Goal: Task Accomplishment & Management: Use online tool/utility

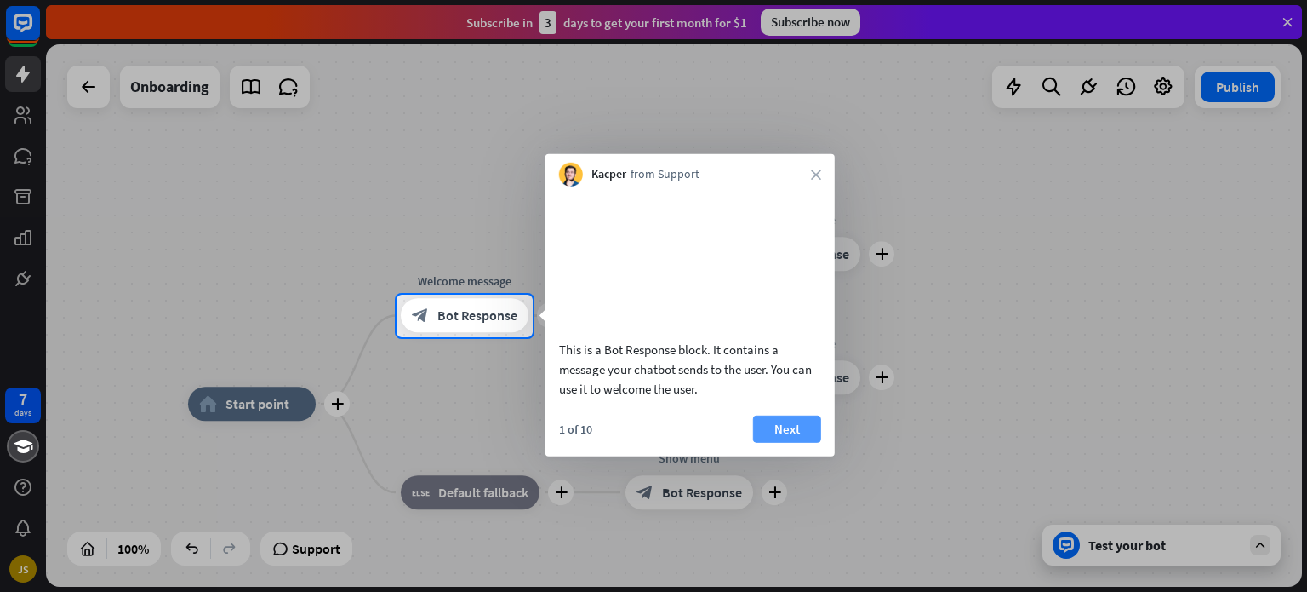
click at [773, 442] on button "Next" at bounding box center [787, 428] width 68 height 27
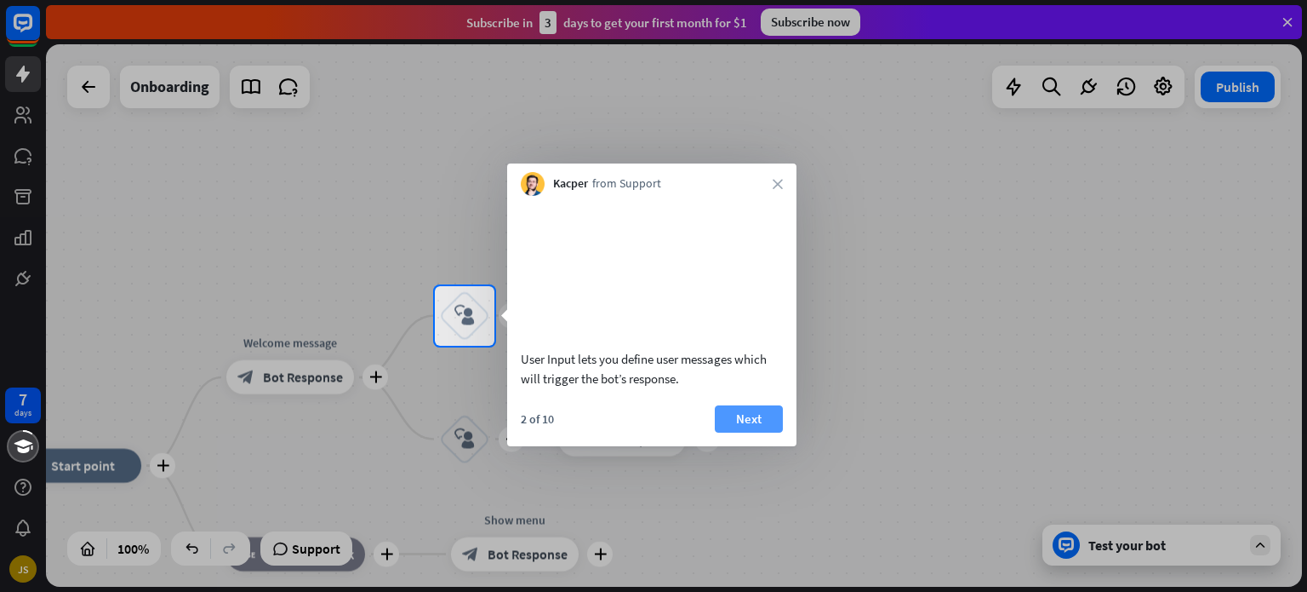
click at [750, 432] on button "Next" at bounding box center [749, 418] width 68 height 27
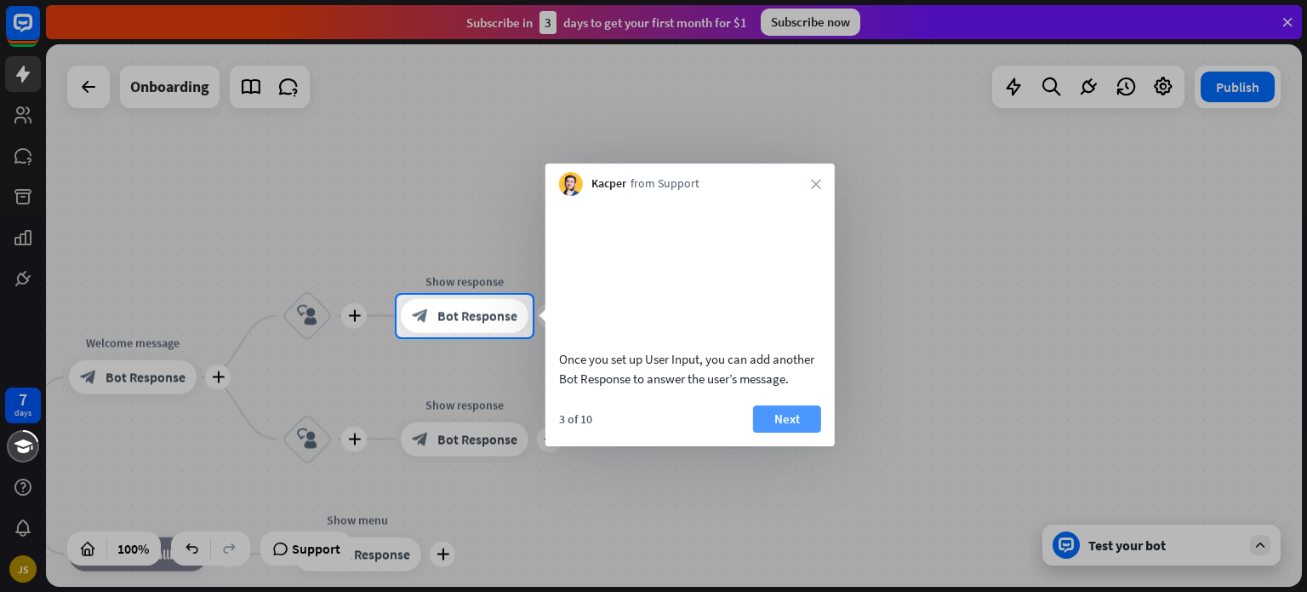
click at [769, 432] on button "Next" at bounding box center [787, 418] width 68 height 27
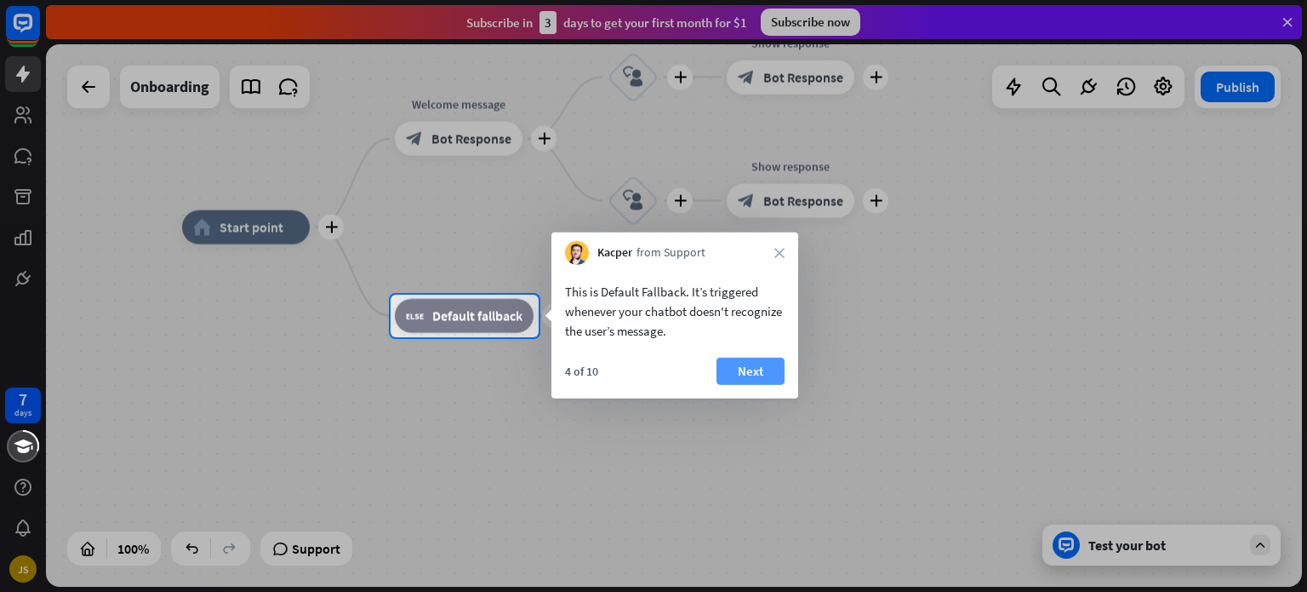
click at [757, 377] on button "Next" at bounding box center [751, 370] width 68 height 27
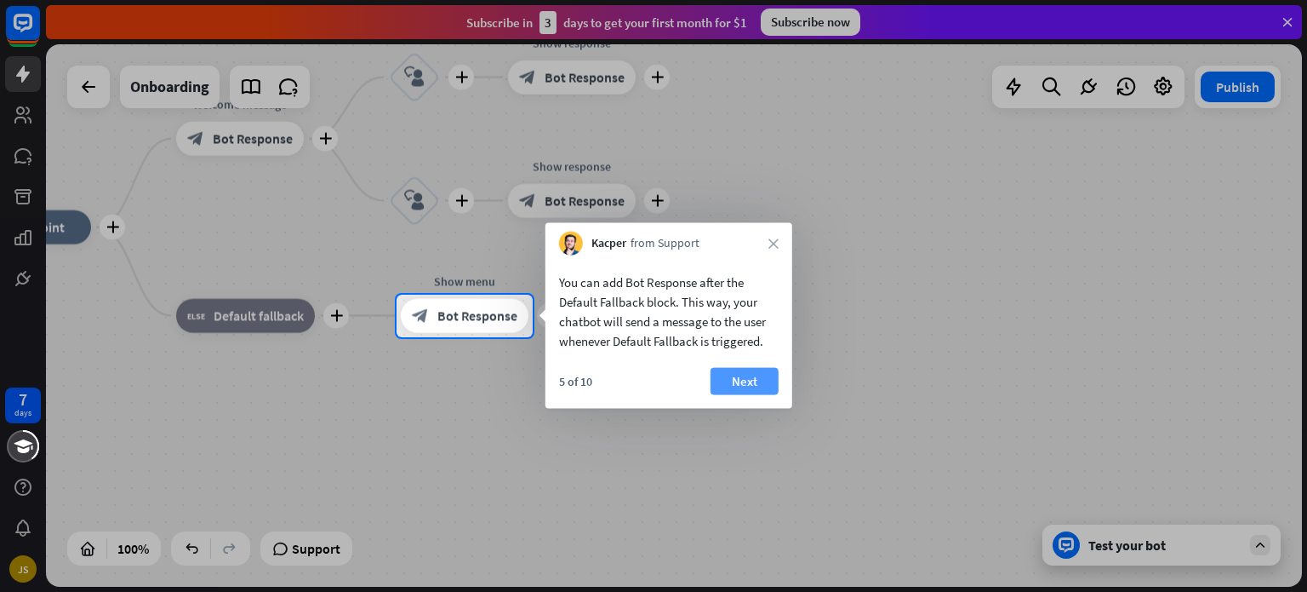
click at [754, 377] on button "Next" at bounding box center [745, 381] width 68 height 27
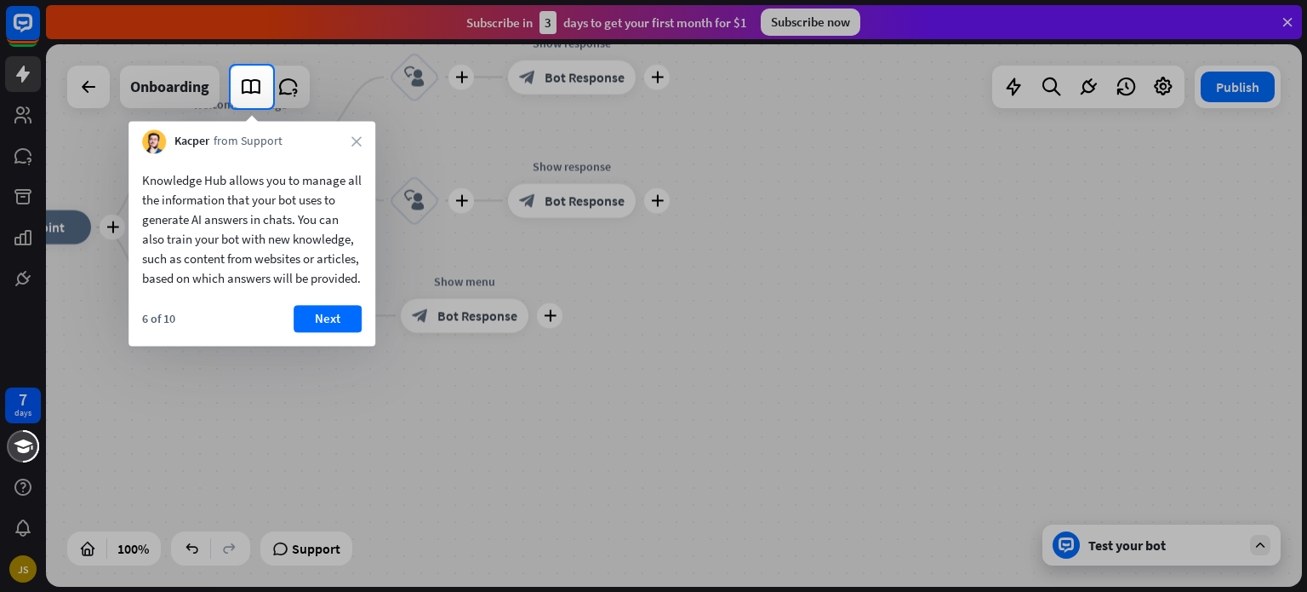
click at [329, 323] on div "Knowledge Hub allows you to manage all the information that your bot uses to ge…" at bounding box center [252, 249] width 247 height 192
click at [329, 332] on button "Next" at bounding box center [328, 318] width 68 height 27
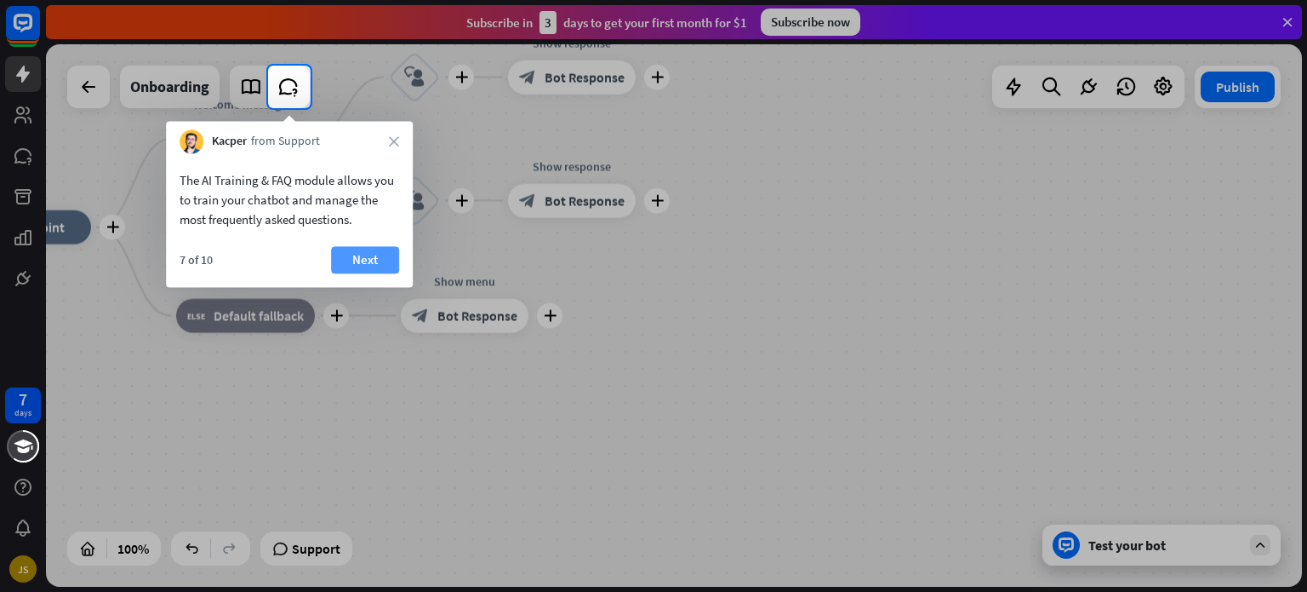
click at [372, 251] on button "Next" at bounding box center [365, 259] width 68 height 27
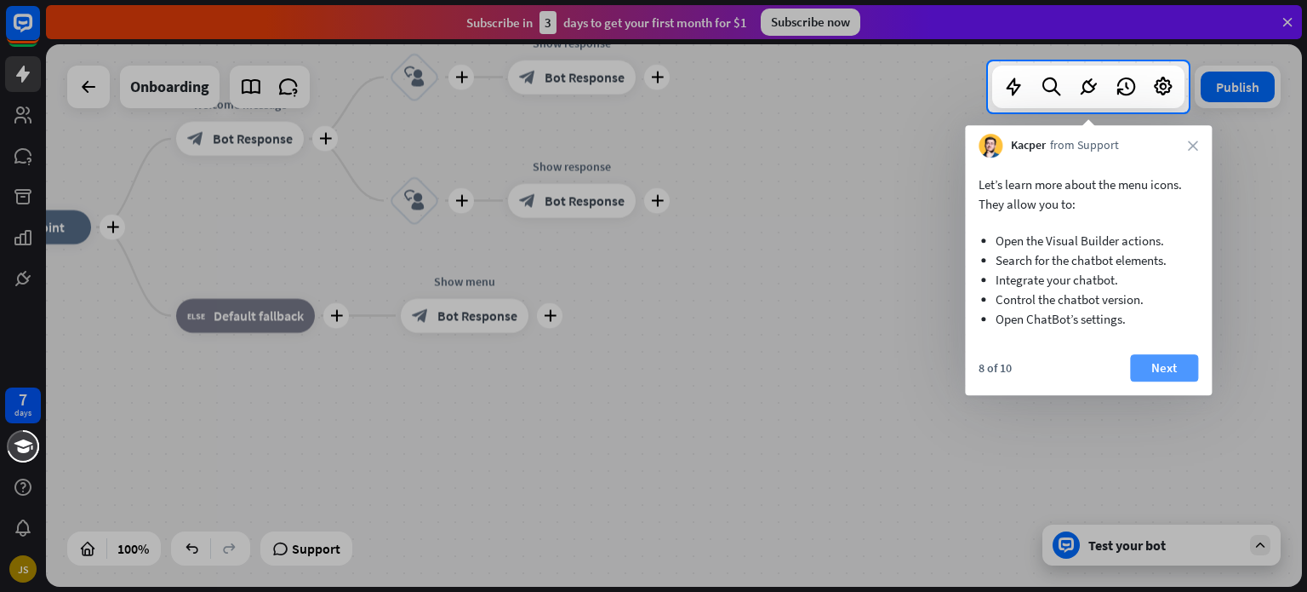
click at [1188, 370] on button "Next" at bounding box center [1164, 367] width 68 height 27
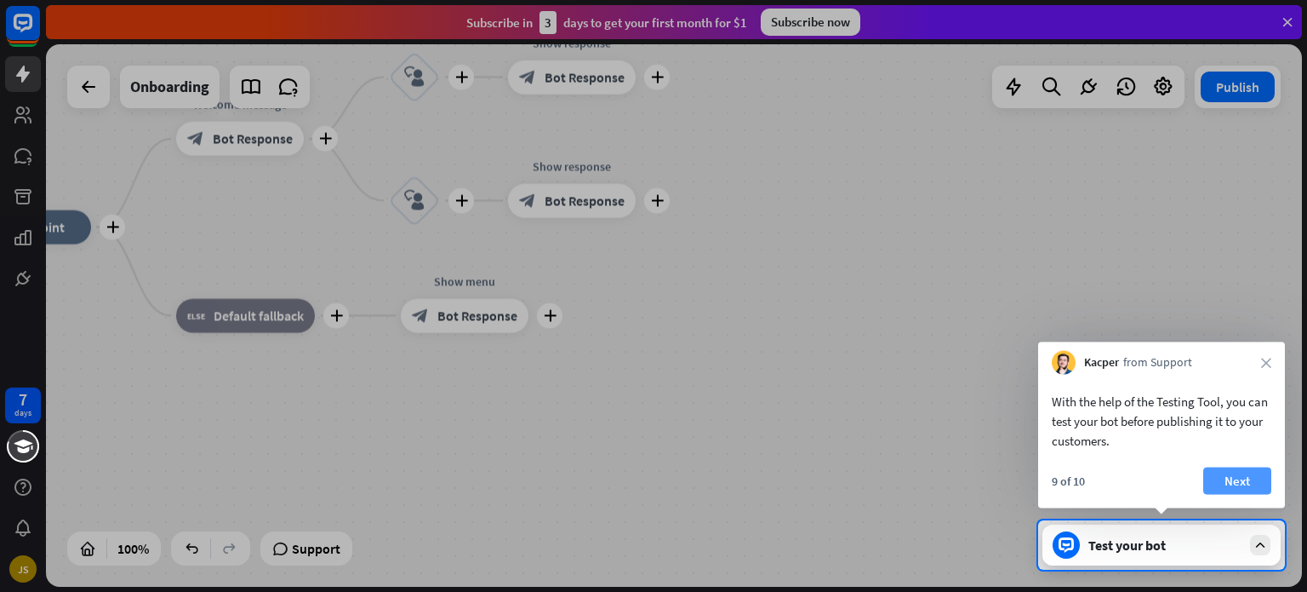
click at [1231, 474] on button "Next" at bounding box center [1238, 480] width 68 height 27
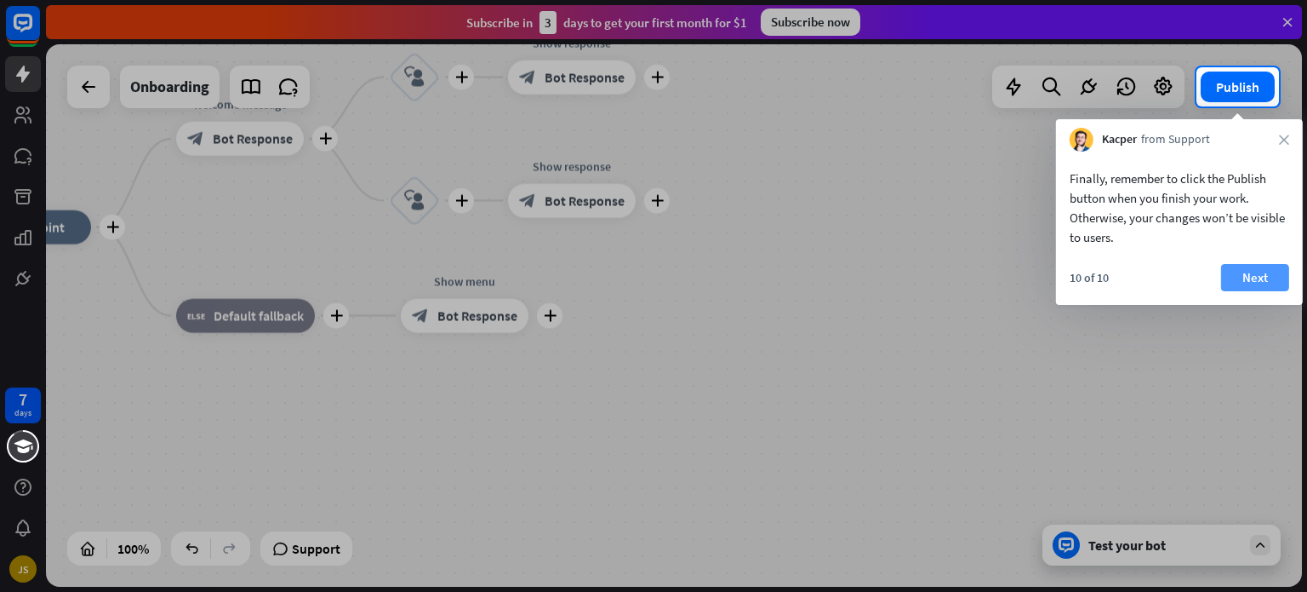
click at [1261, 275] on button "Next" at bounding box center [1255, 277] width 68 height 27
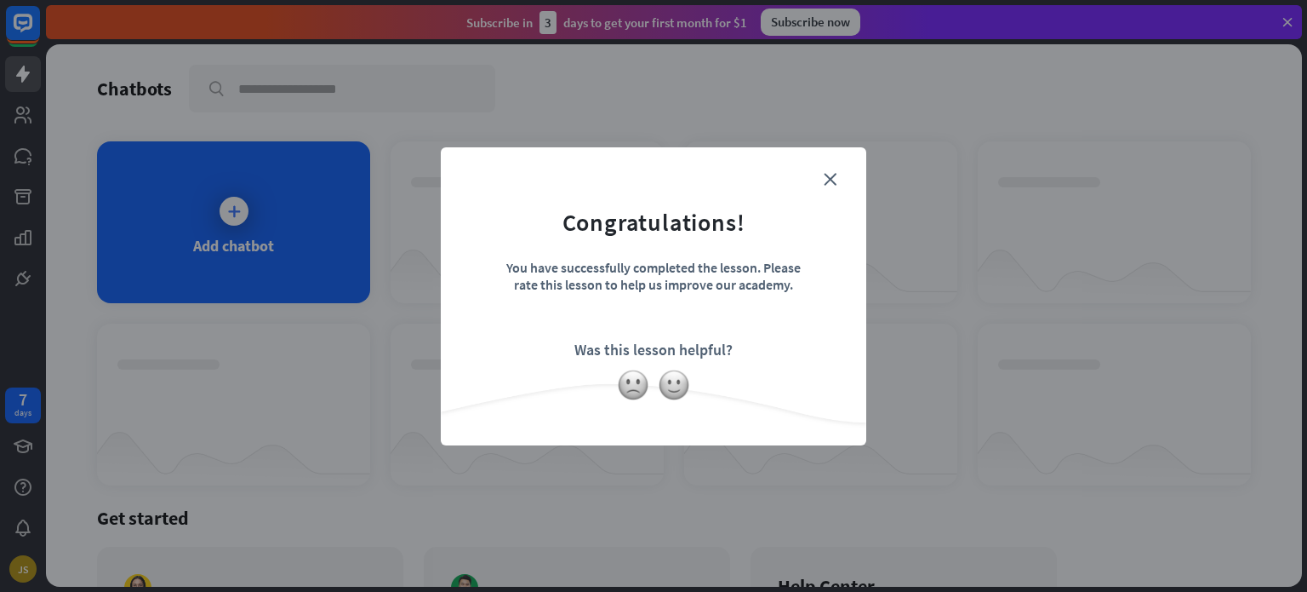
click at [831, 189] on form "Congratulations! You have successfully completed the lesson. Please rate this l…" at bounding box center [653, 270] width 383 height 203
click at [830, 185] on icon "close" at bounding box center [830, 179] width 13 height 13
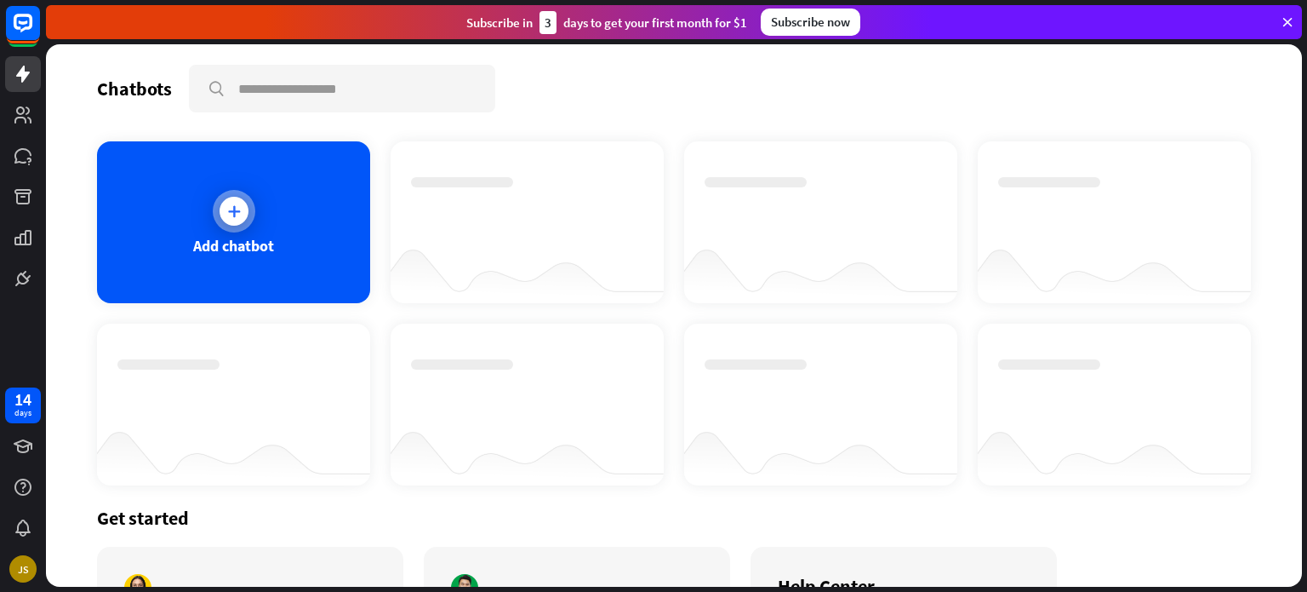
click at [223, 220] on div at bounding box center [234, 211] width 29 height 29
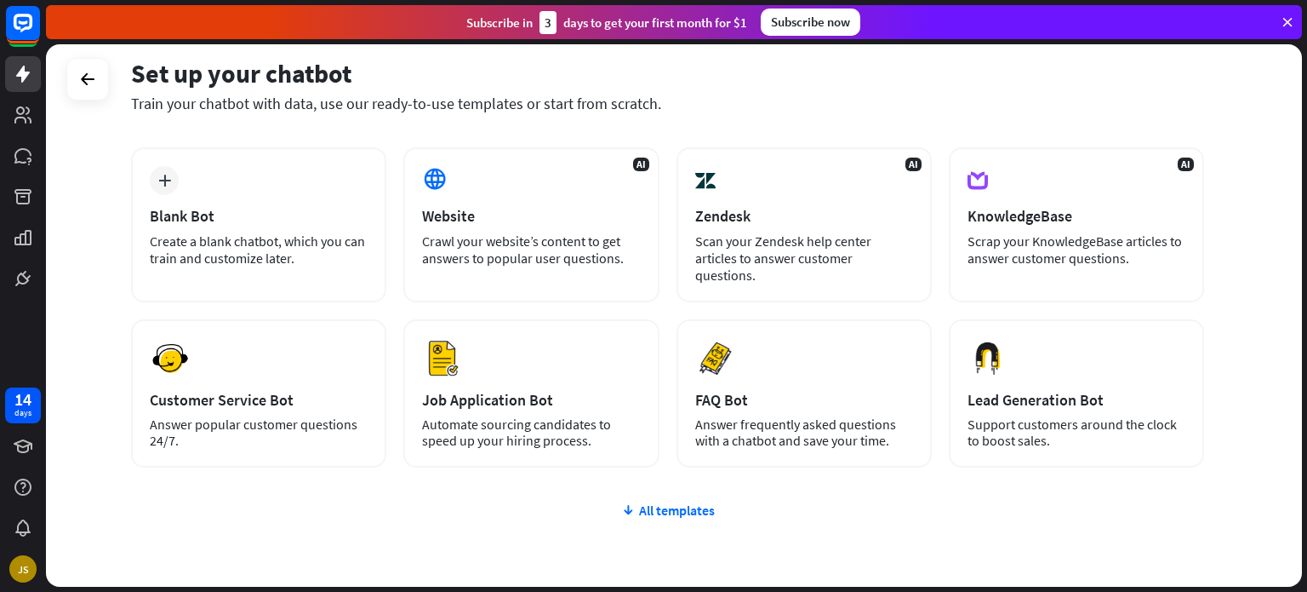
scroll to position [77, 0]
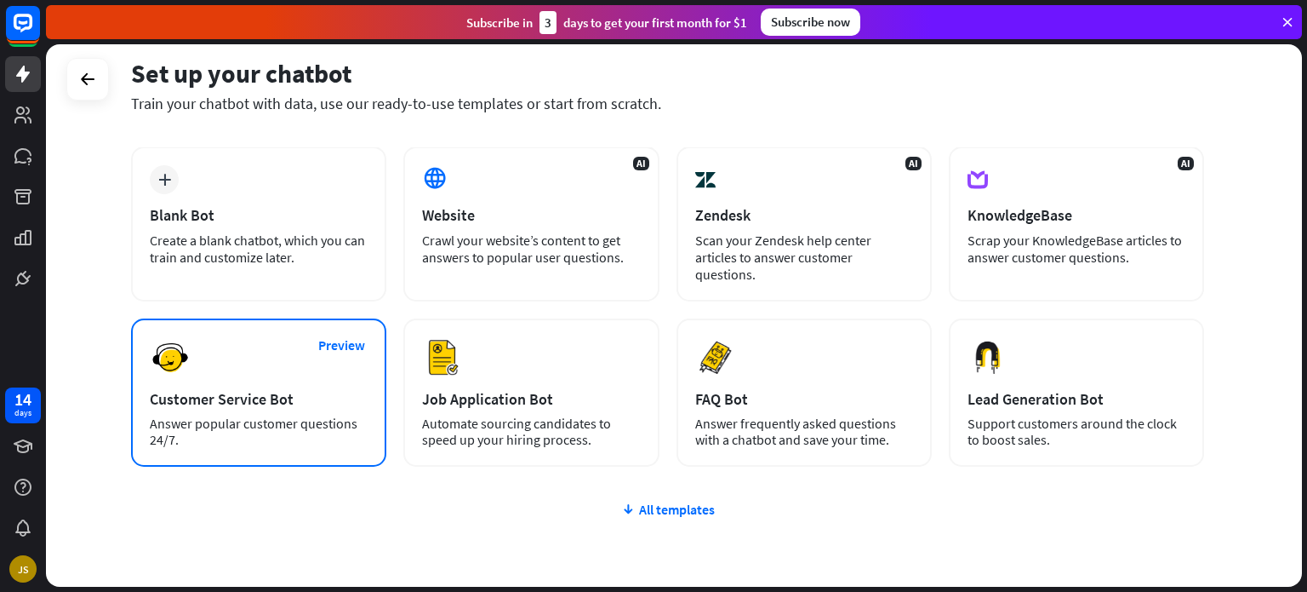
click at [318, 354] on div "Preview Customer Service Bot Answer popular customer questions 24/7." at bounding box center [258, 392] width 255 height 148
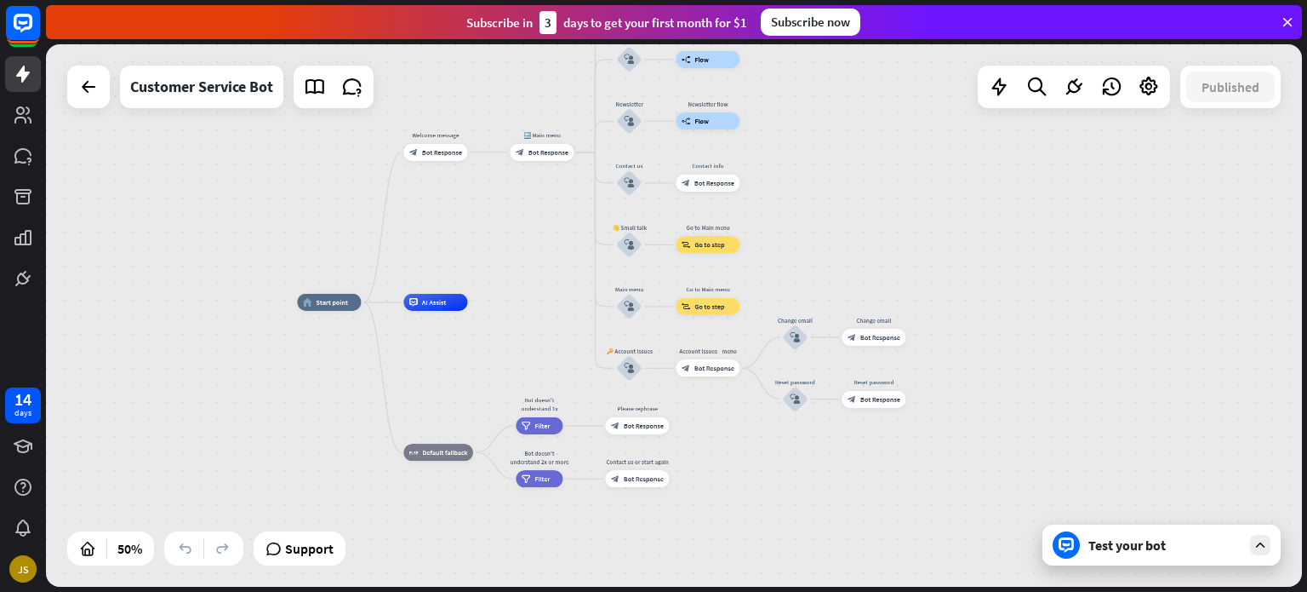
drag, startPoint x: 1005, startPoint y: 260, endPoint x: 835, endPoint y: 243, distance: 171.2
click at [835, 243] on div "home_2 Start point Welcome message block_bot_response Bot Response 🔙 Main menu …" at bounding box center [674, 315] width 1256 height 542
click at [1087, 539] on div "Test your bot" at bounding box center [1162, 544] width 238 height 41
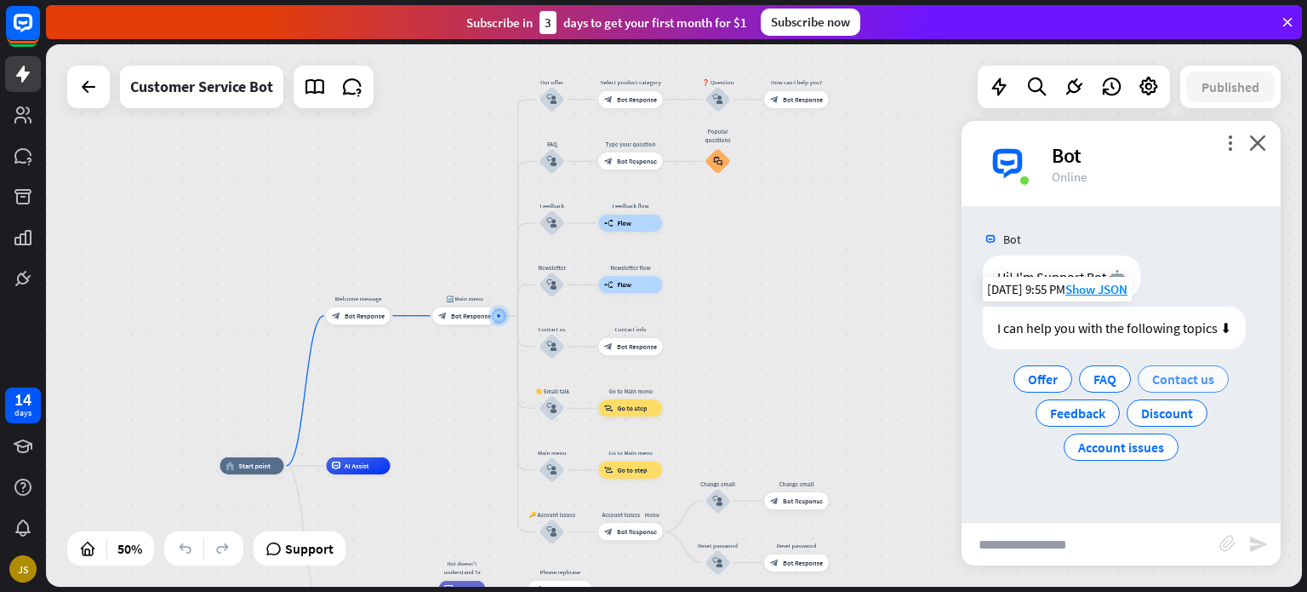
click at [1181, 378] on span "Contact us" at bounding box center [1183, 378] width 62 height 17
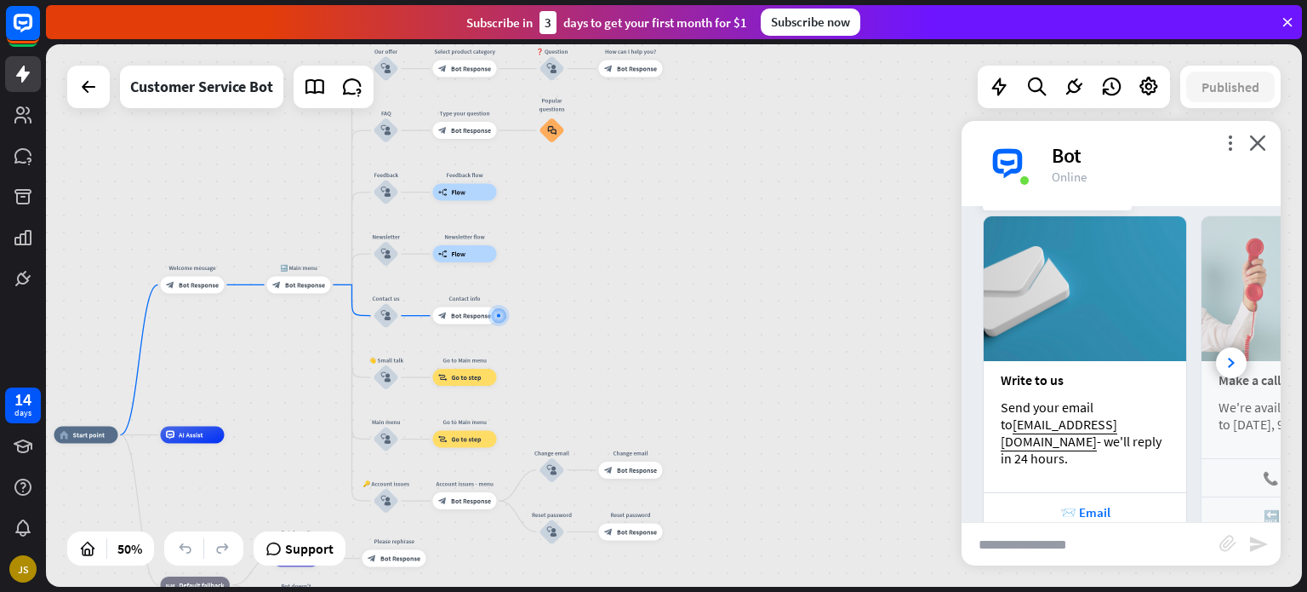
scroll to position [313, 0]
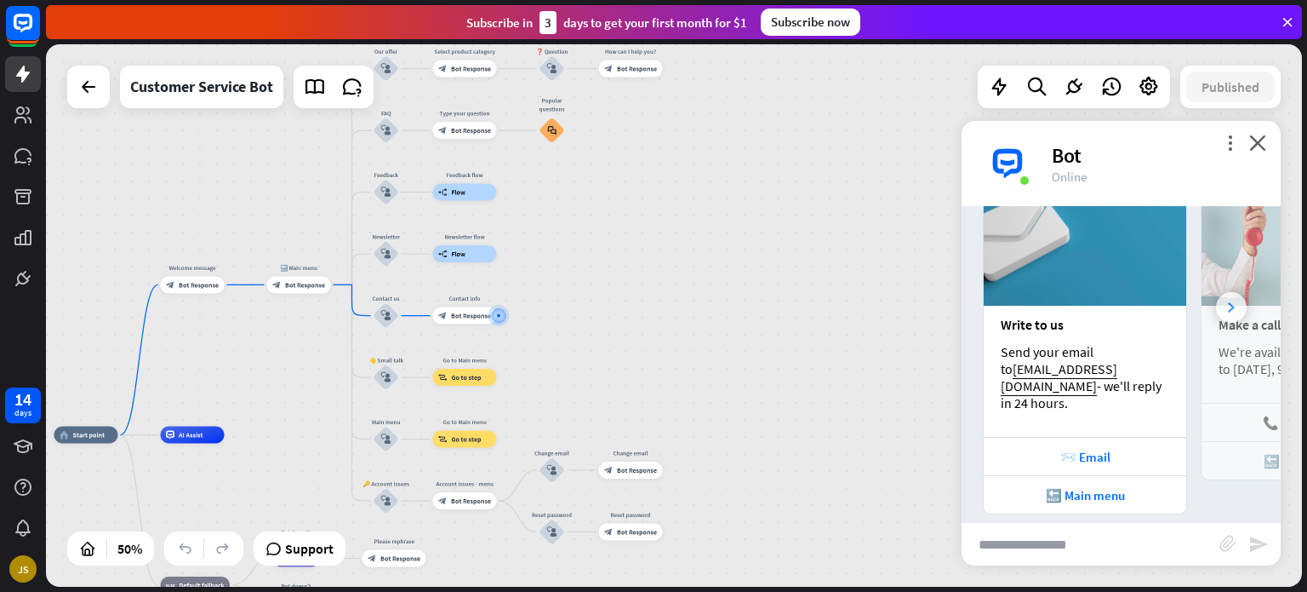
click at [1219, 311] on div at bounding box center [1231, 307] width 31 height 31
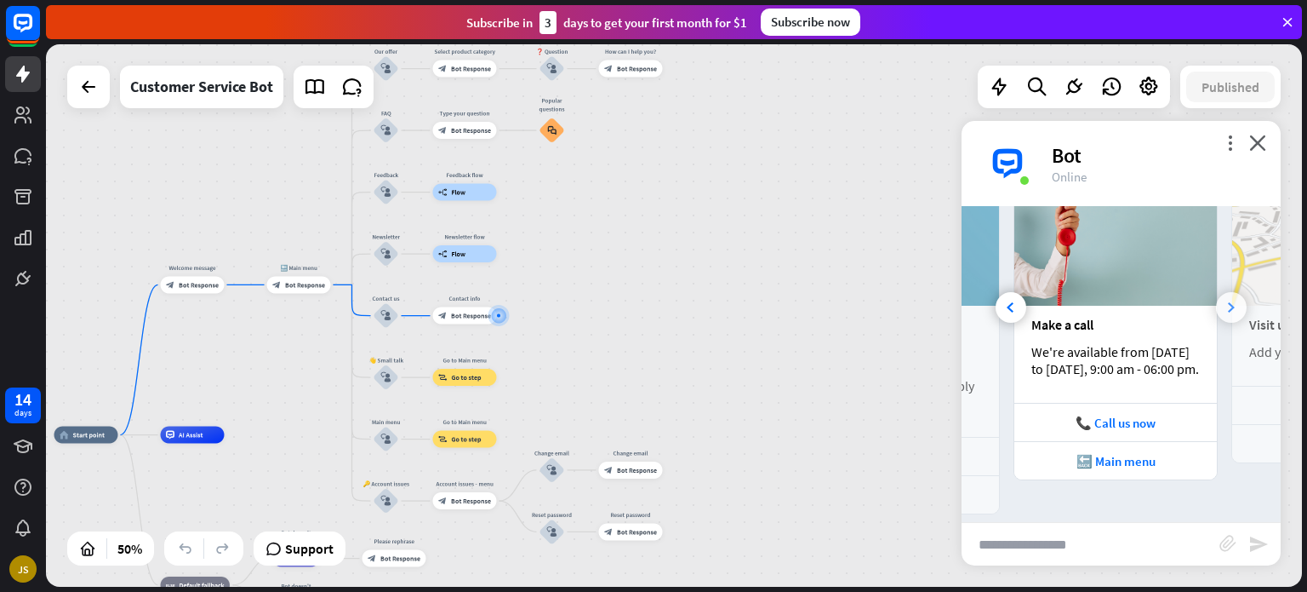
click at [1219, 311] on div at bounding box center [1231, 307] width 31 height 31
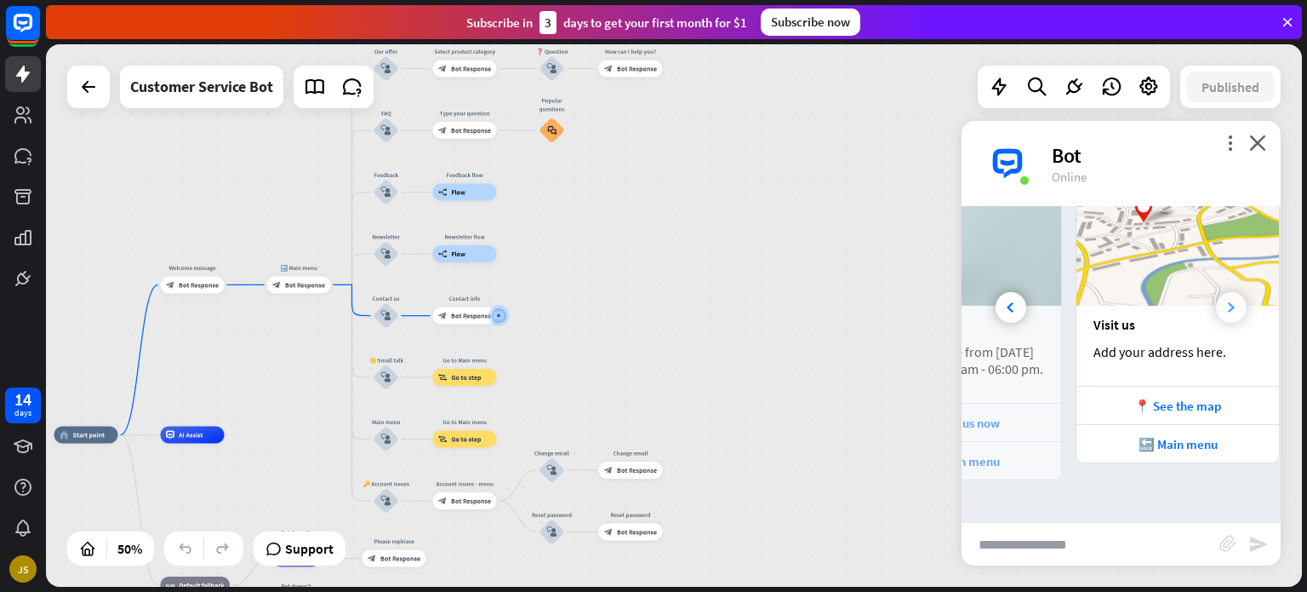
scroll to position [0, 376]
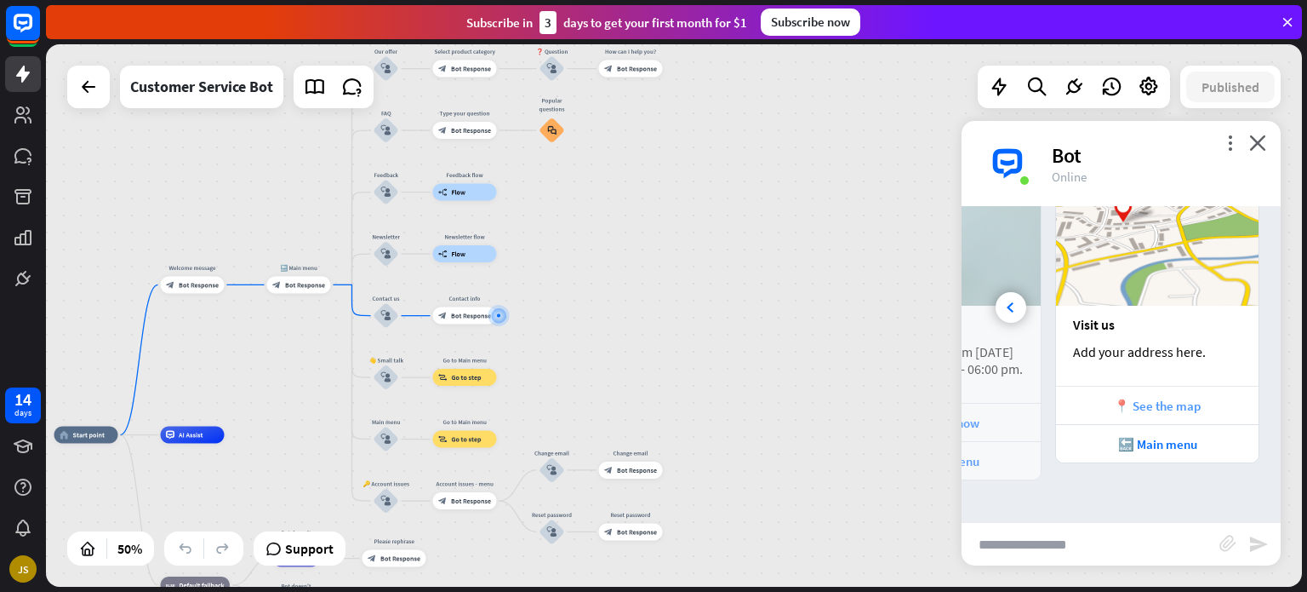
click at [1134, 410] on div "📍 See the map" at bounding box center [1158, 405] width 186 height 16
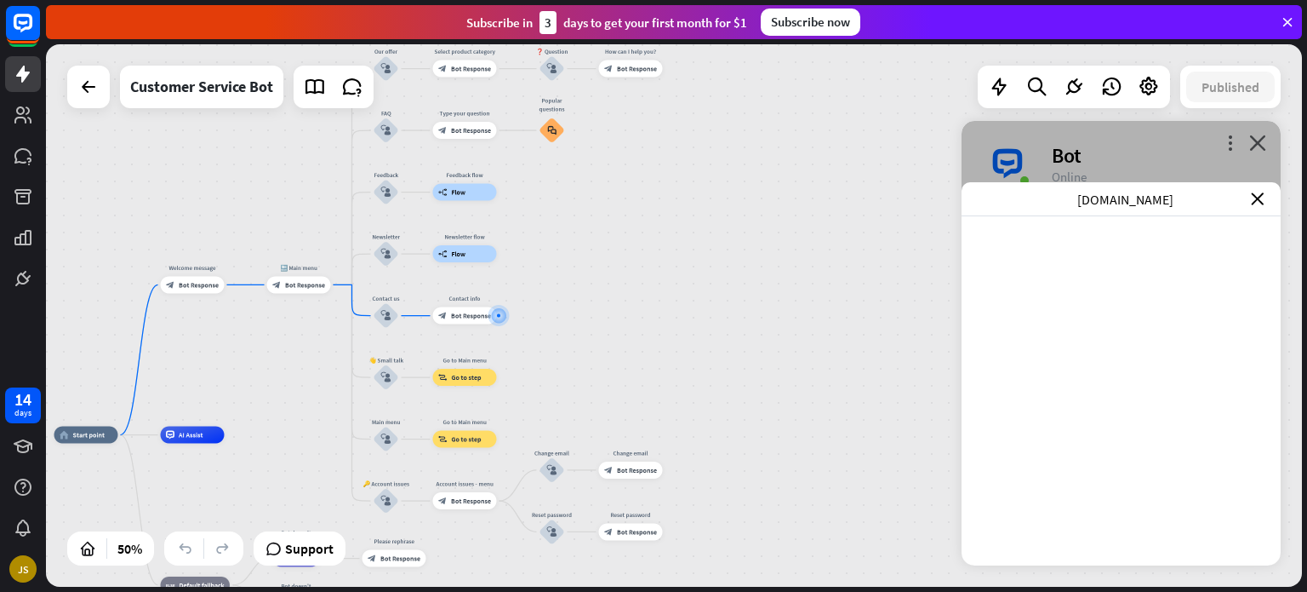
click at [1261, 206] on div "[DOMAIN_NAME] close" at bounding box center [1121, 199] width 319 height 34
click at [1261, 199] on icon "close" at bounding box center [1257, 198] width 13 height 13
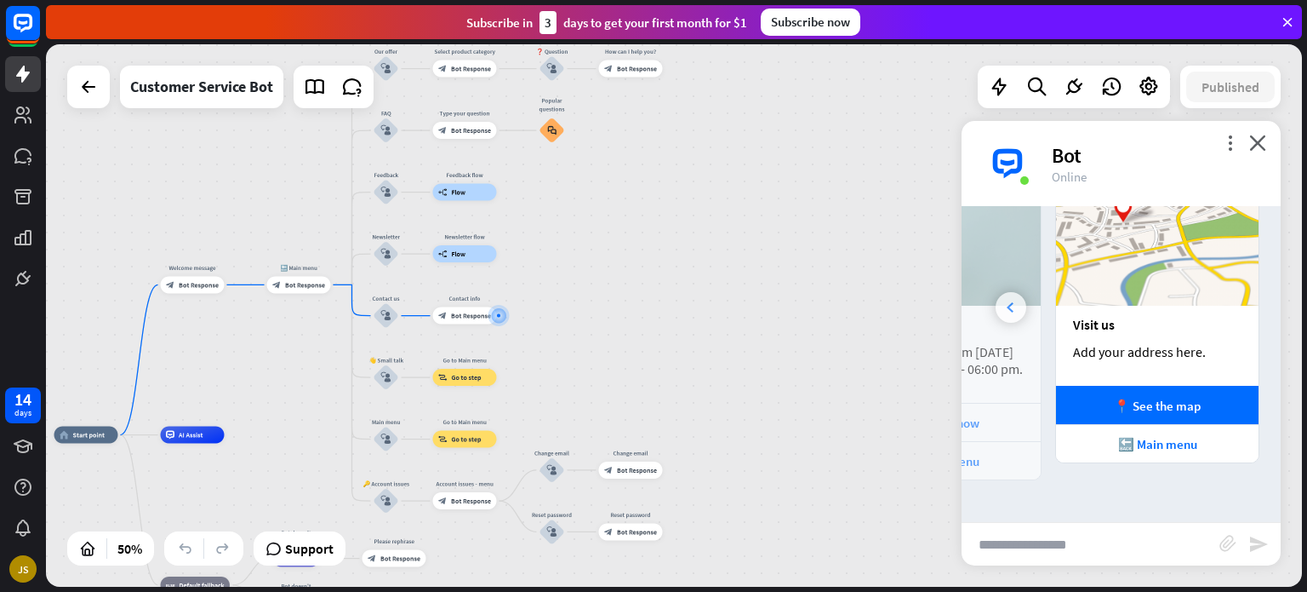
click at [1011, 302] on icon at bounding box center [1010, 307] width 7 height 10
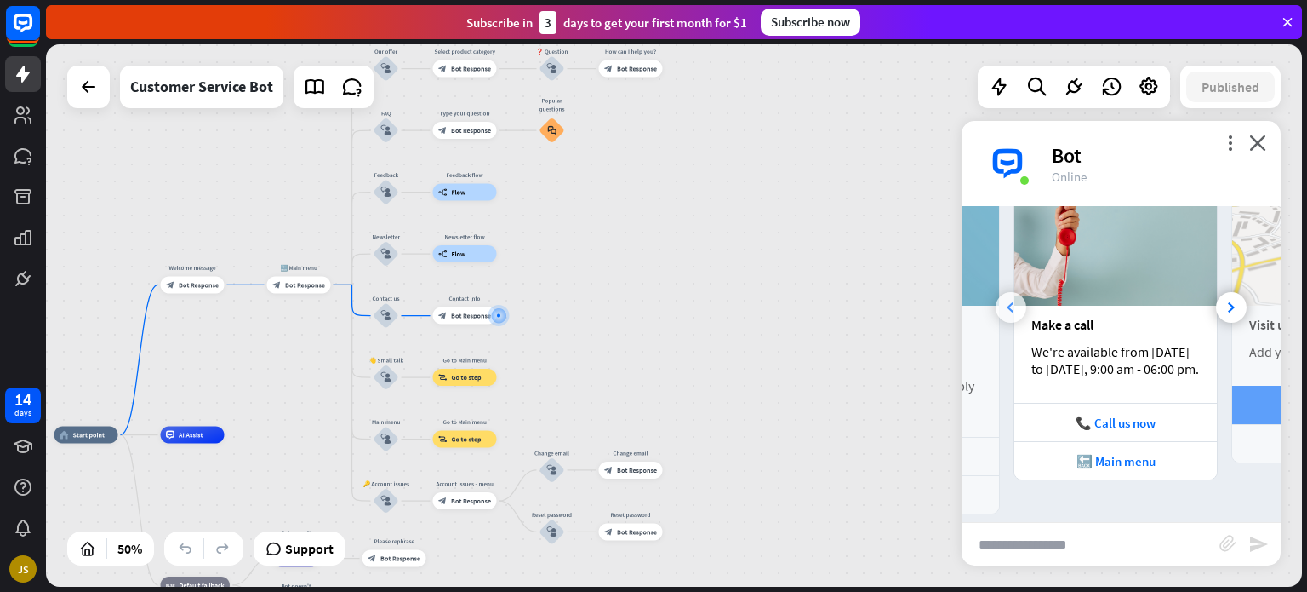
click at [1011, 302] on icon at bounding box center [1010, 307] width 7 height 10
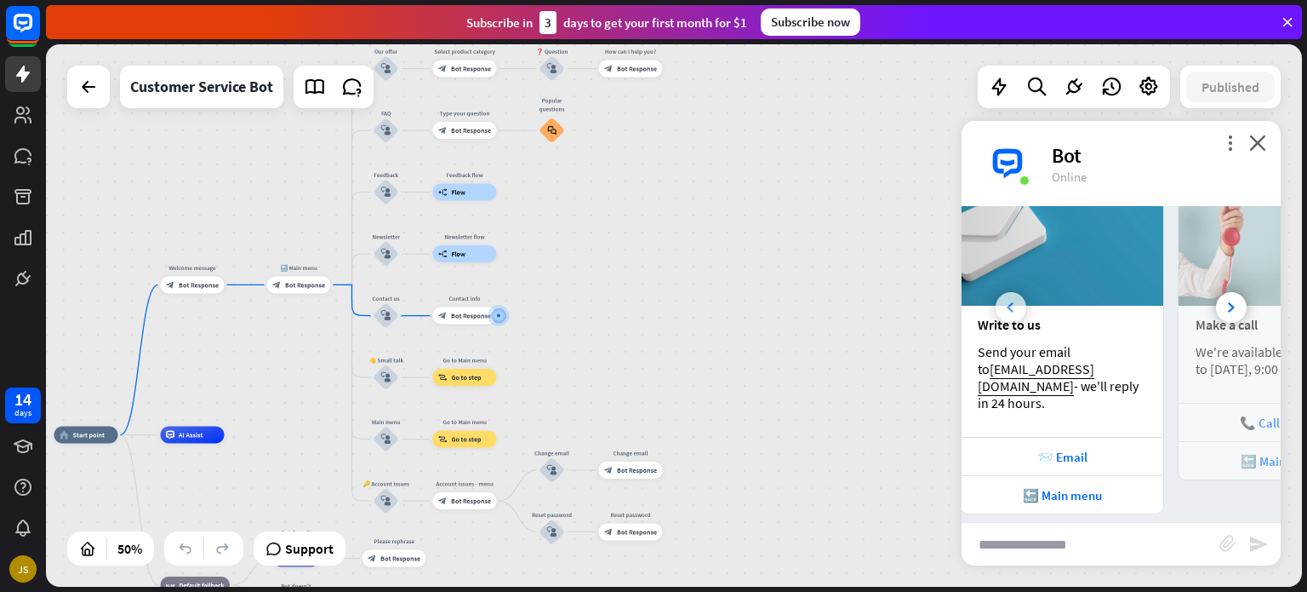
scroll to position [0, 0]
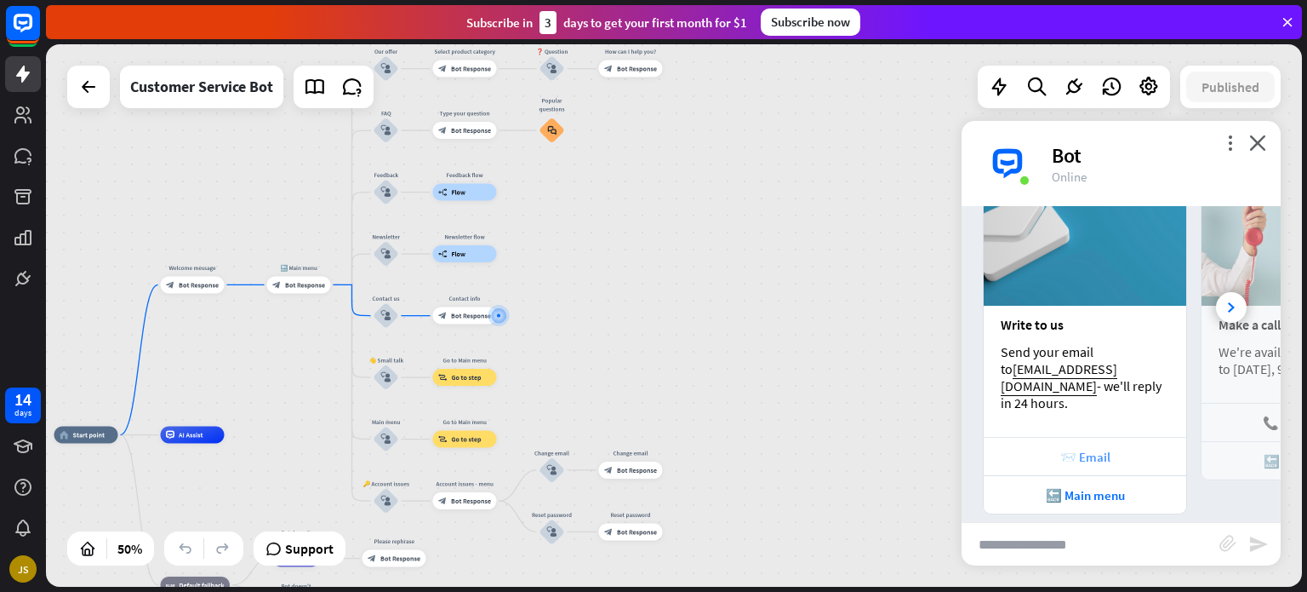
click at [1083, 449] on div "📨 Email" at bounding box center [1085, 457] width 186 height 16
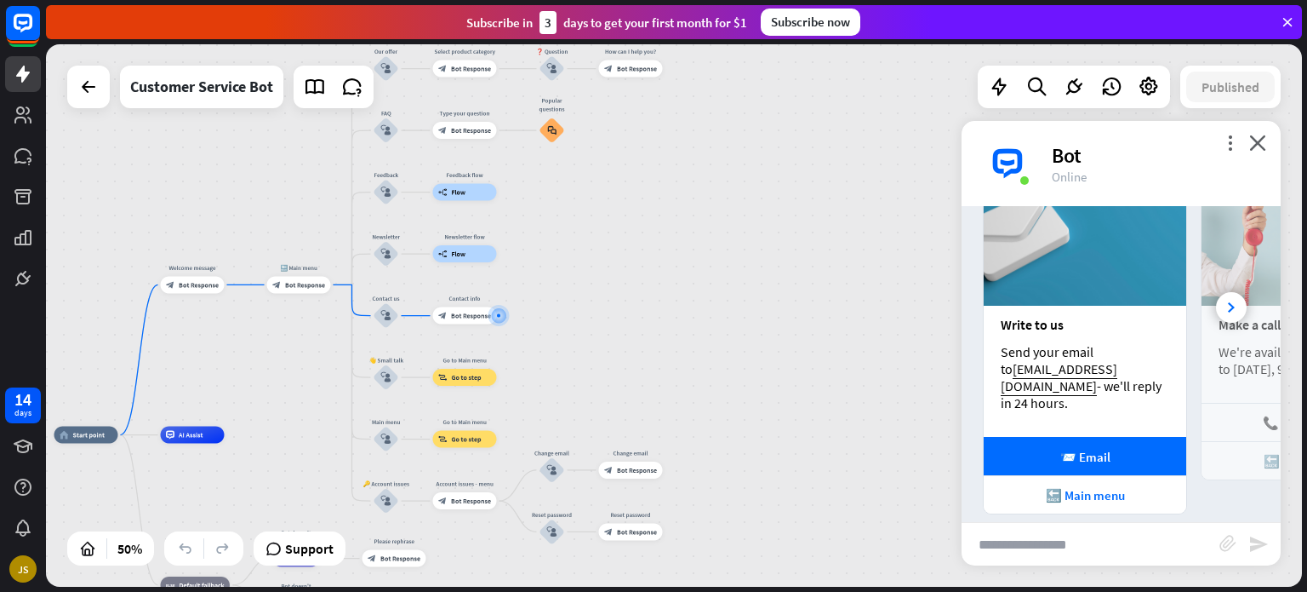
click at [888, 294] on div "home_2 Start point Welcome message block_bot_response Bot Response 🔙 Main menu …" at bounding box center [674, 315] width 1256 height 542
click at [1091, 487] on div "🔙 Main menu" at bounding box center [1085, 495] width 186 height 16
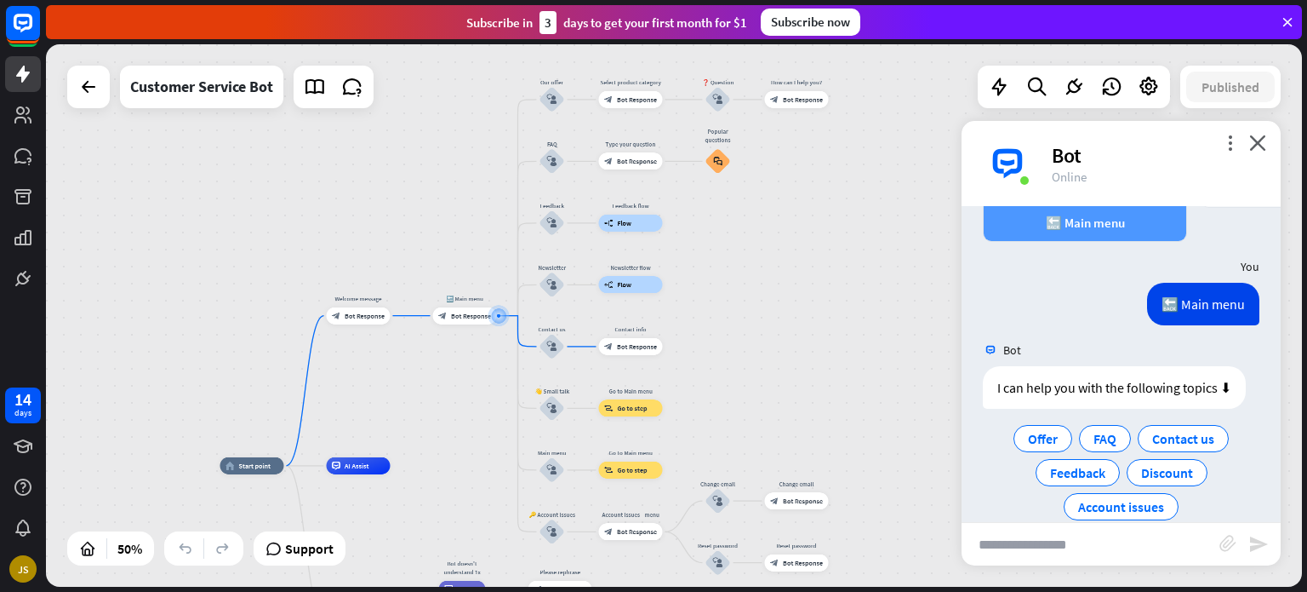
scroll to position [595, 0]
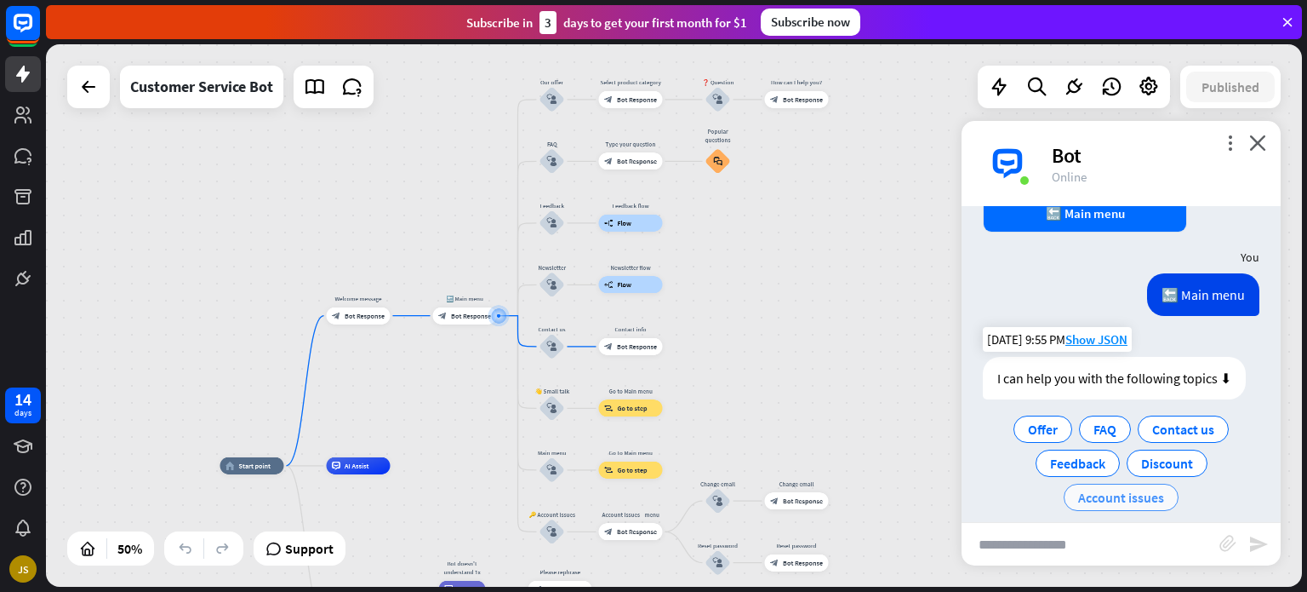
click at [1134, 489] on span "Account issues" at bounding box center [1121, 497] width 86 height 17
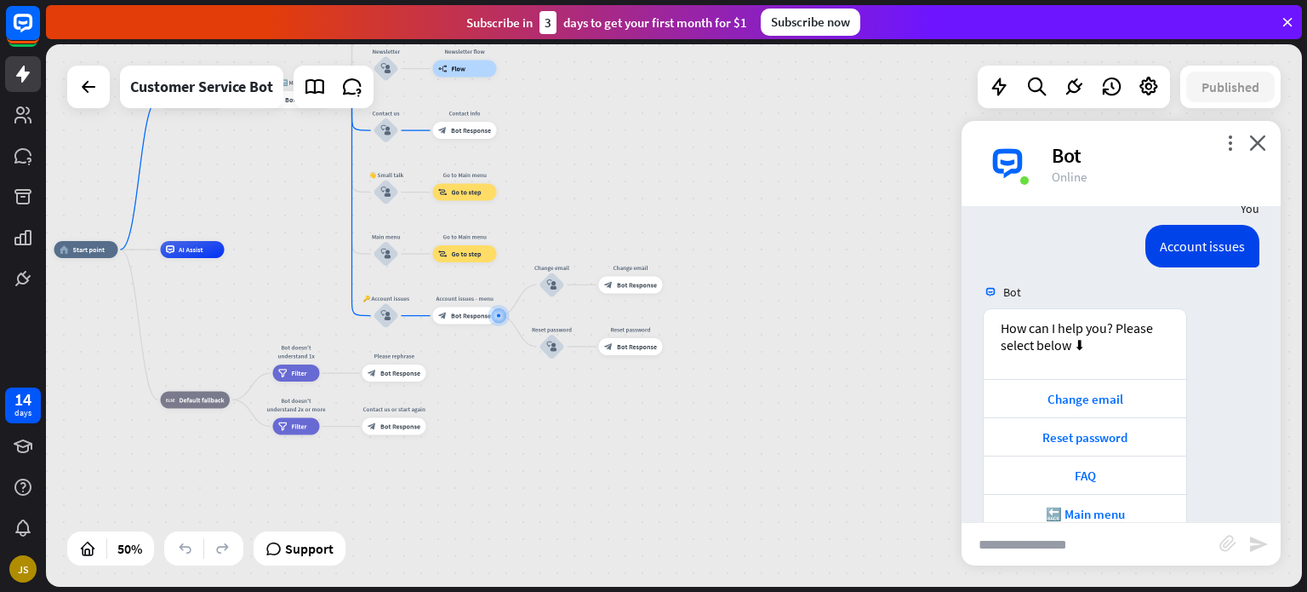
scroll to position [829, 0]
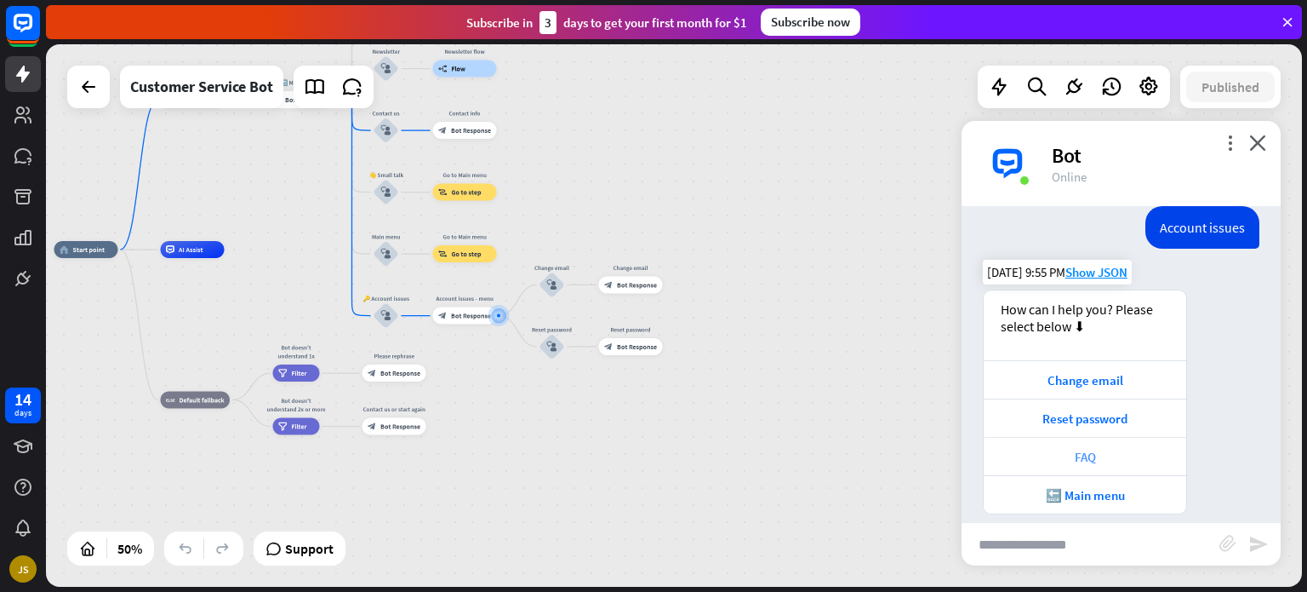
click at [1098, 449] on div "FAQ" at bounding box center [1085, 457] width 186 height 16
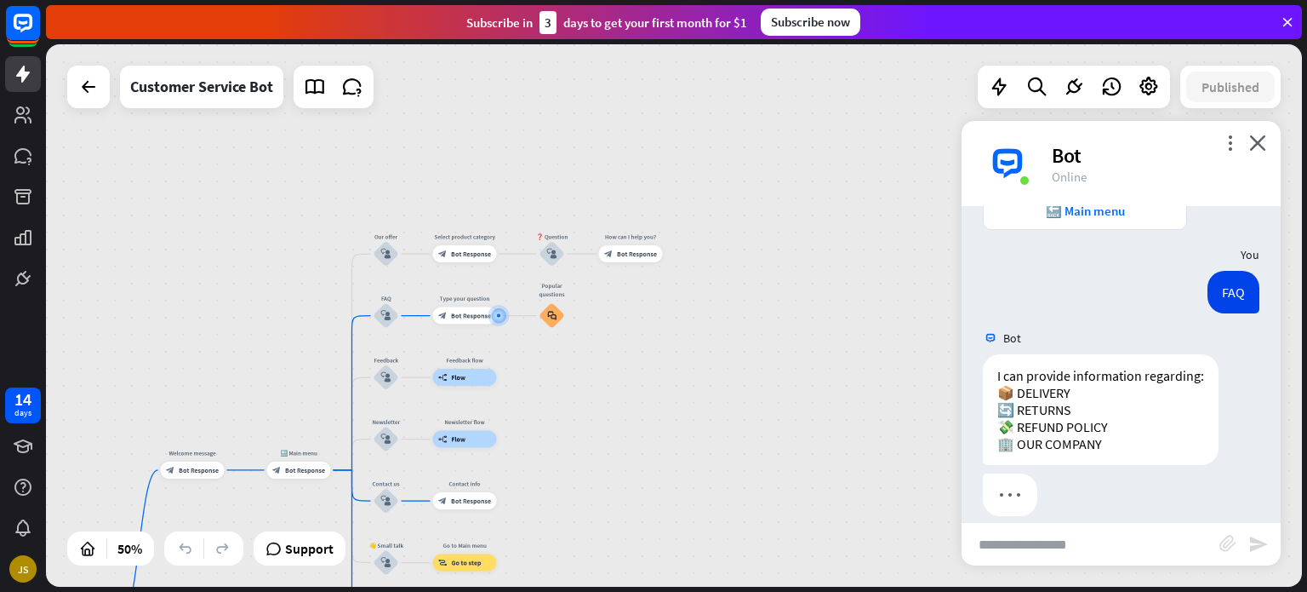
scroll to position [1115, 0]
drag, startPoint x: 1076, startPoint y: 374, endPoint x: 1017, endPoint y: 377, distance: 58.8
click at [1017, 377] on div "I can provide information regarding: 📦 DELIVERY 🔄 RETURNS 💸 REFUND POLICY 🏢 OUR…" at bounding box center [1101, 407] width 236 height 111
copy div "DELIVERY"
click at [1046, 540] on input "text" at bounding box center [1091, 544] width 258 height 43
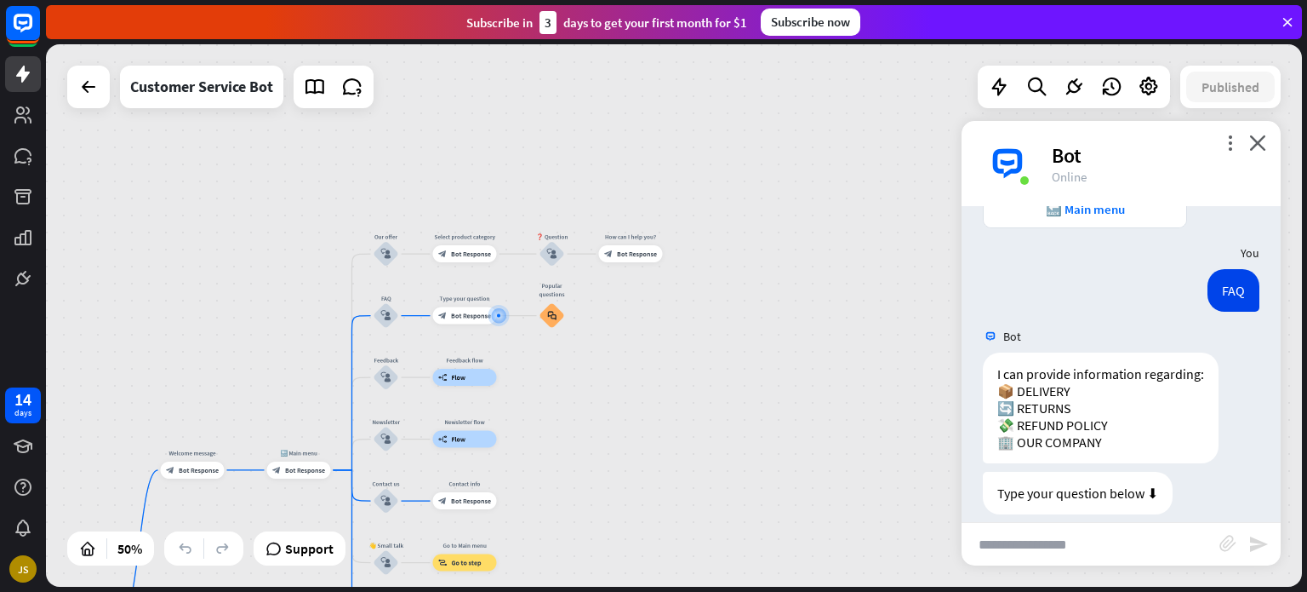
paste input "********"
type input "********"
click at [1264, 535] on icon "send" at bounding box center [1259, 544] width 20 height 20
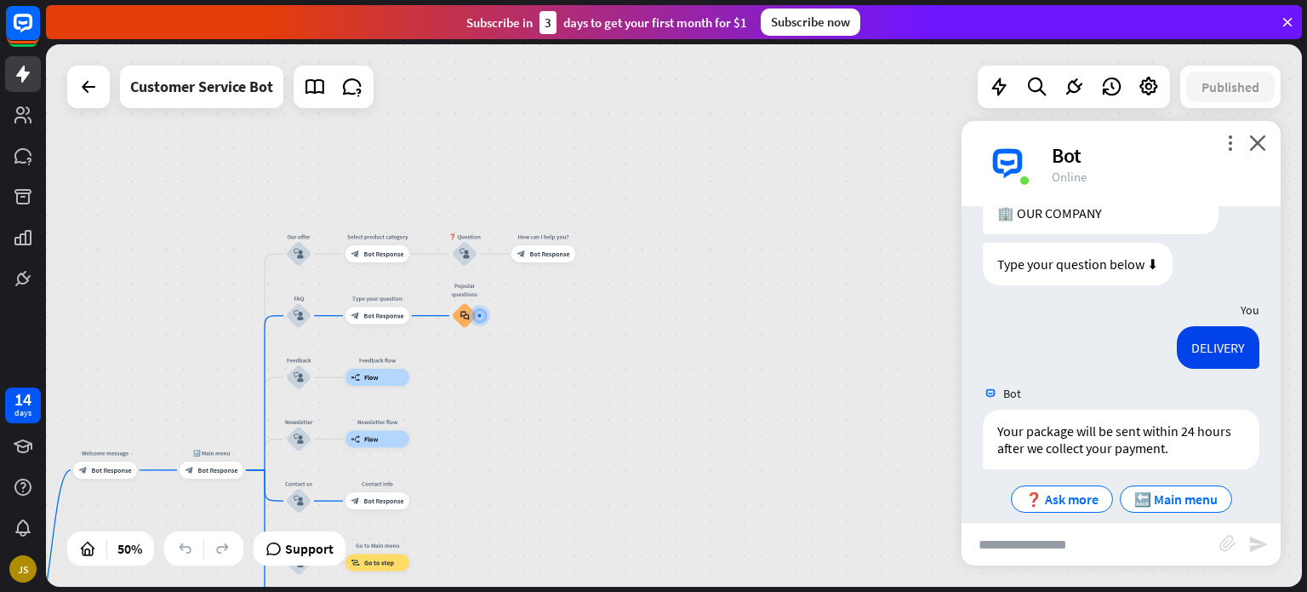
scroll to position [1345, 0]
click at [1078, 489] on span "❓ Ask more" at bounding box center [1062, 497] width 73 height 17
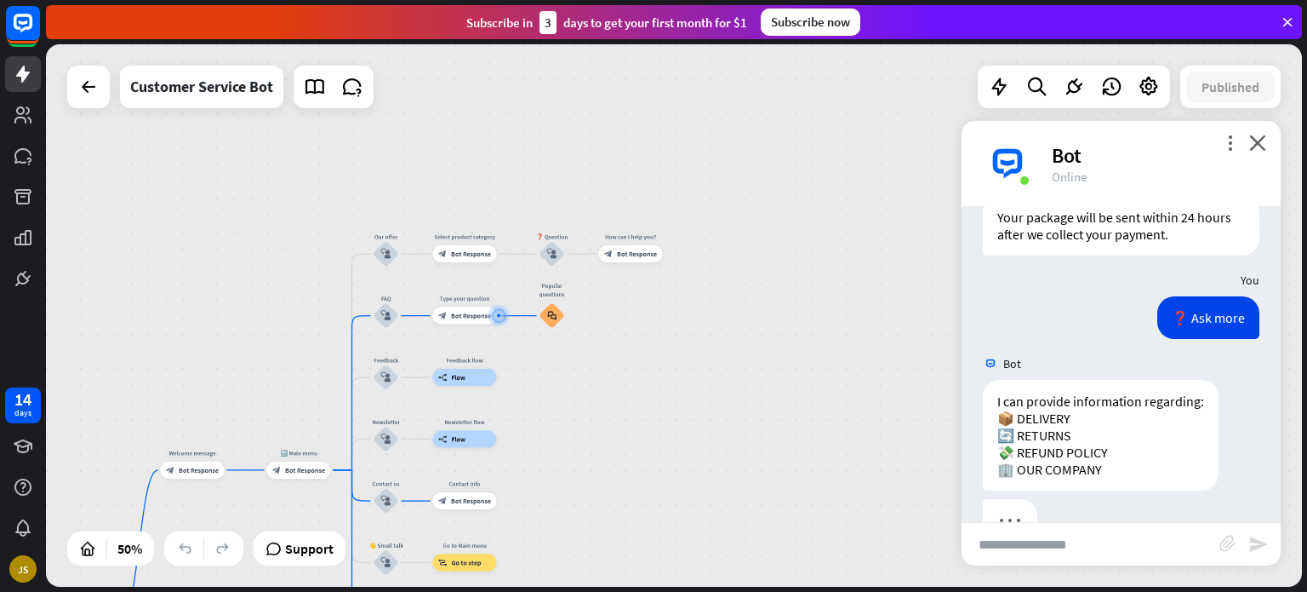
scroll to position [1585, 0]
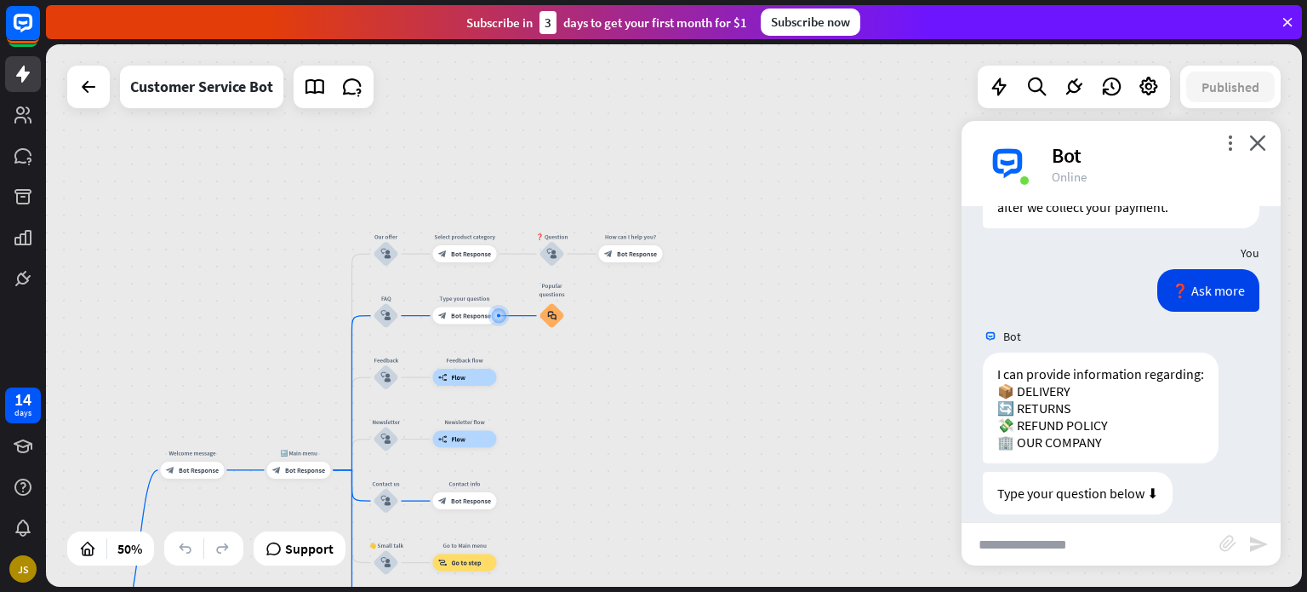
click at [1069, 534] on input "text" at bounding box center [1091, 544] width 258 height 43
type input "******"
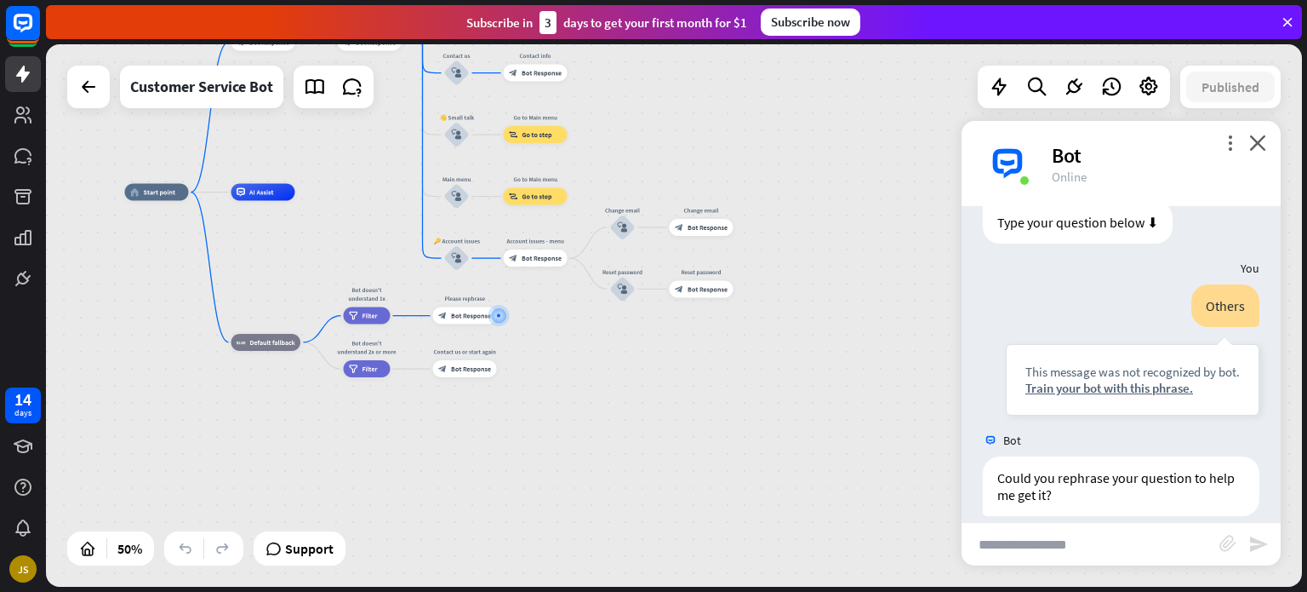
scroll to position [1856, 0]
click at [1055, 535] on input "text" at bounding box center [1091, 544] width 258 height 43
type input "**********"
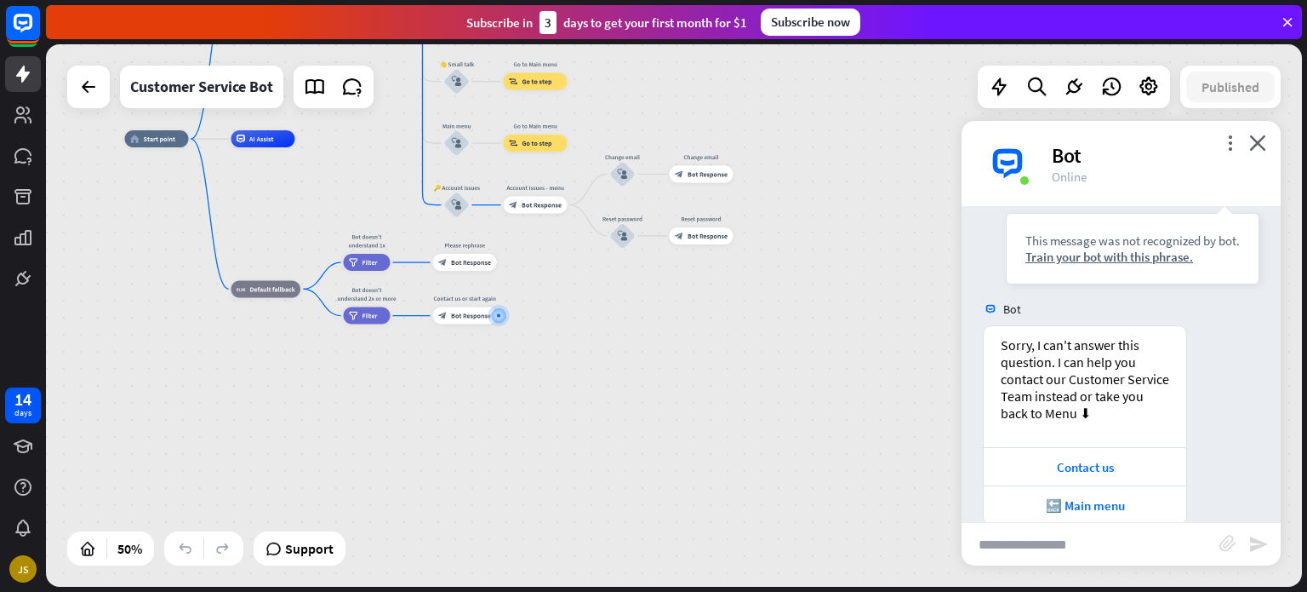
scroll to position [2268, 0]
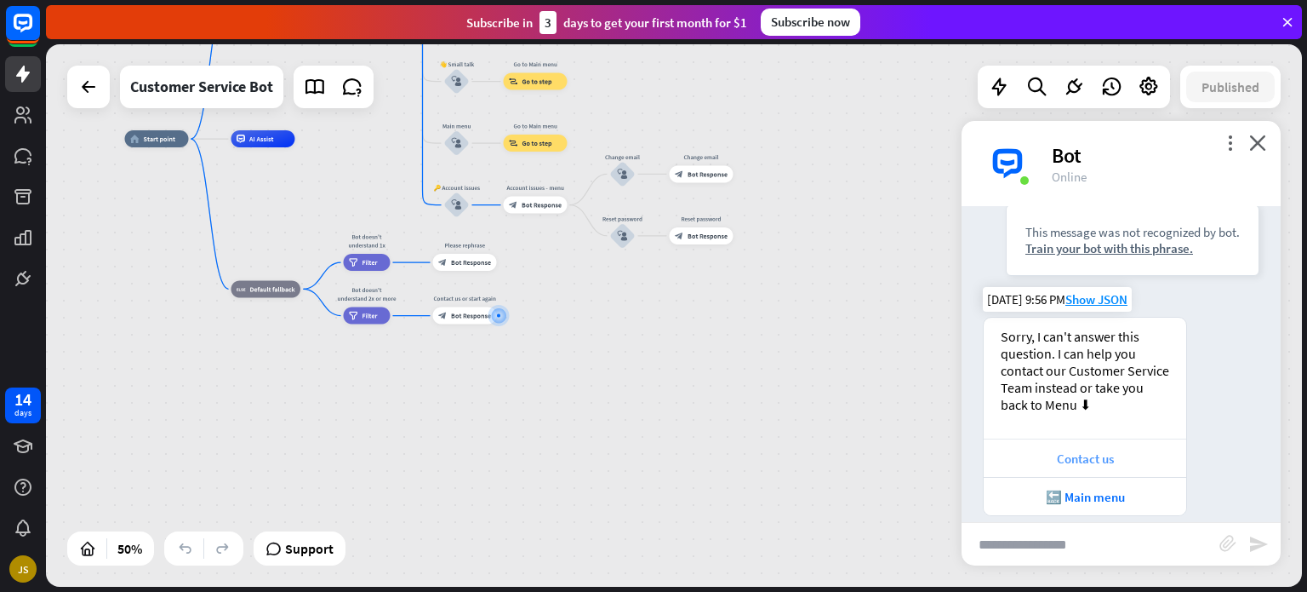
click at [1103, 450] on div "Contact us" at bounding box center [1085, 458] width 186 height 16
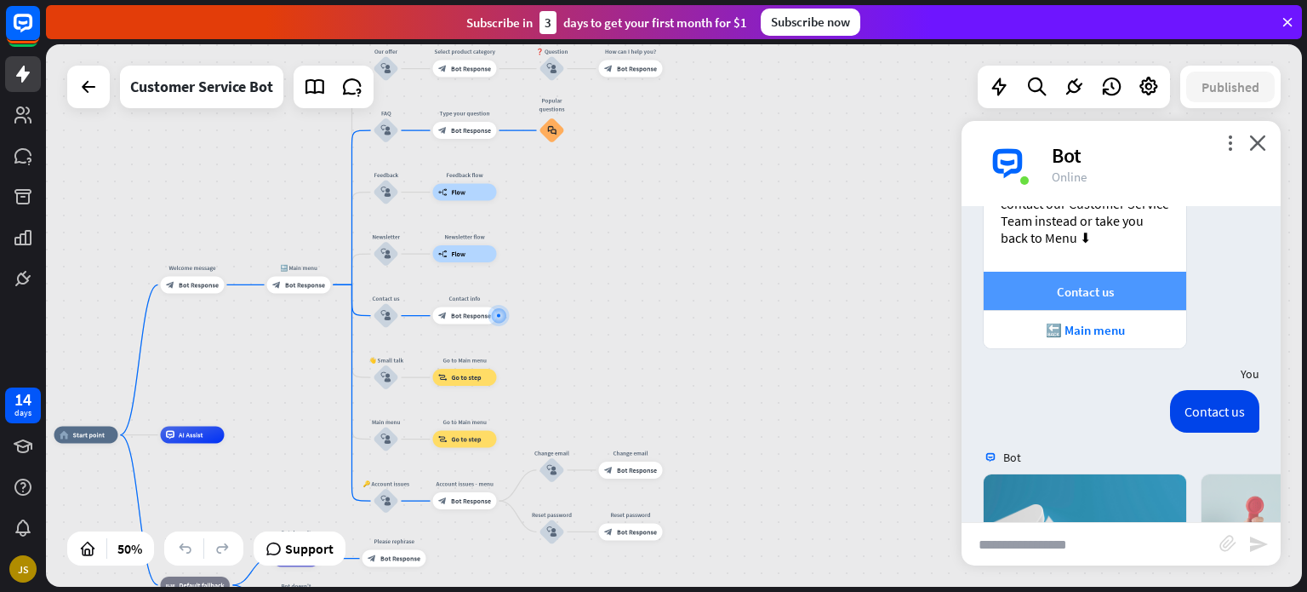
scroll to position [2729, 0]
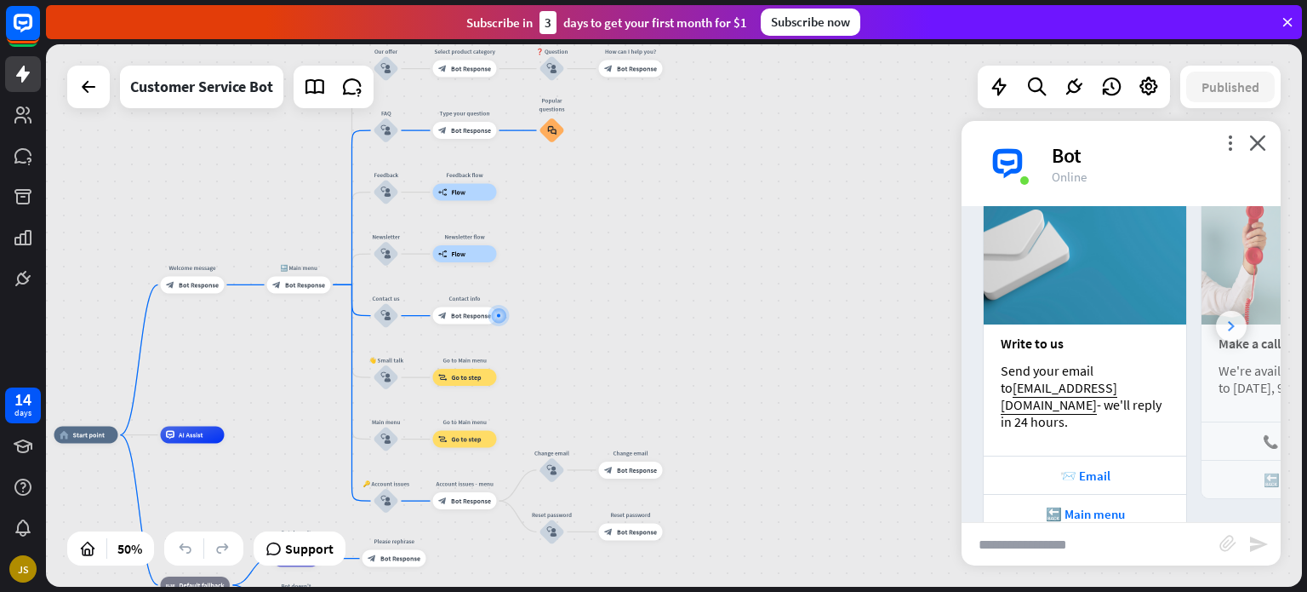
click at [1227, 311] on div at bounding box center [1231, 326] width 31 height 31
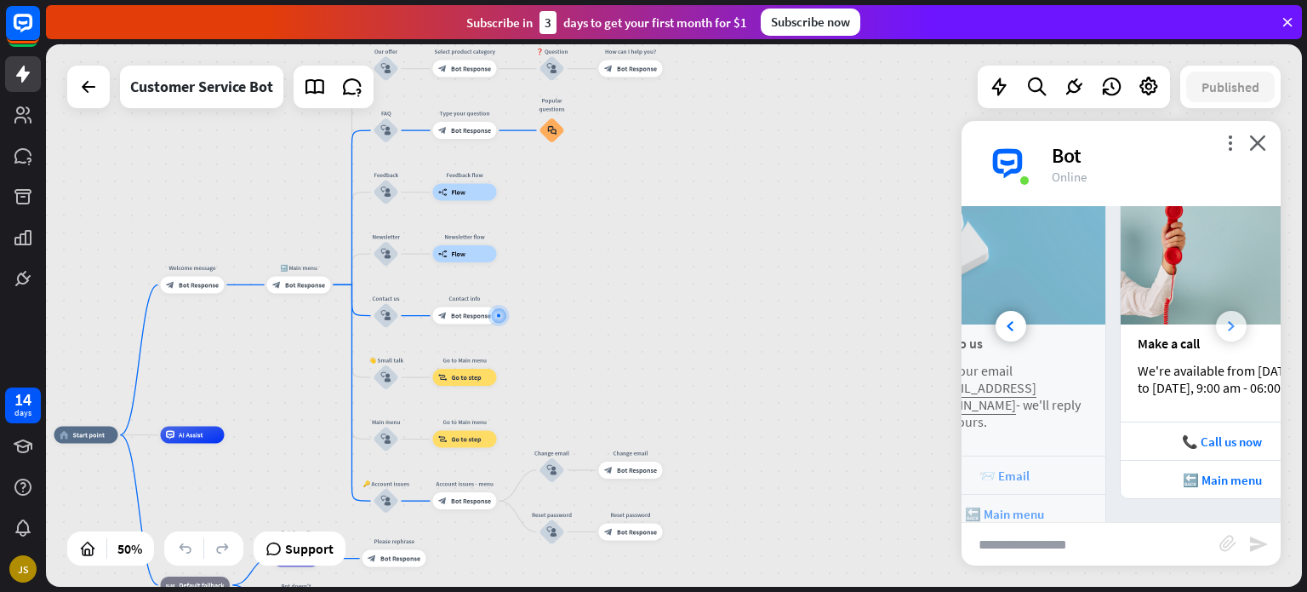
scroll to position [0, 187]
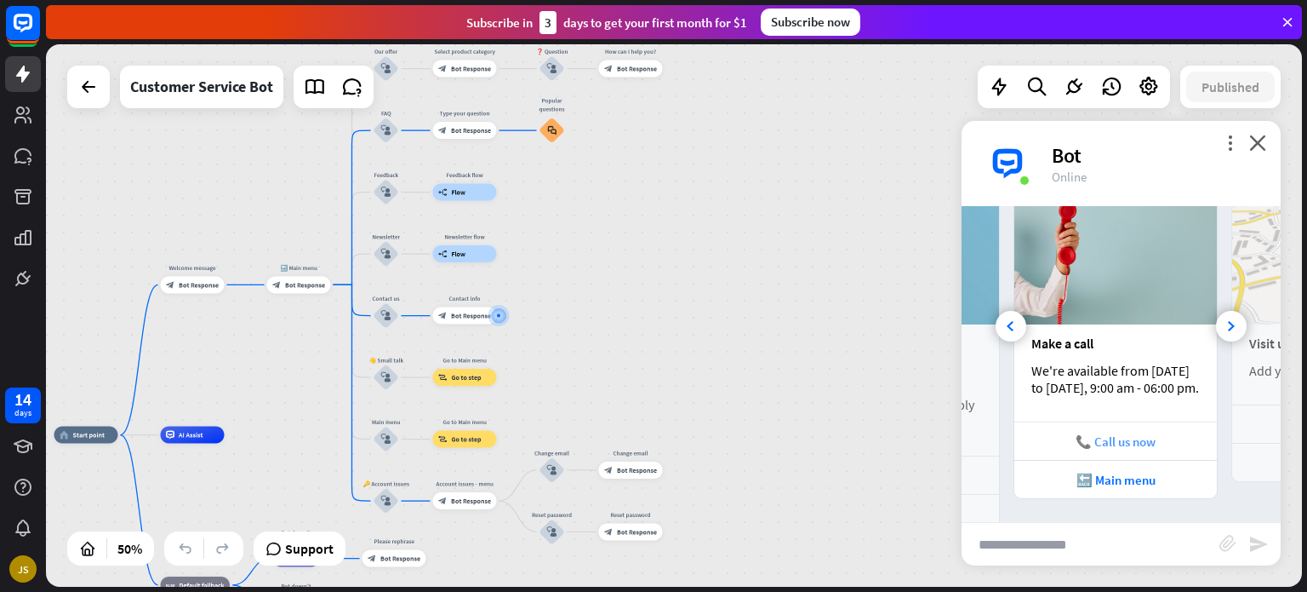
click at [1126, 433] on div "📞 Call us now" at bounding box center [1116, 441] width 186 height 16
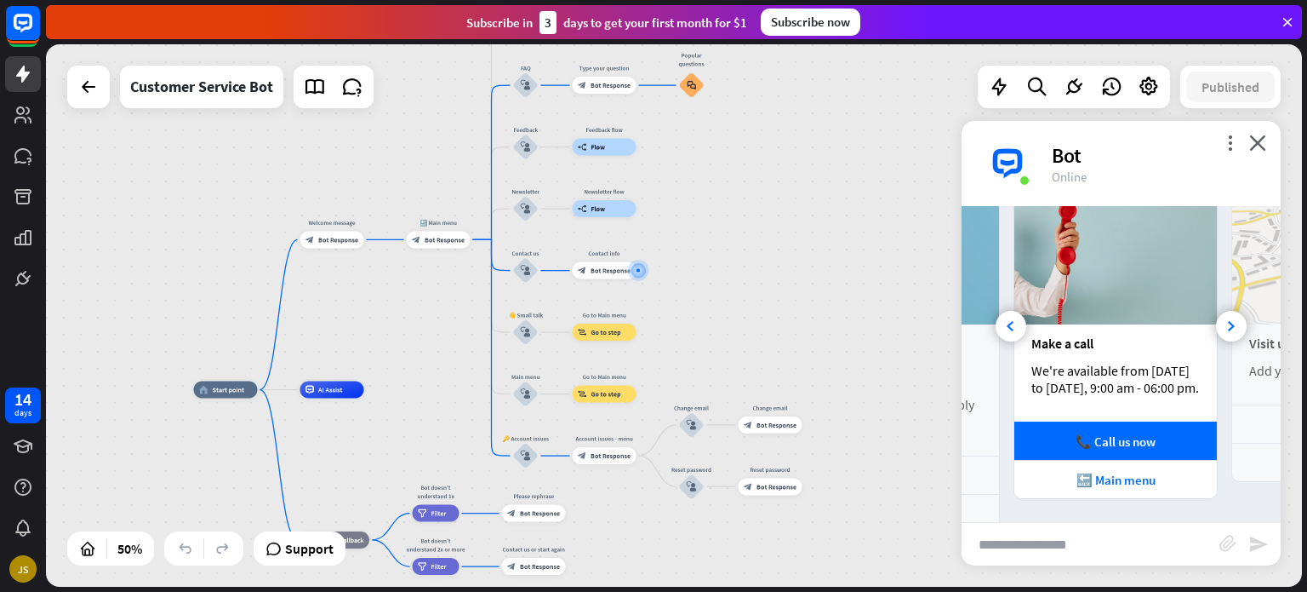
drag, startPoint x: 739, startPoint y: 346, endPoint x: 876, endPoint y: 298, distance: 145.1
click at [876, 298] on div "home_2 Start point Welcome message block_bot_response Bot Response 🔙 Main menu …" at bounding box center [674, 315] width 1256 height 542
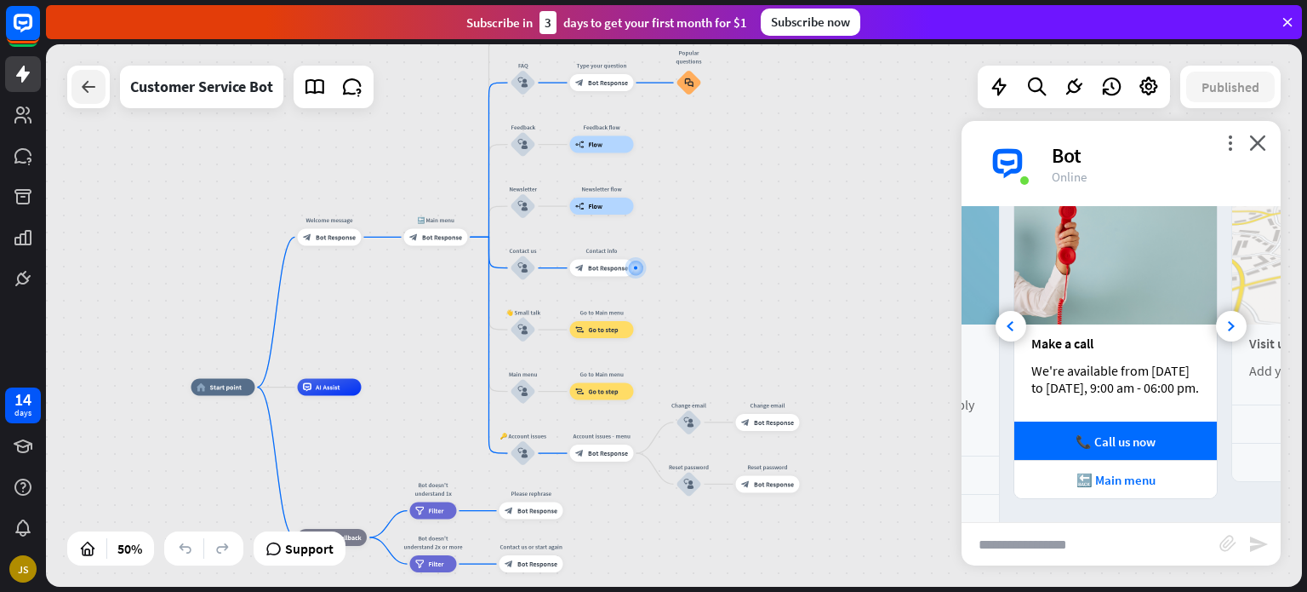
click at [85, 91] on icon at bounding box center [88, 87] width 20 height 20
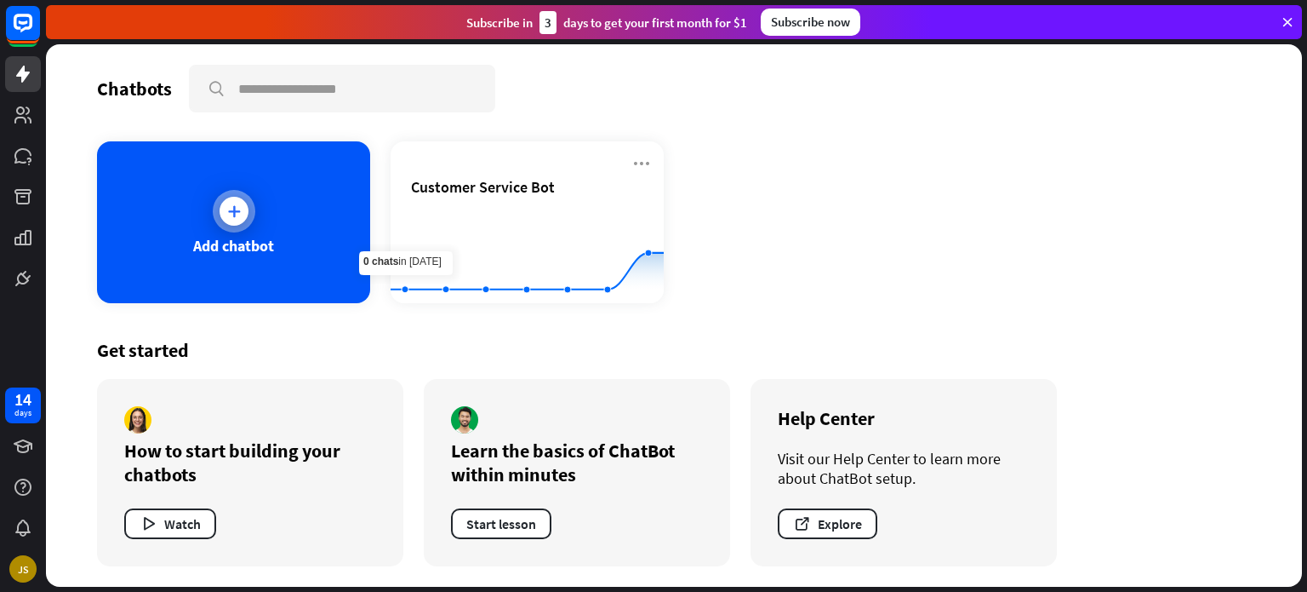
click at [269, 242] on div "Add chatbot" at bounding box center [233, 246] width 81 height 20
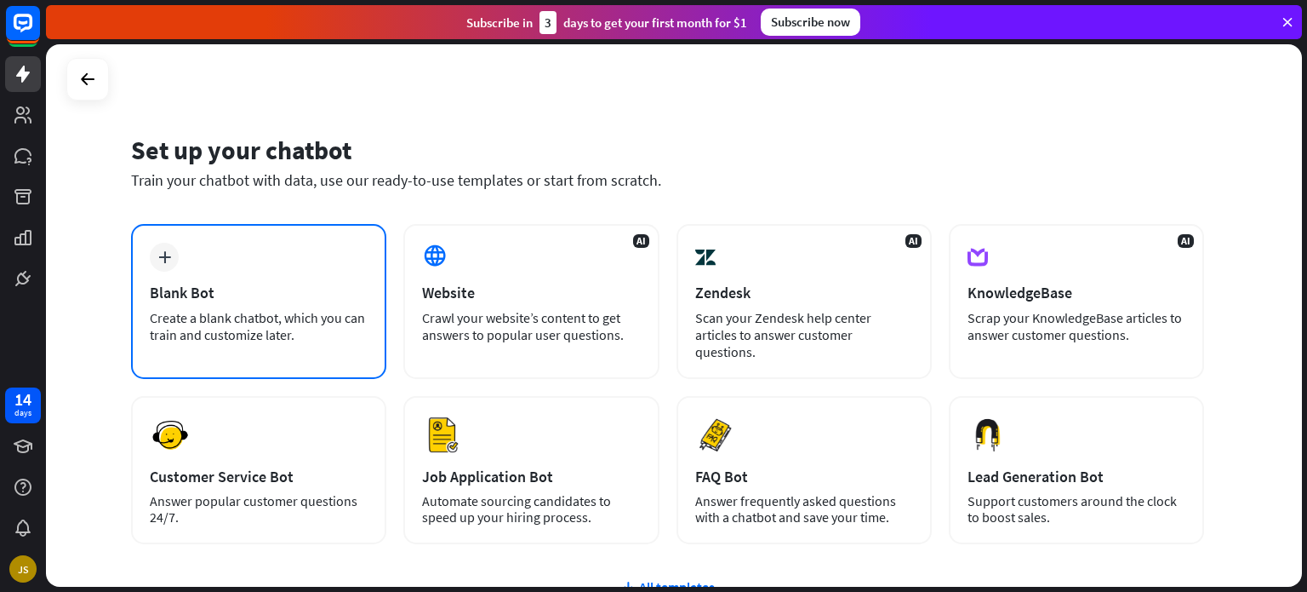
scroll to position [143, 0]
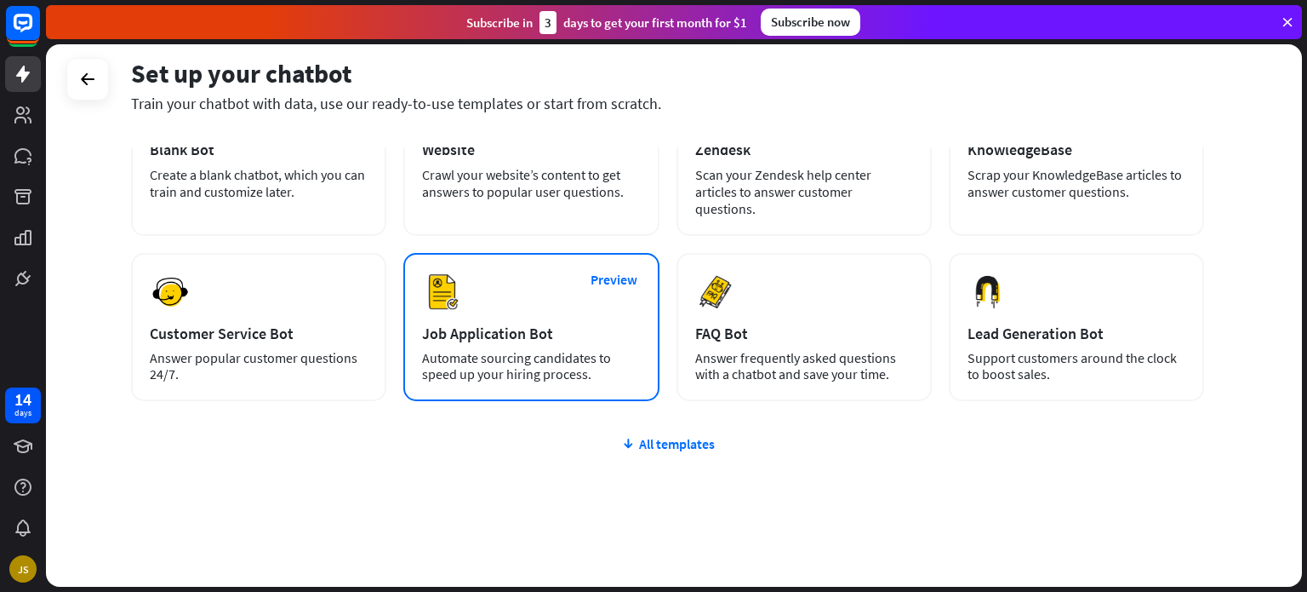
click at [474, 323] on div "Job Application Bot" at bounding box center [531, 333] width 218 height 20
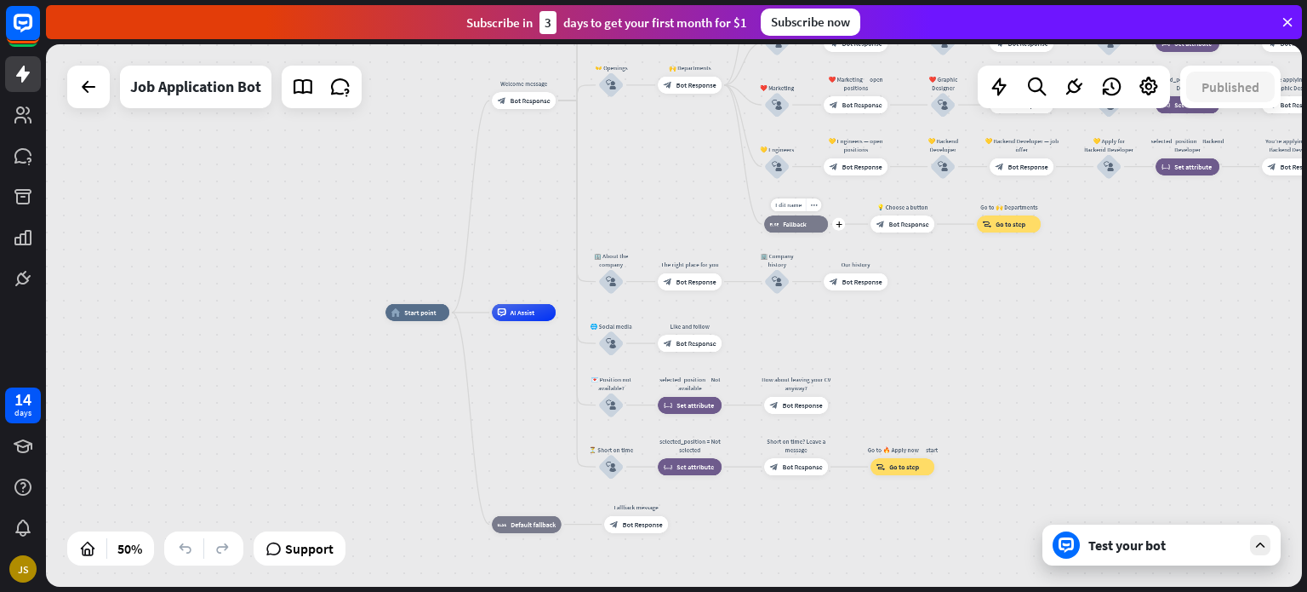
drag, startPoint x: 888, startPoint y: 173, endPoint x: 838, endPoint y: 212, distance: 63.7
click at [838, 312] on div "home_2 Start point Welcome message block_bot_response Bot Response ✨ Main menu …" at bounding box center [700, 448] width 628 height 272
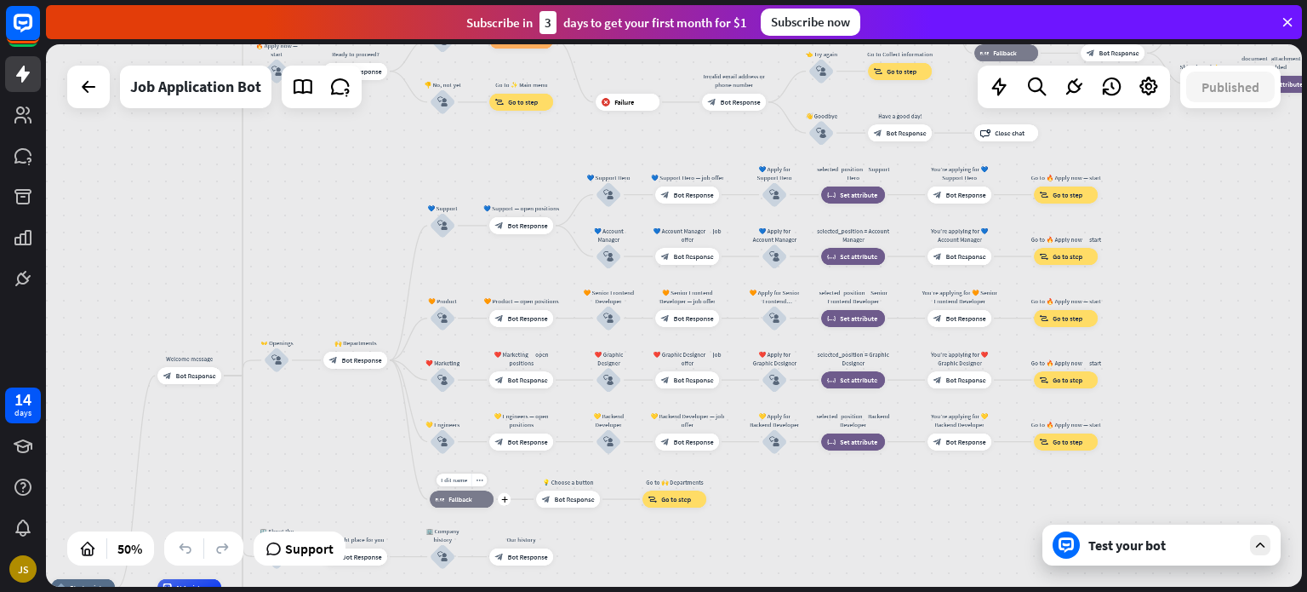
drag, startPoint x: 838, startPoint y: 212, endPoint x: 503, endPoint y: 487, distance: 433.0
click at [494, 490] on div "Edit name more_horiz plus block_fallback Fallback" at bounding box center [462, 498] width 64 height 17
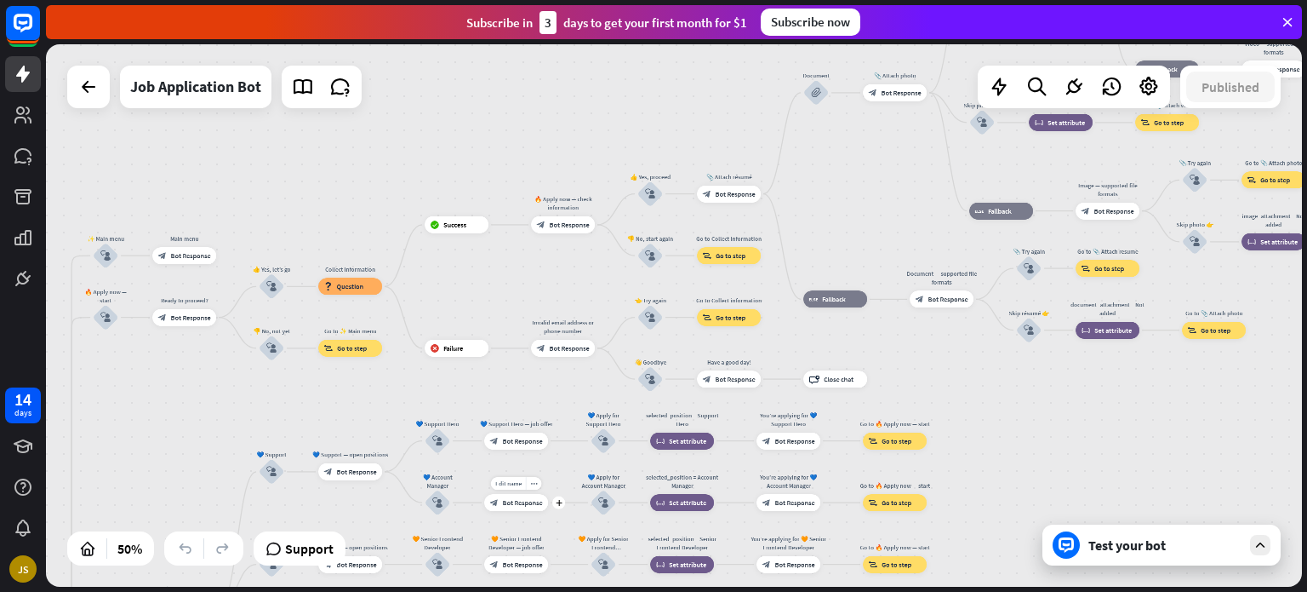
drag, startPoint x: 648, startPoint y: 235, endPoint x: 429, endPoint y: 489, distance: 335.6
click at [484, 494] on div "Edit name more_horiz plus 💙 Account Manager — job offer block_bot_response Bot …" at bounding box center [516, 502] width 64 height 17
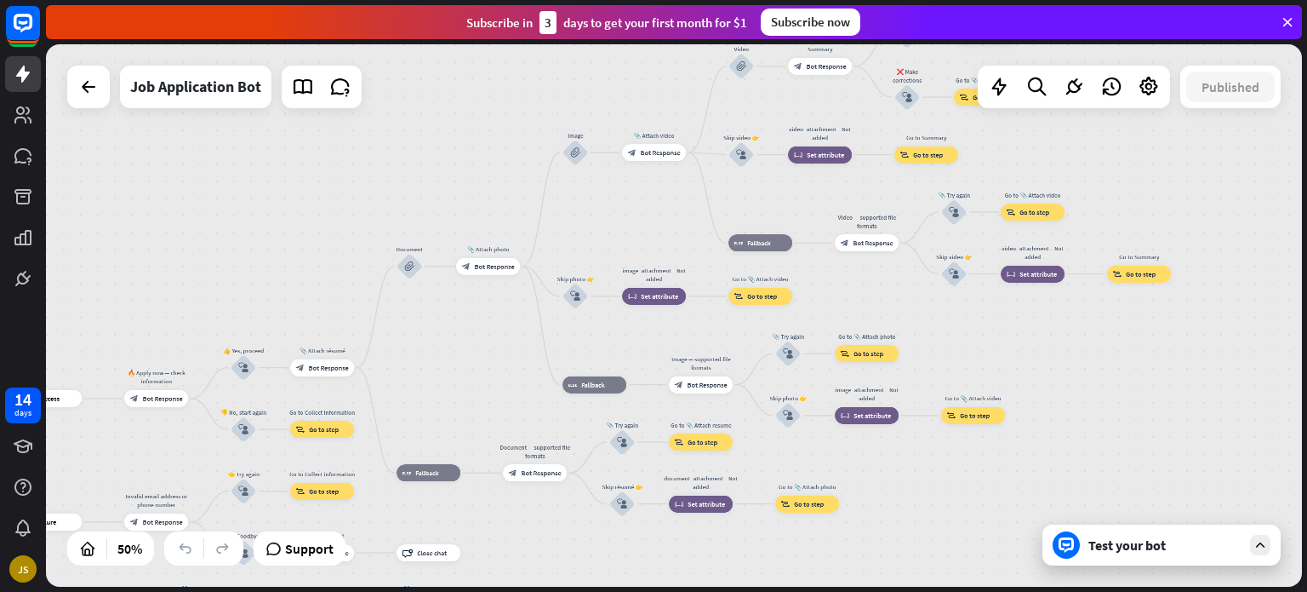
drag, startPoint x: 789, startPoint y: 212, endPoint x: 429, endPoint y: 377, distance: 396.1
click at [429, 377] on div "home_2 Start point Welcome message block_bot_response Bot Response ✨ Main menu …" at bounding box center [674, 315] width 1256 height 542
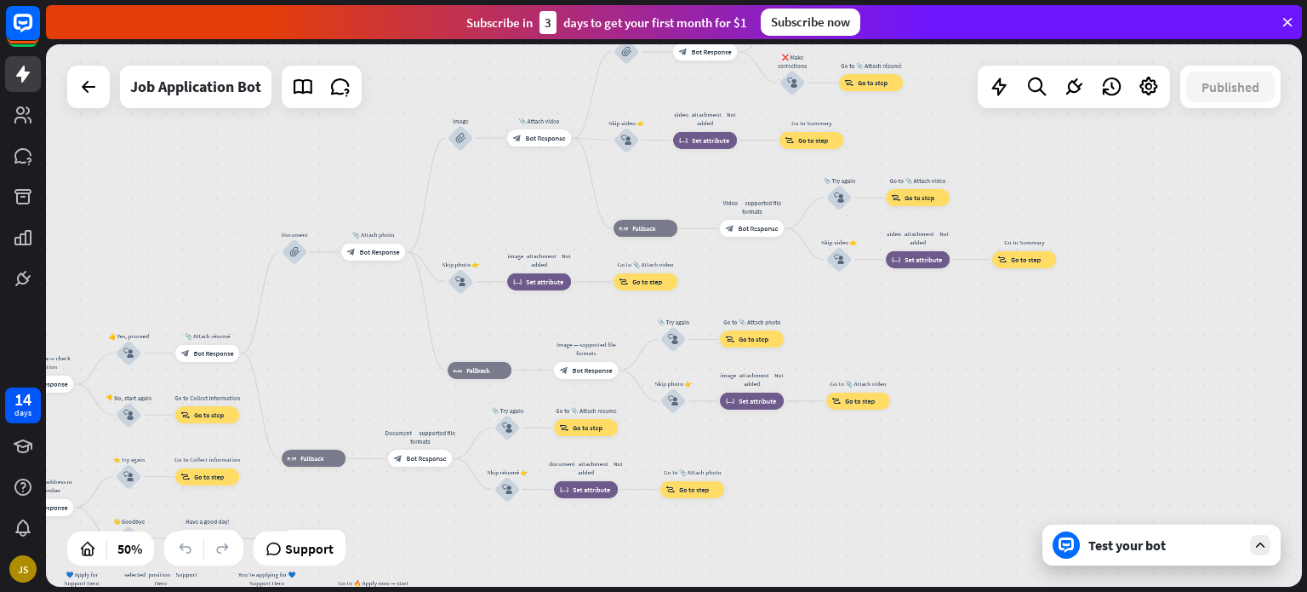
drag, startPoint x: 691, startPoint y: 200, endPoint x: 578, endPoint y: 185, distance: 114.2
click at [578, 185] on div "home_2 Start point Welcome message block_bot_response Bot Response ✨ Main menu …" at bounding box center [674, 315] width 1256 height 542
click at [131, 546] on icon at bounding box center [125, 548] width 17 height 17
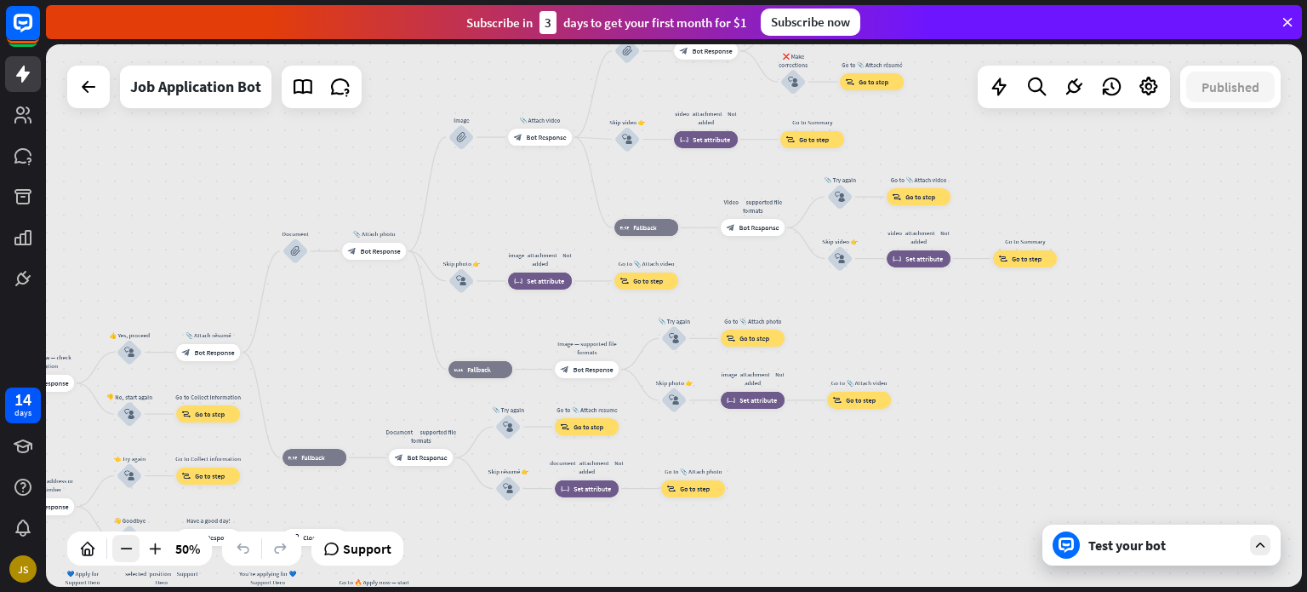
click at [131, 546] on icon at bounding box center [125, 548] width 17 height 17
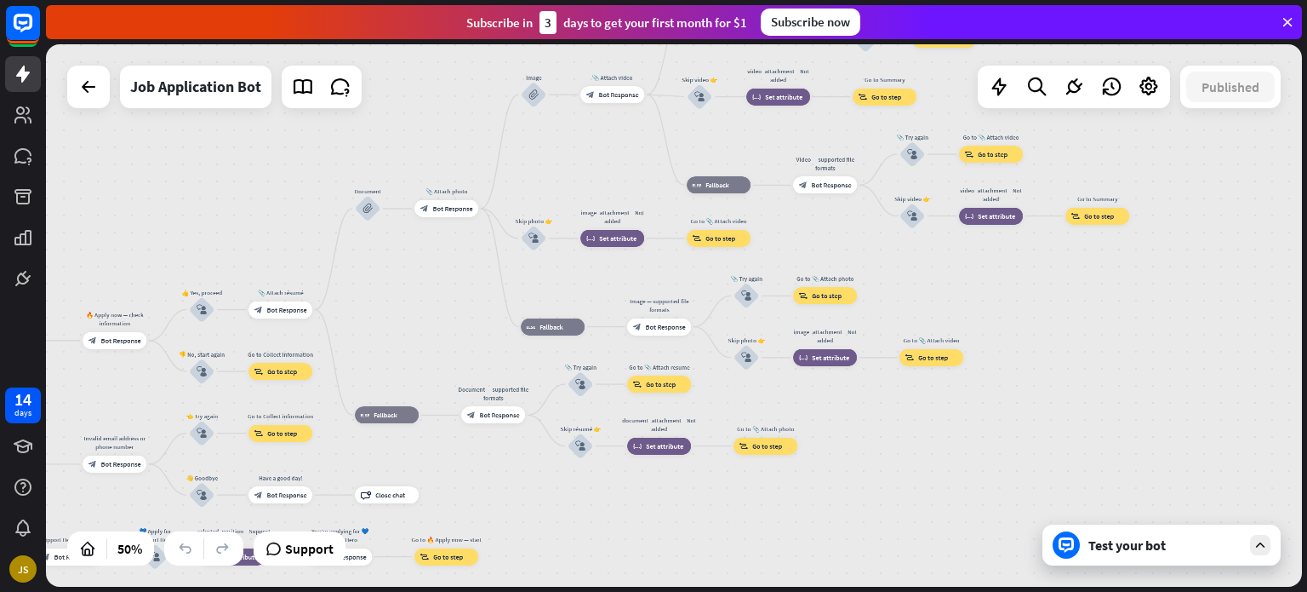
drag, startPoint x: 435, startPoint y: 328, endPoint x: 507, endPoint y: 285, distance: 83.9
click at [507, 285] on div "home_2 Start point Welcome message block_bot_response Bot Response ✨ Main menu …" at bounding box center [674, 315] width 1256 height 542
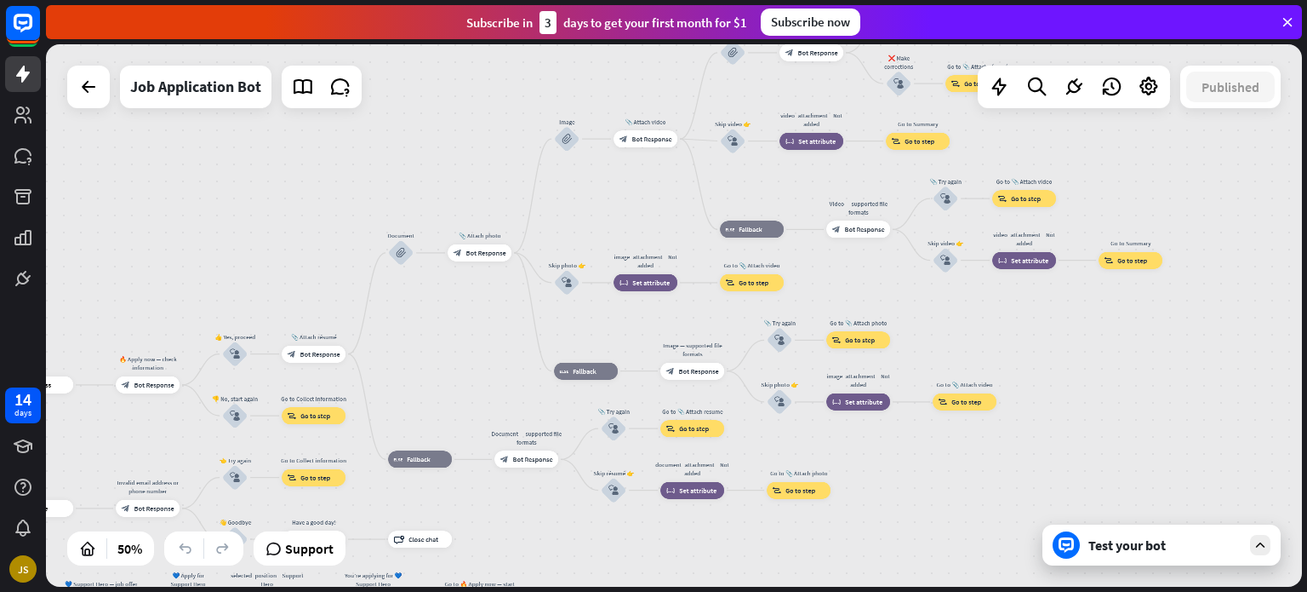
drag, startPoint x: 329, startPoint y: 264, endPoint x: 368, endPoint y: 317, distance: 65.7
click at [368, 317] on div "home_2 Start point Welcome message block_bot_response Bot Response ✨ Main menu …" at bounding box center [674, 315] width 1256 height 542
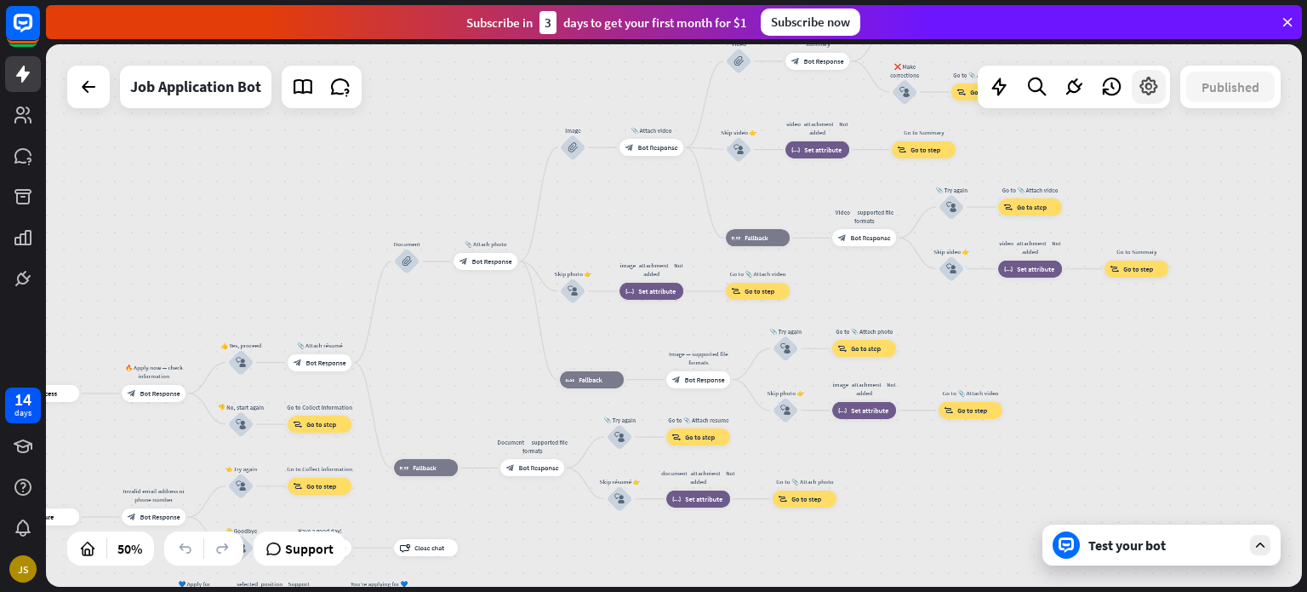
click at [1158, 94] on icon at bounding box center [1149, 87] width 22 height 22
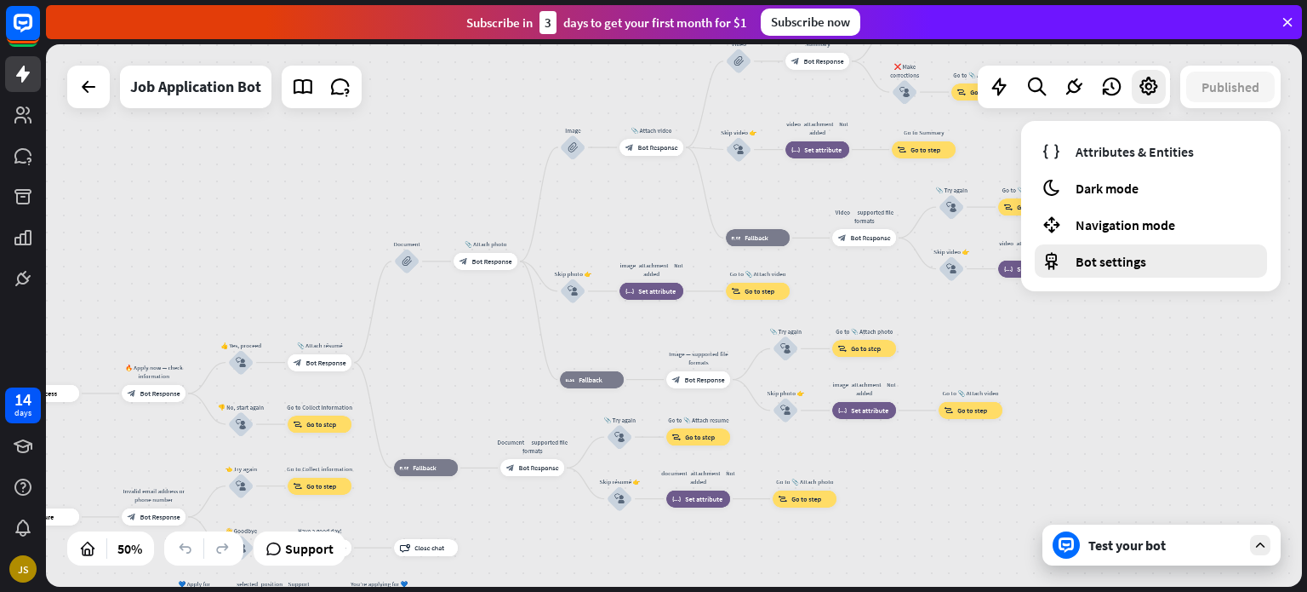
click at [1158, 249] on div "Bot settings" at bounding box center [1151, 260] width 232 height 33
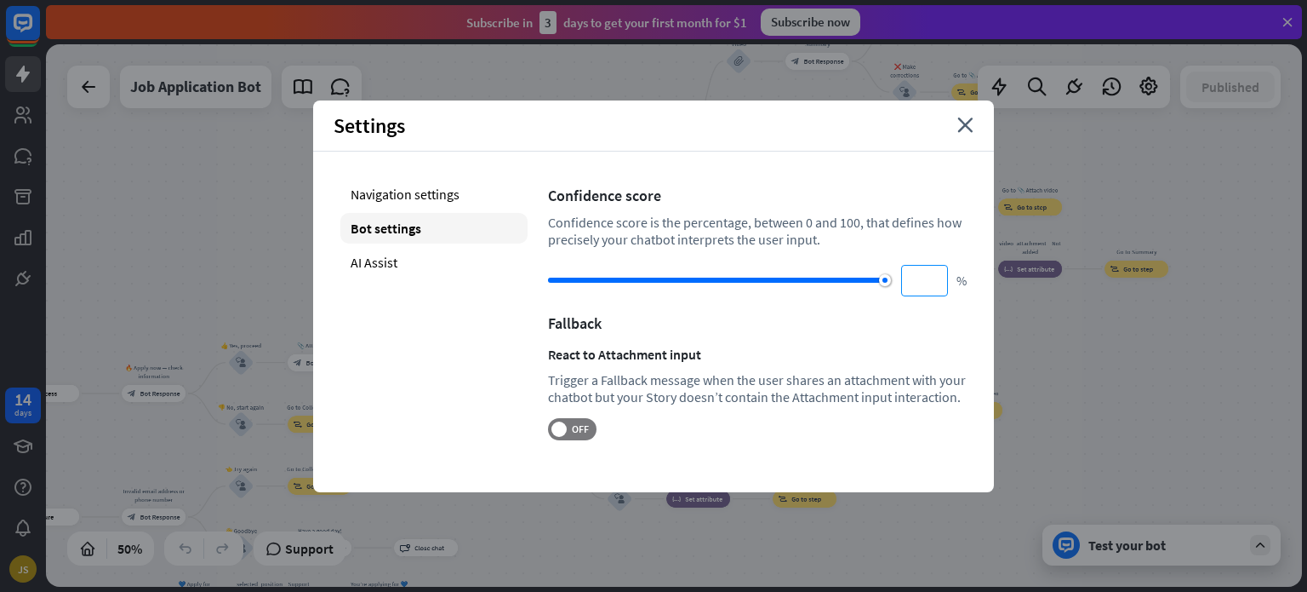
drag, startPoint x: 770, startPoint y: 282, endPoint x: 938, endPoint y: 282, distance: 167.7
click at [938, 282] on div "*** %" at bounding box center [757, 280] width 419 height 31
click at [416, 258] on div "AI Assist" at bounding box center [433, 262] width 187 height 31
type input "**"
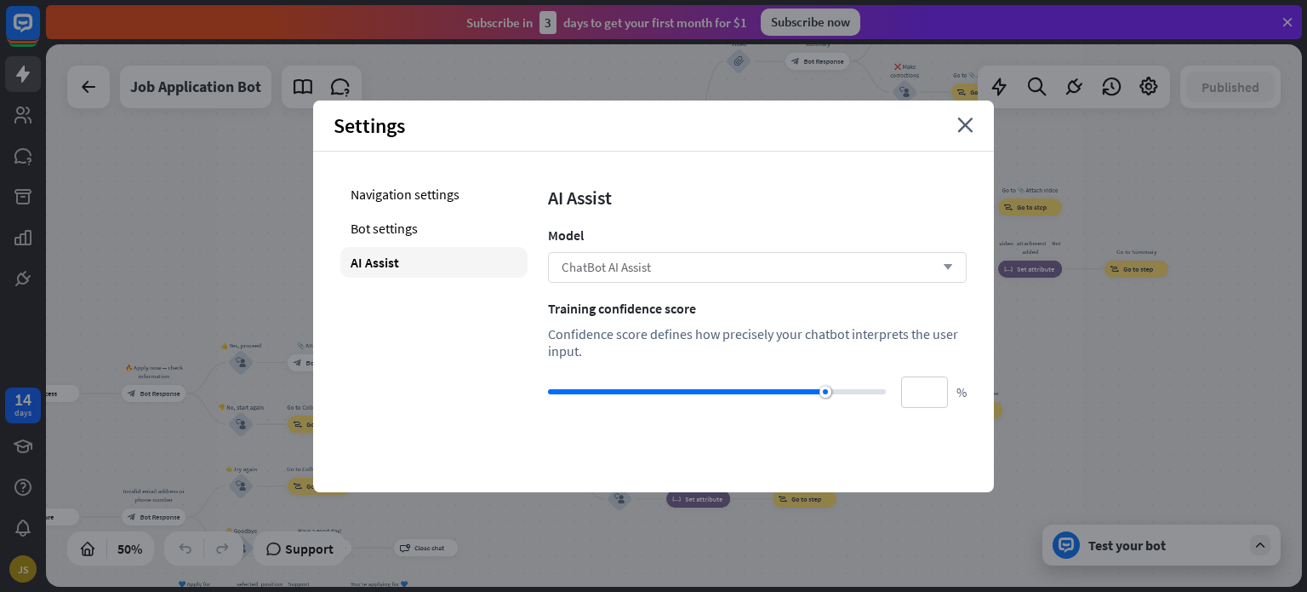
click at [628, 281] on div "ChatBot AI Assist arrow_down" at bounding box center [757, 267] width 419 height 31
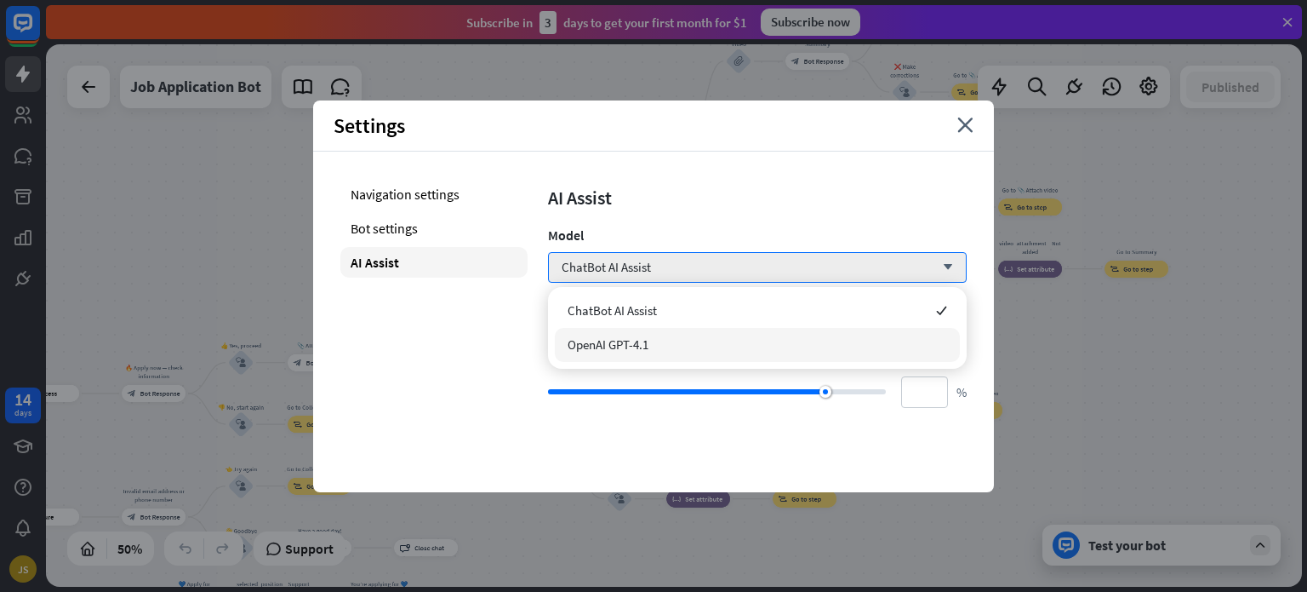
click at [633, 340] on span "OpenAI GPT-4.1" at bounding box center [608, 344] width 81 height 16
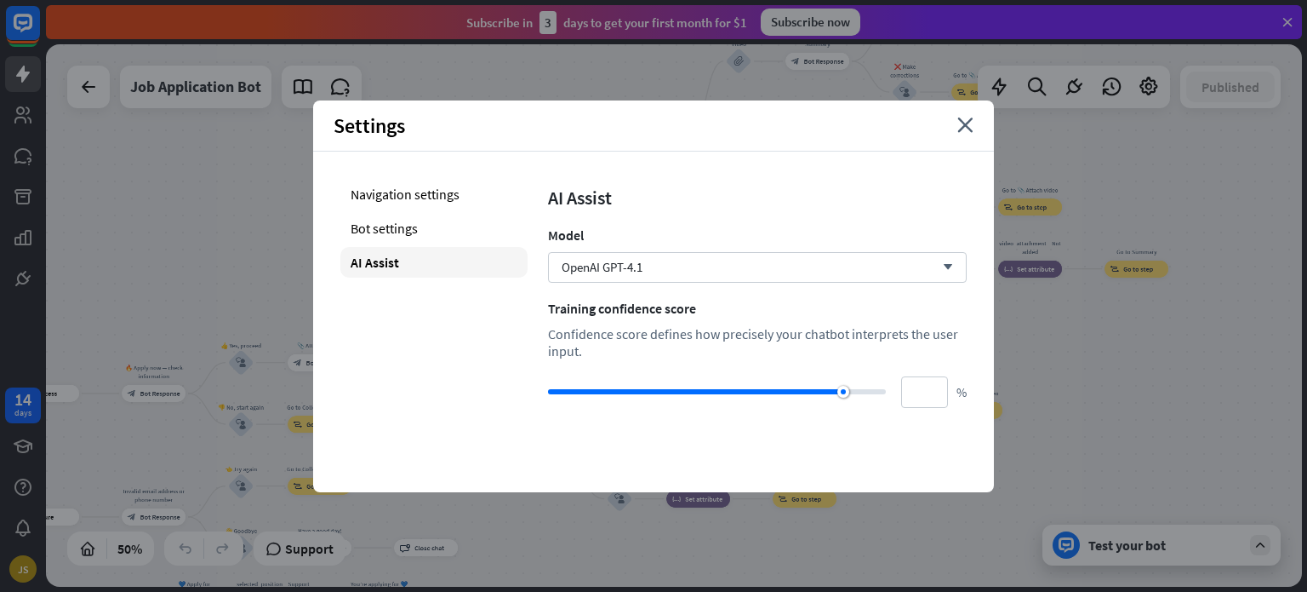
type input "***"
drag, startPoint x: 831, startPoint y: 393, endPoint x: 896, endPoint y: 385, distance: 66.1
click at [896, 385] on div "*** %" at bounding box center [757, 391] width 419 height 31
click at [422, 183] on div "Navigation settings" at bounding box center [433, 194] width 187 height 31
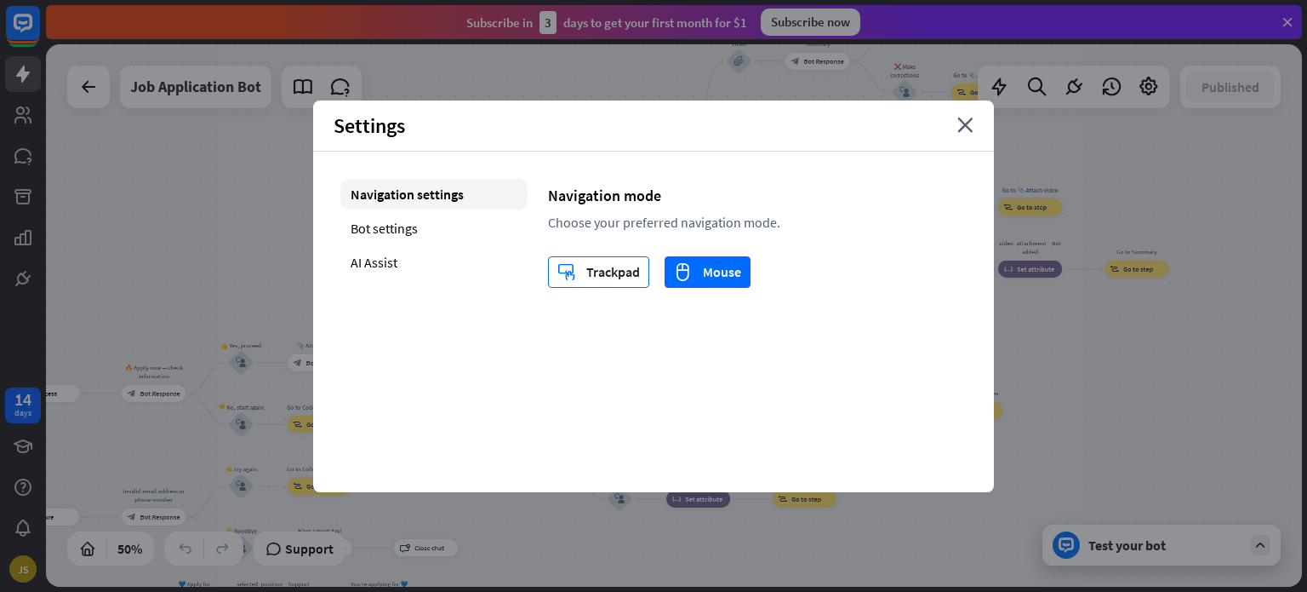
click at [601, 266] on div "trackpad Trackpad" at bounding box center [599, 272] width 83 height 30
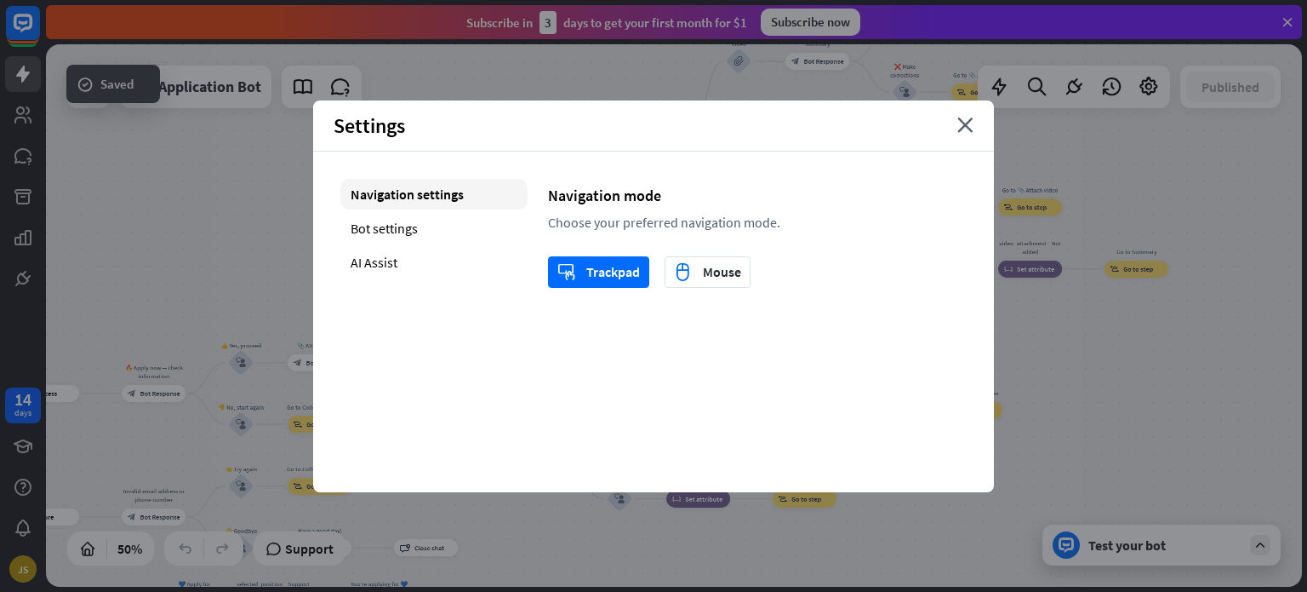
click at [957, 136] on div "Settings close" at bounding box center [653, 125] width 681 height 51
click at [971, 129] on icon "close" at bounding box center [966, 124] width 16 height 15
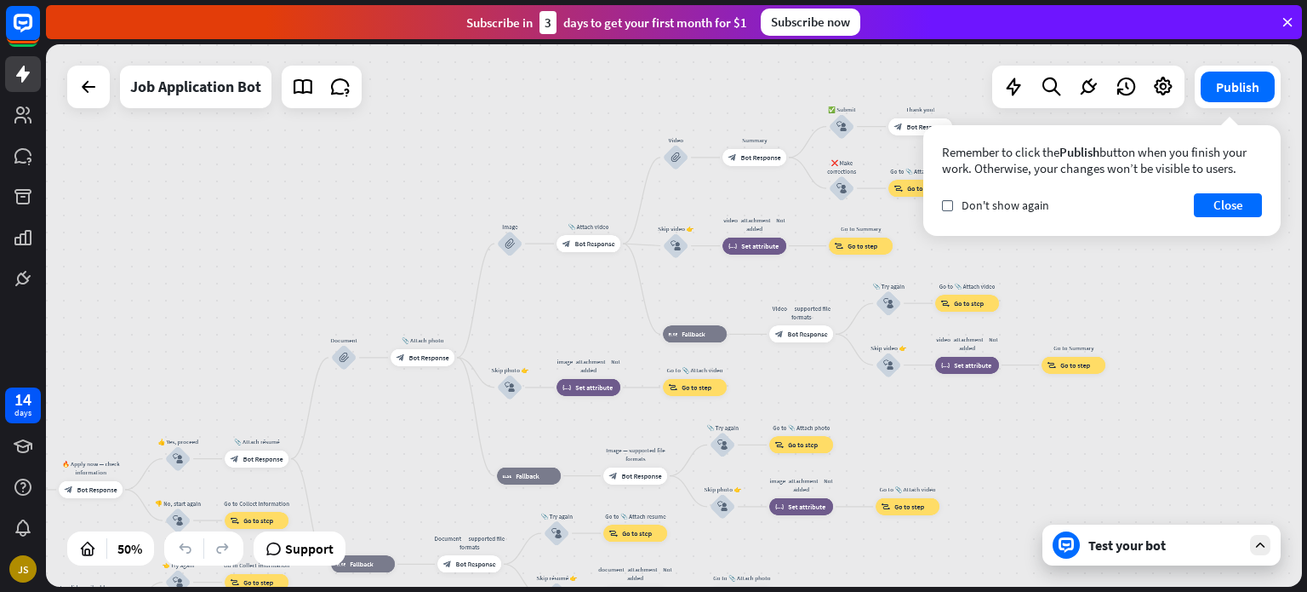
drag, startPoint x: 897, startPoint y: 301, endPoint x: 834, endPoint y: 397, distance: 115.0
click at [834, 397] on div "home_2 Start point Welcome message block_bot_response Bot Response ✨ Main menu …" at bounding box center [674, 315] width 1256 height 542
click at [1219, 204] on button "Close" at bounding box center [1228, 205] width 68 height 24
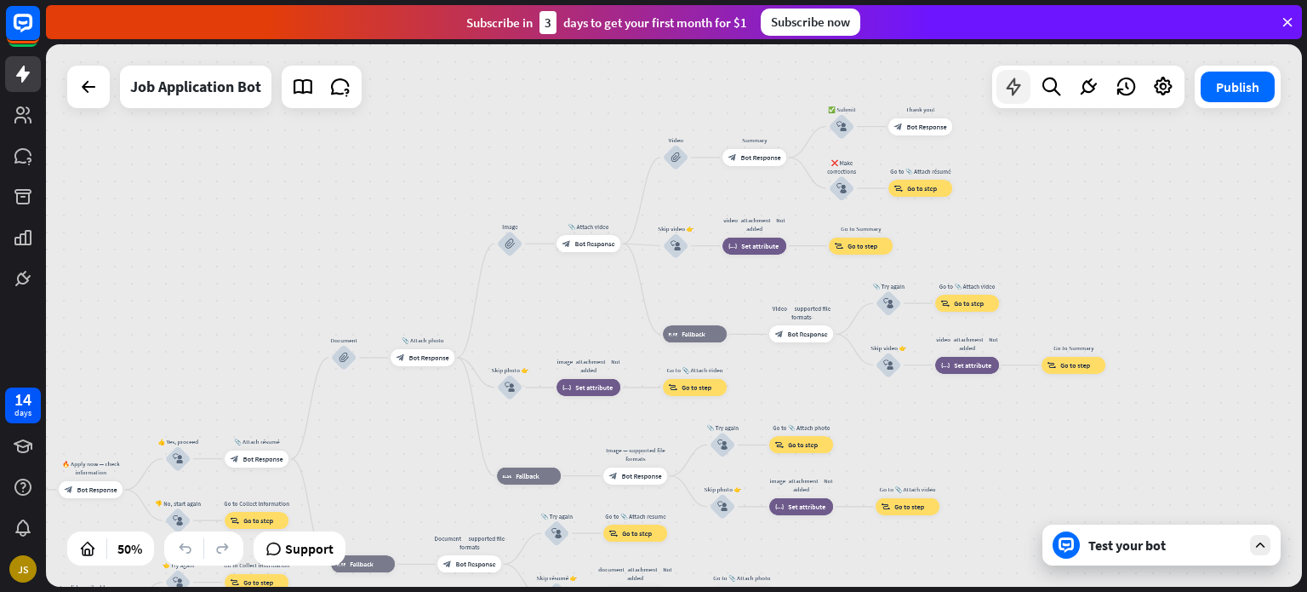
click at [1029, 94] on div at bounding box center [1014, 87] width 34 height 34
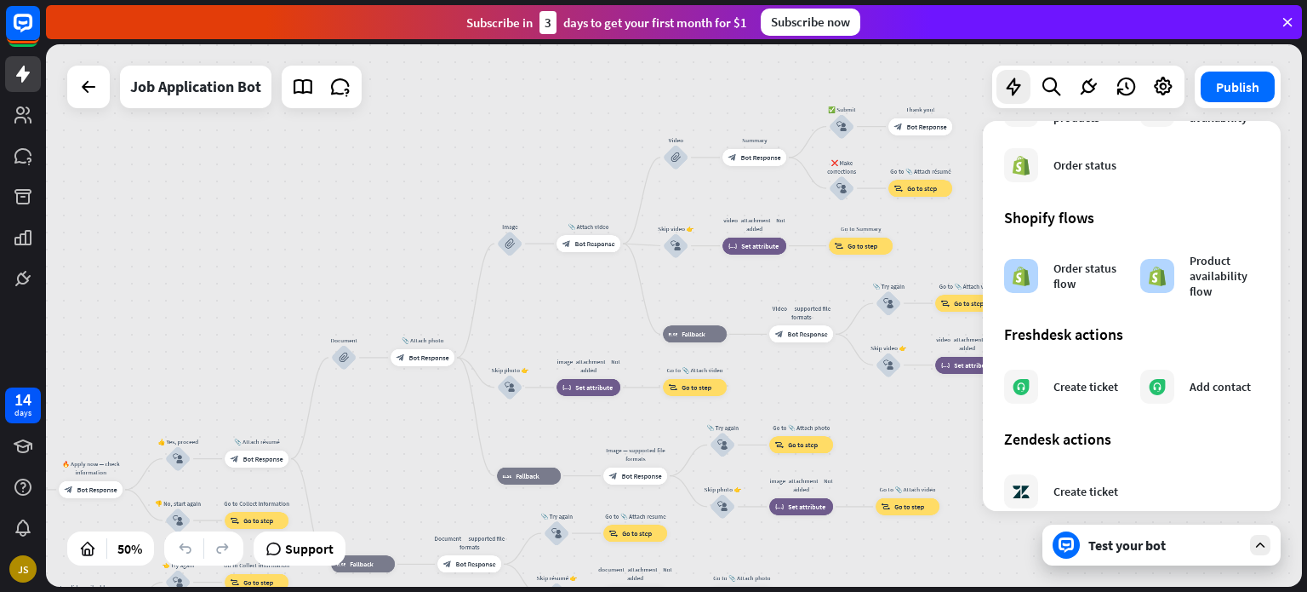
scroll to position [982, 0]
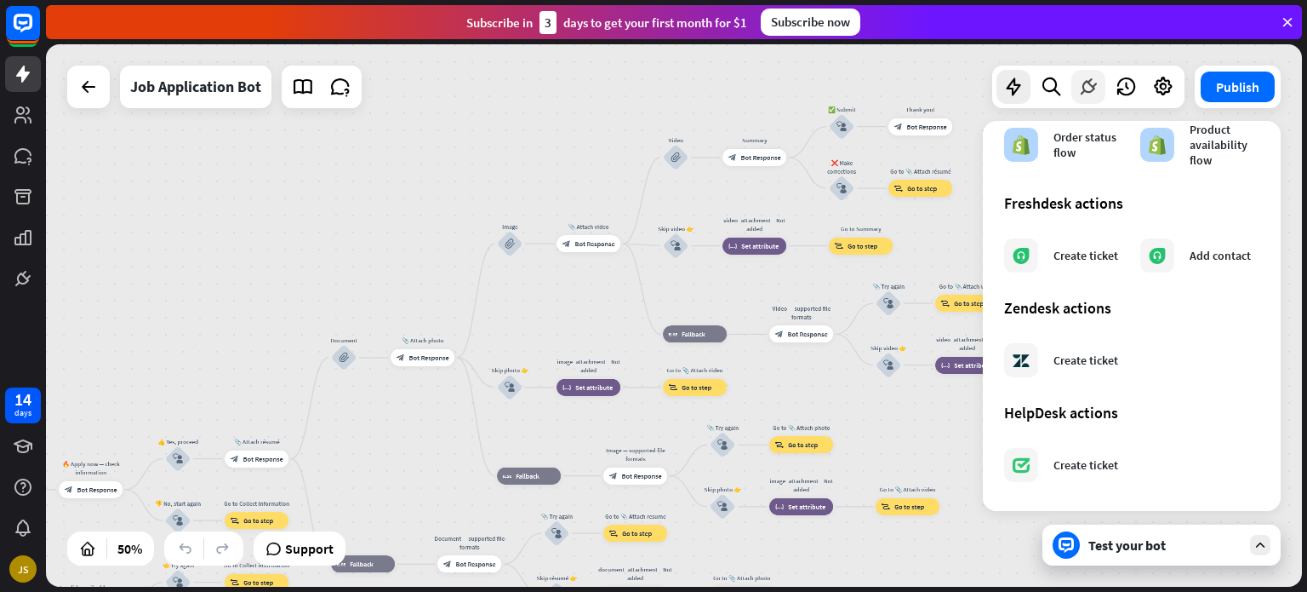
click at [1099, 95] on icon at bounding box center [1089, 87] width 22 height 22
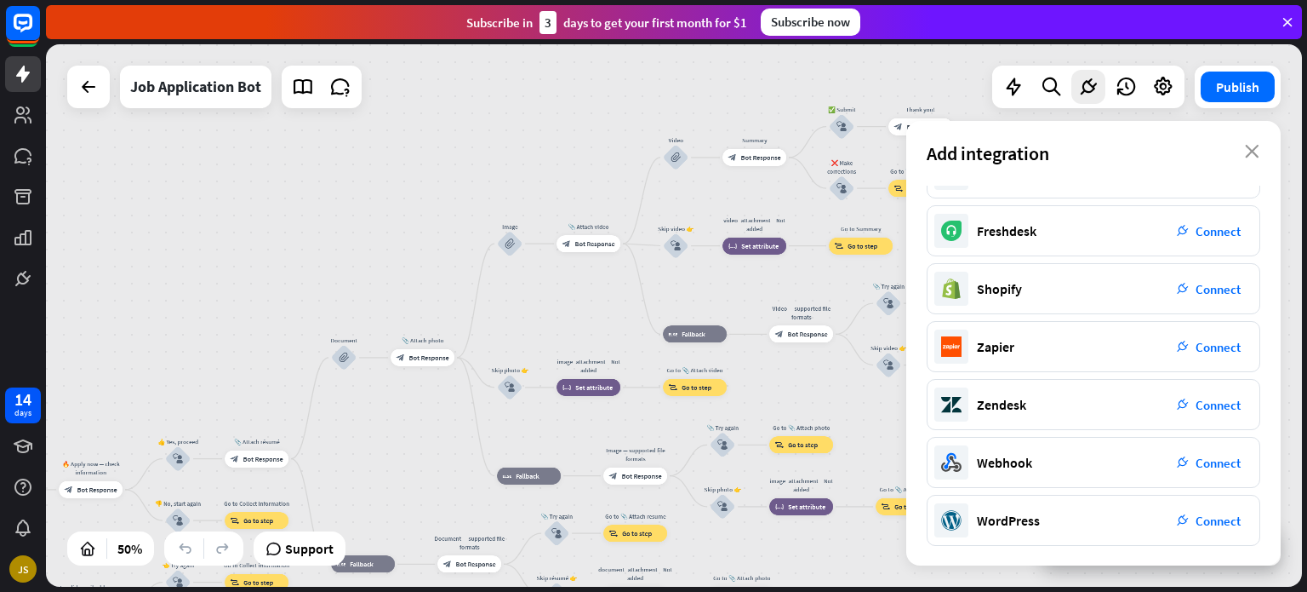
scroll to position [0, 0]
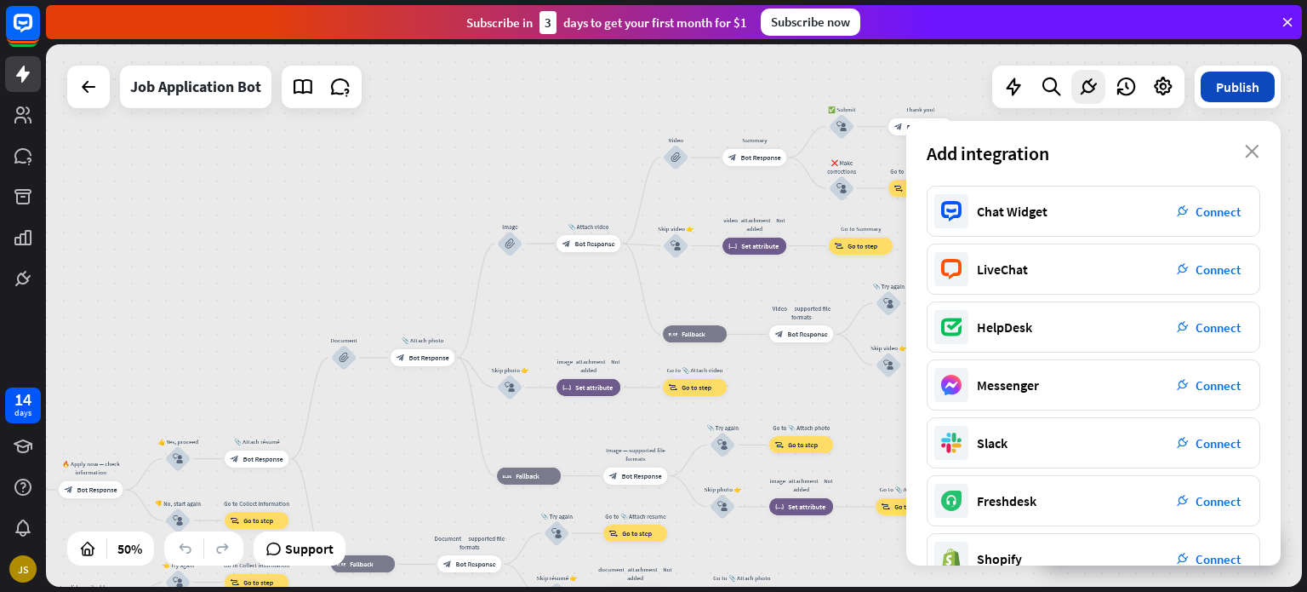
click at [1229, 71] on button "Publish" at bounding box center [1238, 86] width 74 height 31
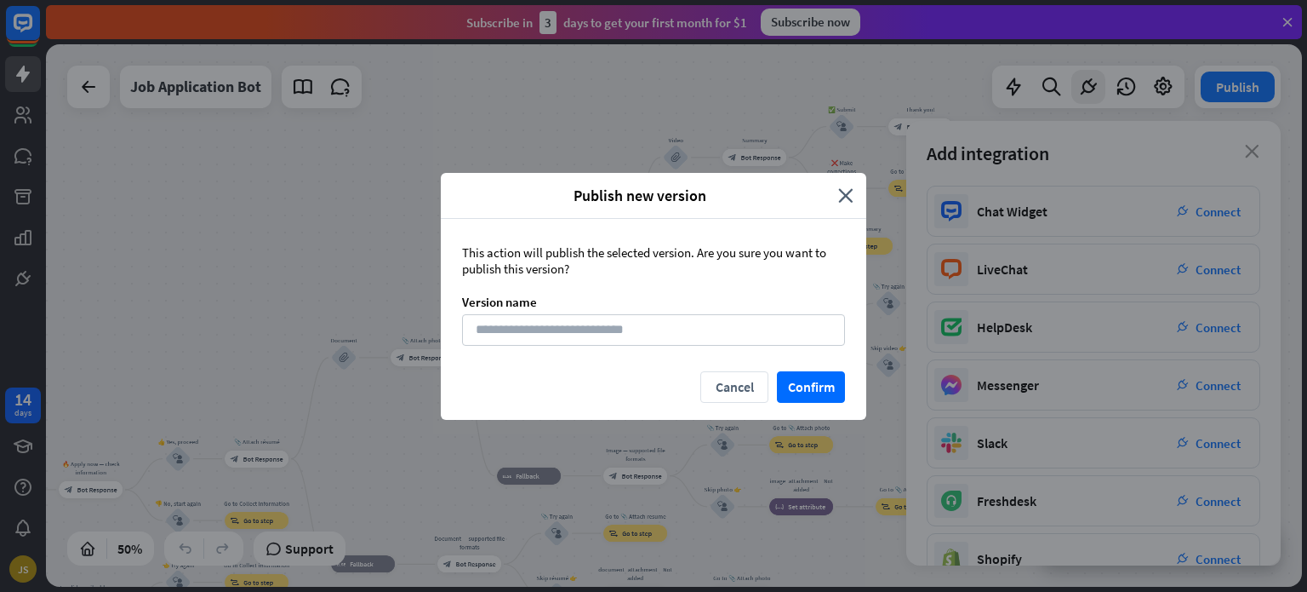
click at [739, 348] on div "This action will publish the selected version. Are you sure you want to publish…" at bounding box center [654, 295] width 426 height 152
click at [801, 386] on button "Confirm" at bounding box center [811, 386] width 68 height 31
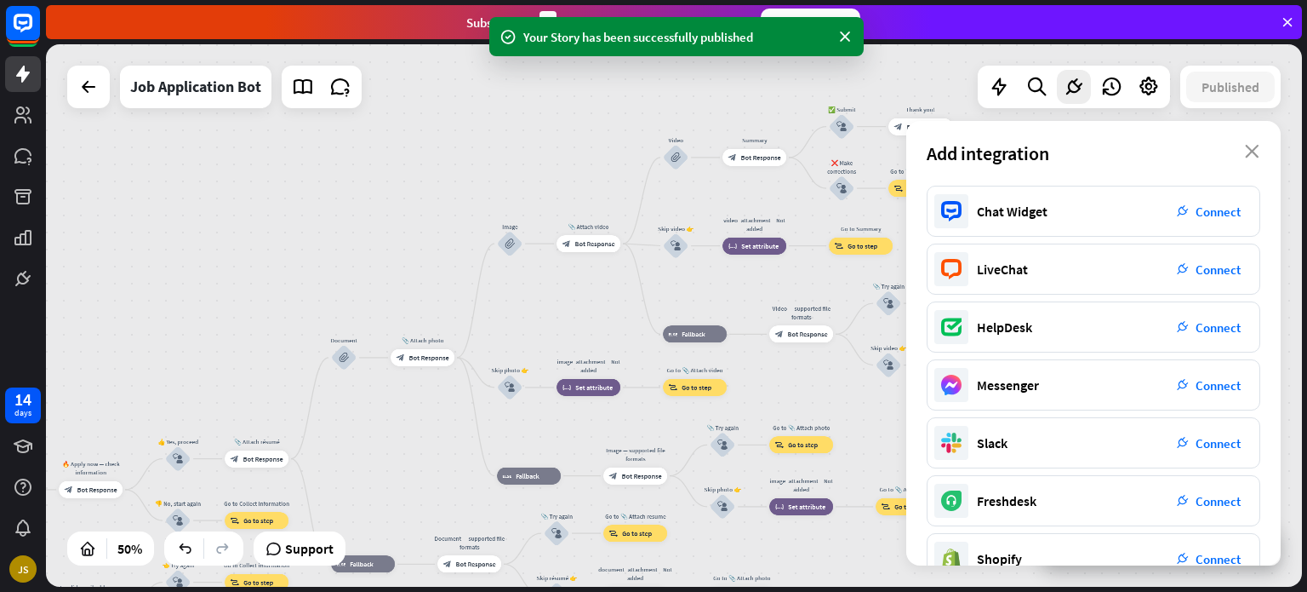
click at [739, 23] on div "Your Story has been successfully published" at bounding box center [676, 36] width 375 height 39
click at [471, 117] on div "home_2 Start point Welcome message block_bot_response Bot Response ✨ Main menu …" at bounding box center [674, 315] width 1256 height 542
click at [89, 80] on icon at bounding box center [88, 87] width 20 height 20
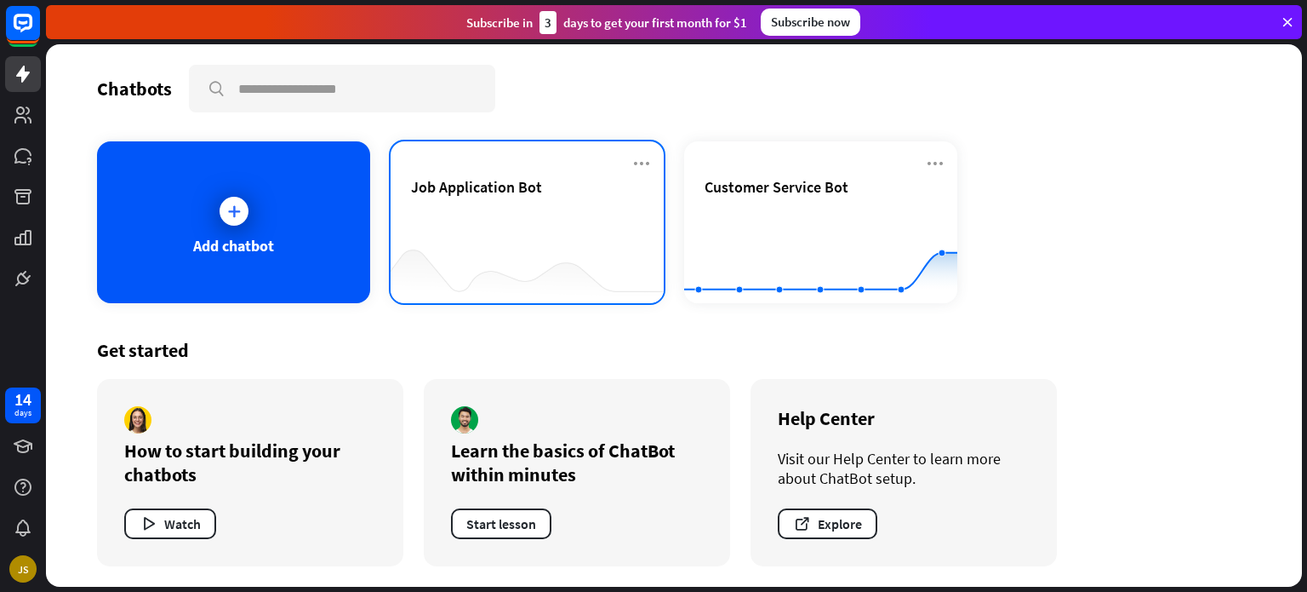
click at [466, 220] on div "Job Application Bot" at bounding box center [527, 207] width 232 height 60
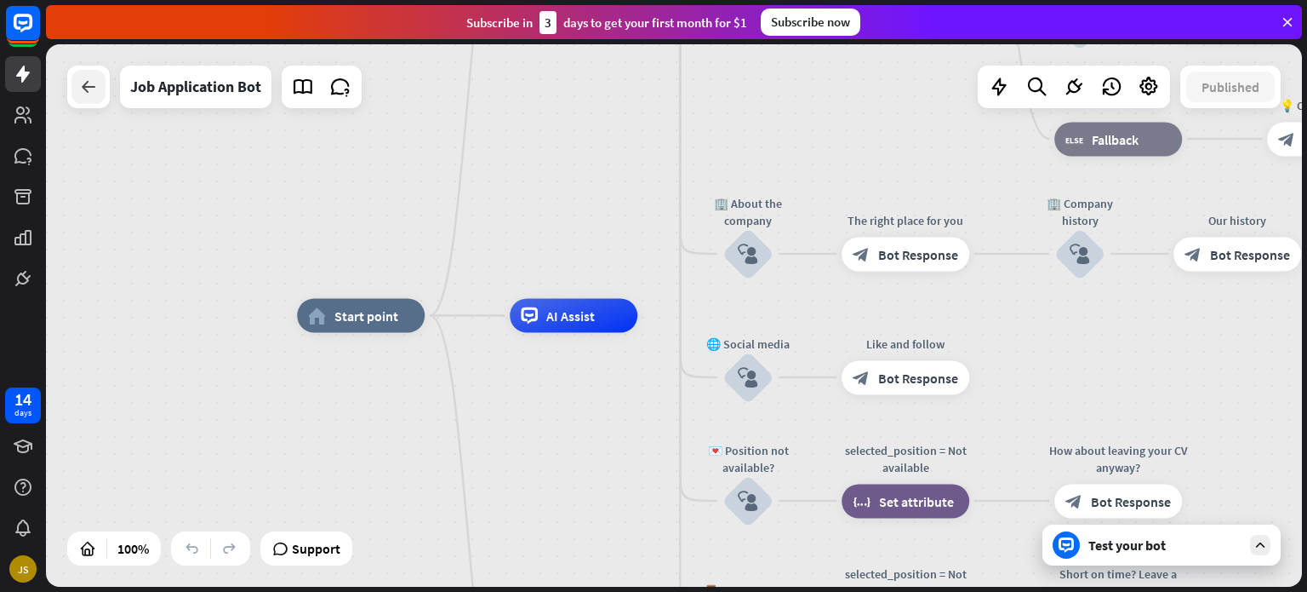
click at [80, 96] on icon at bounding box center [88, 87] width 20 height 20
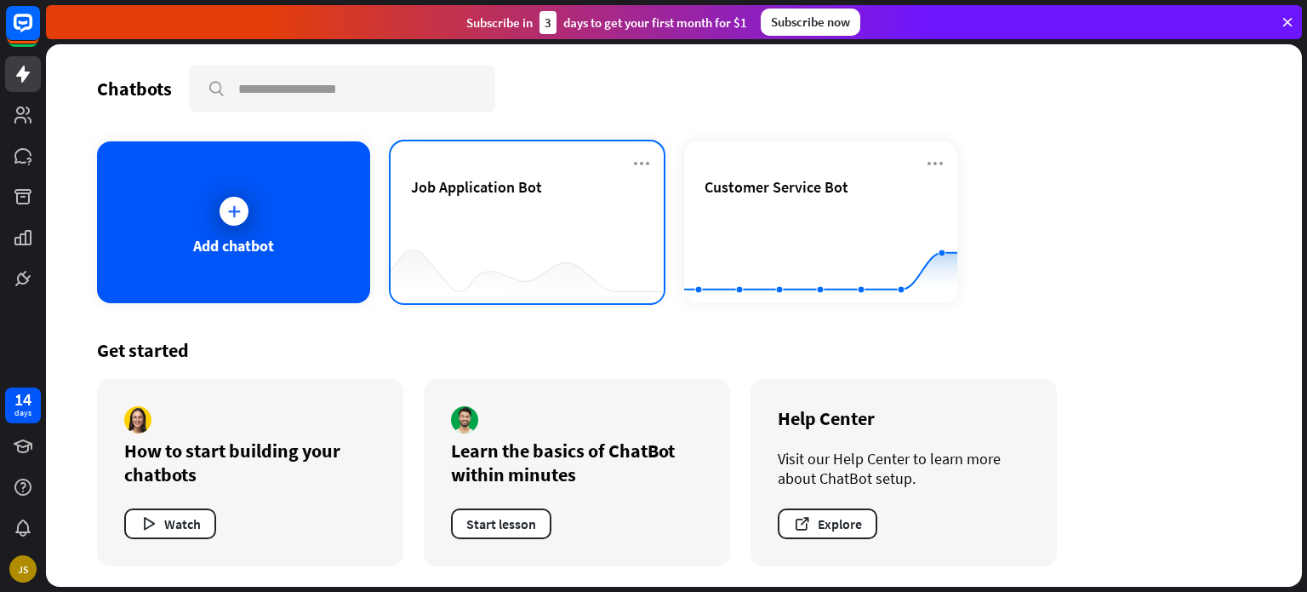
click at [653, 162] on div "Job Application Bot" at bounding box center [527, 222] width 273 height 162
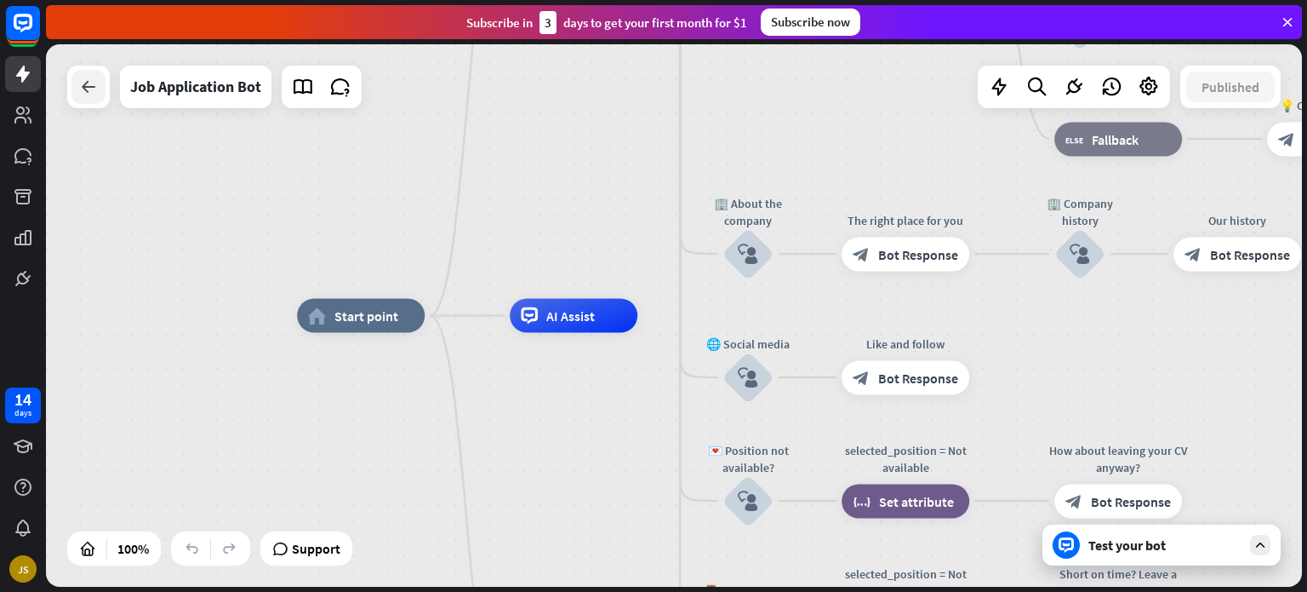
click at [77, 91] on div at bounding box center [88, 87] width 34 height 34
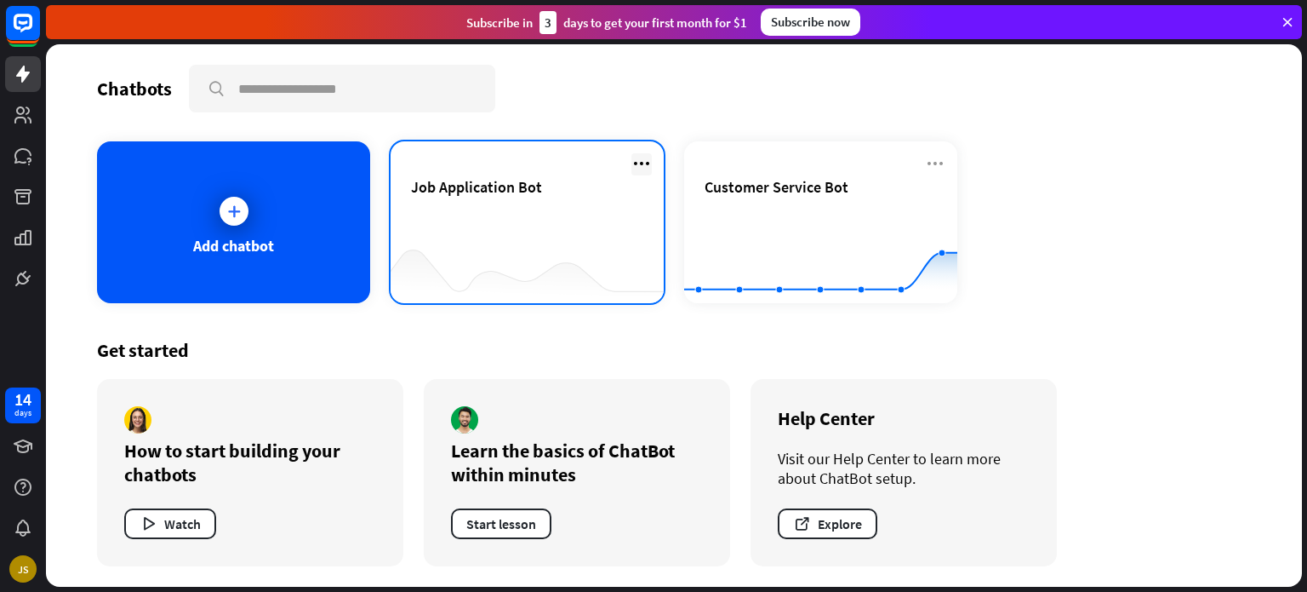
click at [638, 157] on icon at bounding box center [642, 163] width 20 height 20
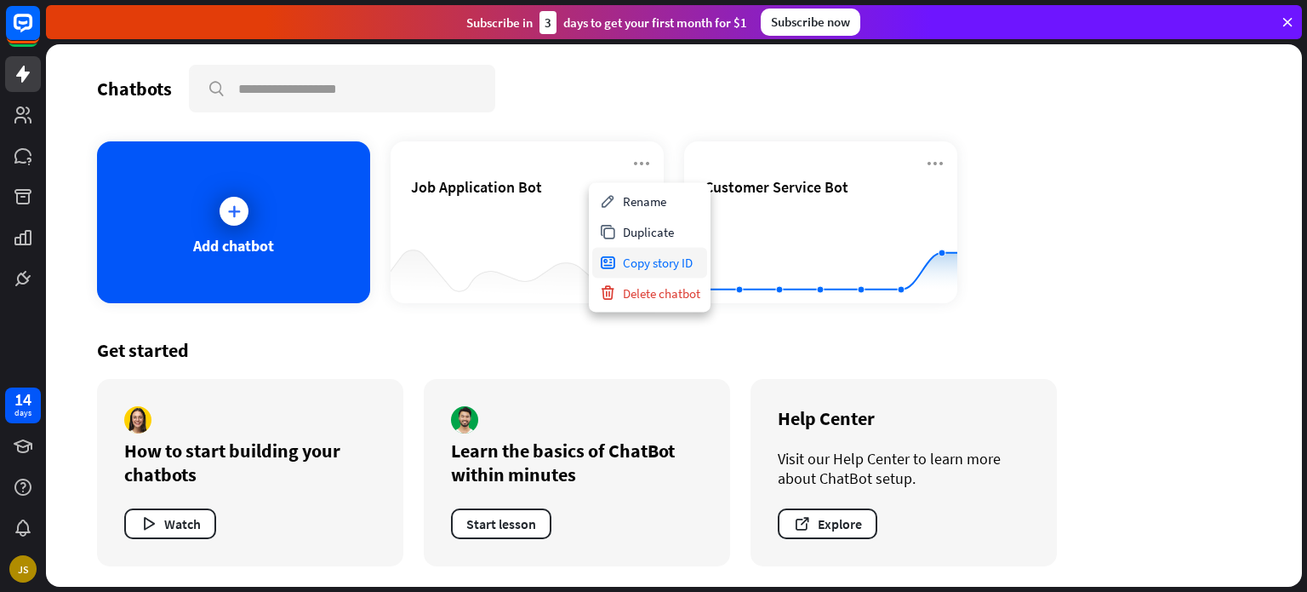
click at [643, 263] on div "Copy story ID" at bounding box center [649, 262] width 115 height 31
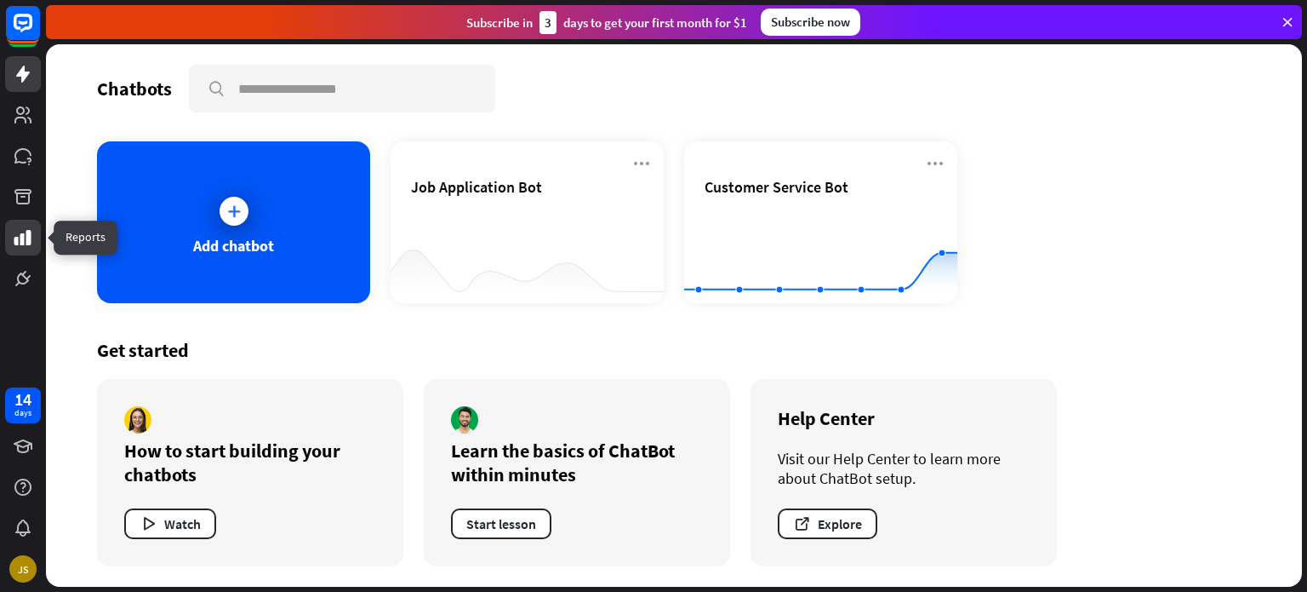
click at [24, 243] on icon at bounding box center [22, 237] width 17 height 15
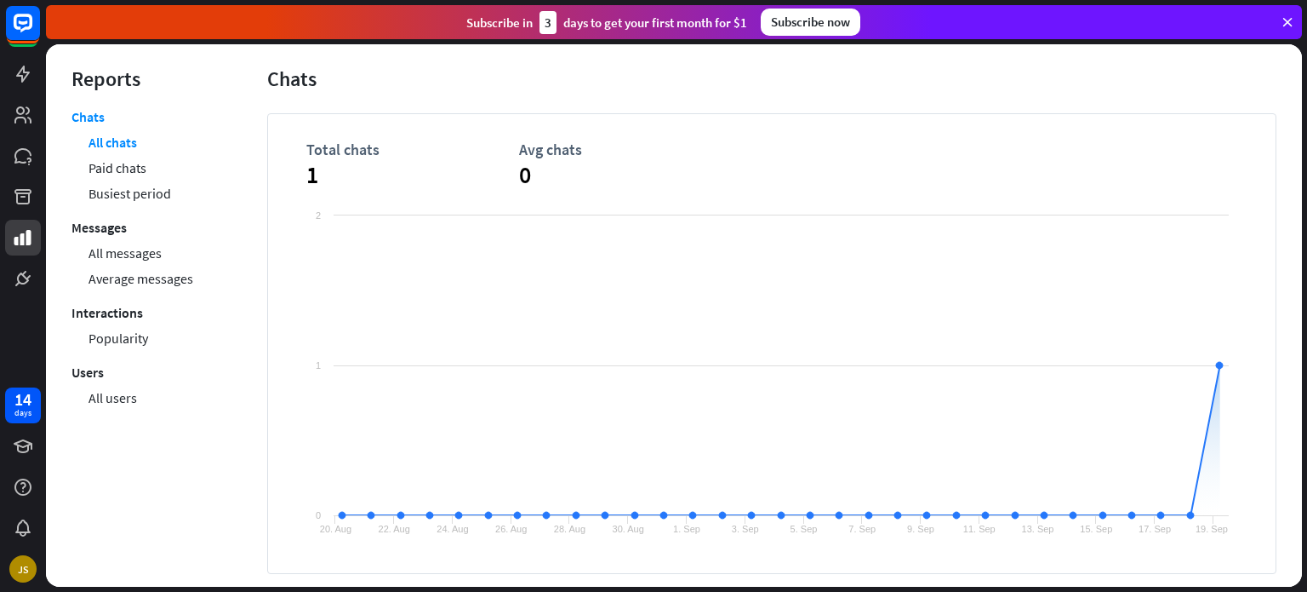
scroll to position [87, 0]
click at [131, 396] on link "All users" at bounding box center [113, 398] width 49 height 26
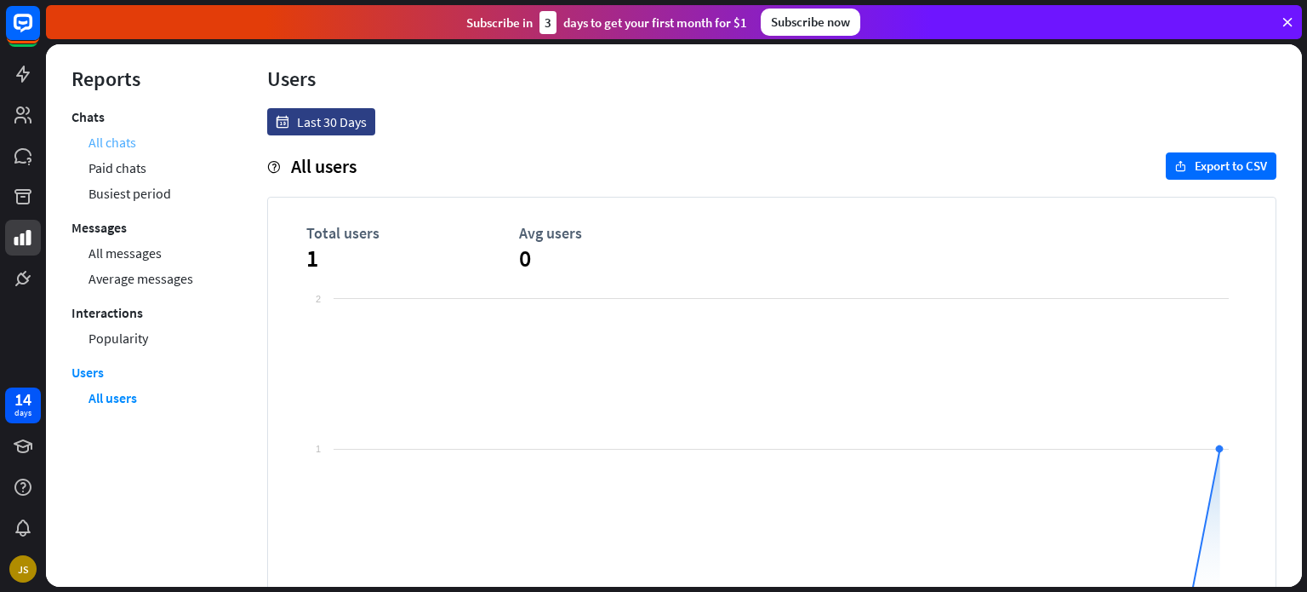
click at [111, 133] on link "All chats" at bounding box center [113, 142] width 48 height 26
click at [21, 138] on div at bounding box center [23, 156] width 36 height 36
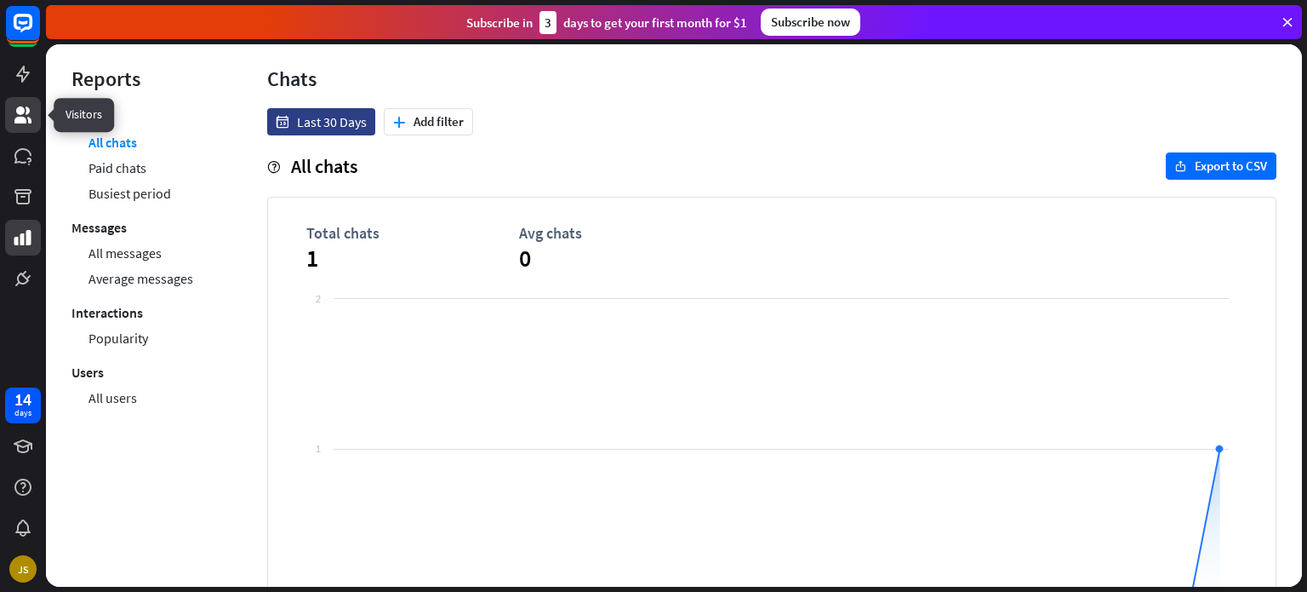
click at [20, 128] on link at bounding box center [23, 115] width 36 height 36
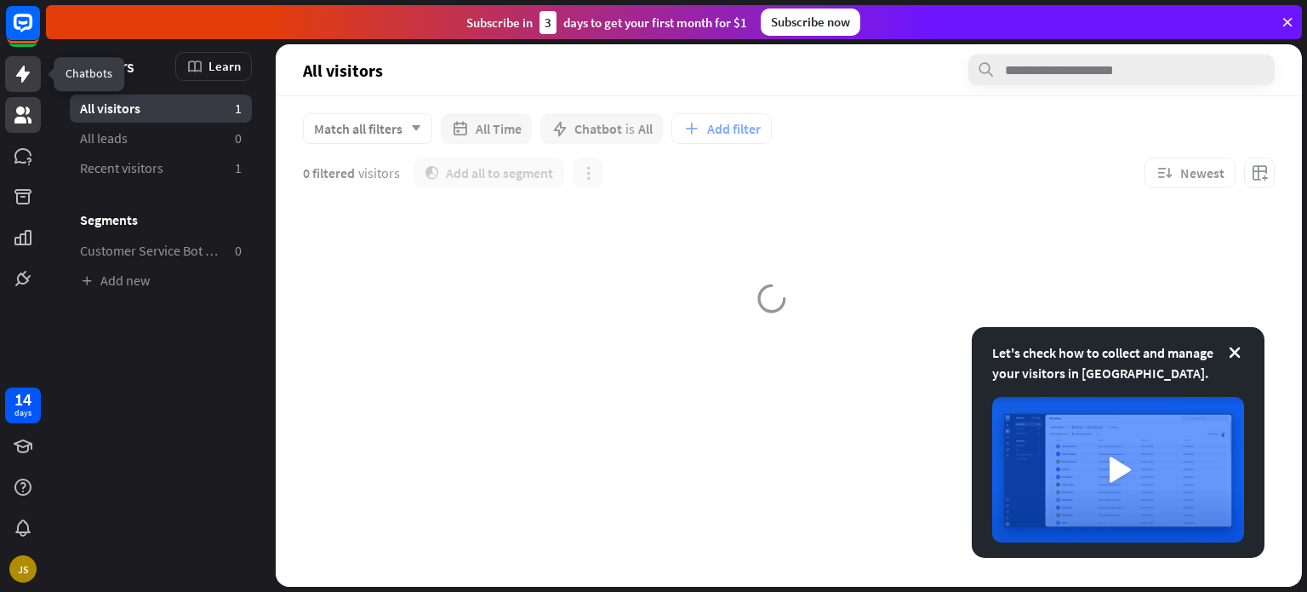
click at [27, 89] on link at bounding box center [23, 74] width 36 height 36
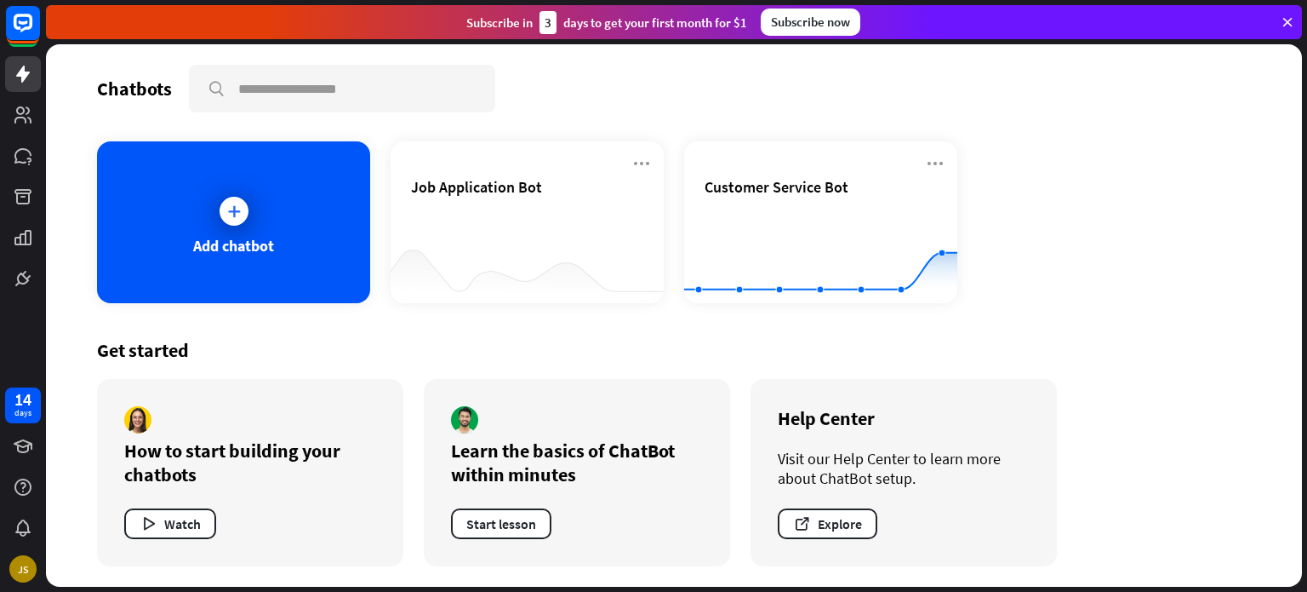
click at [553, 17] on div "3" at bounding box center [548, 22] width 17 height 23
click at [364, 197] on div "Add chatbot" at bounding box center [233, 222] width 273 height 162
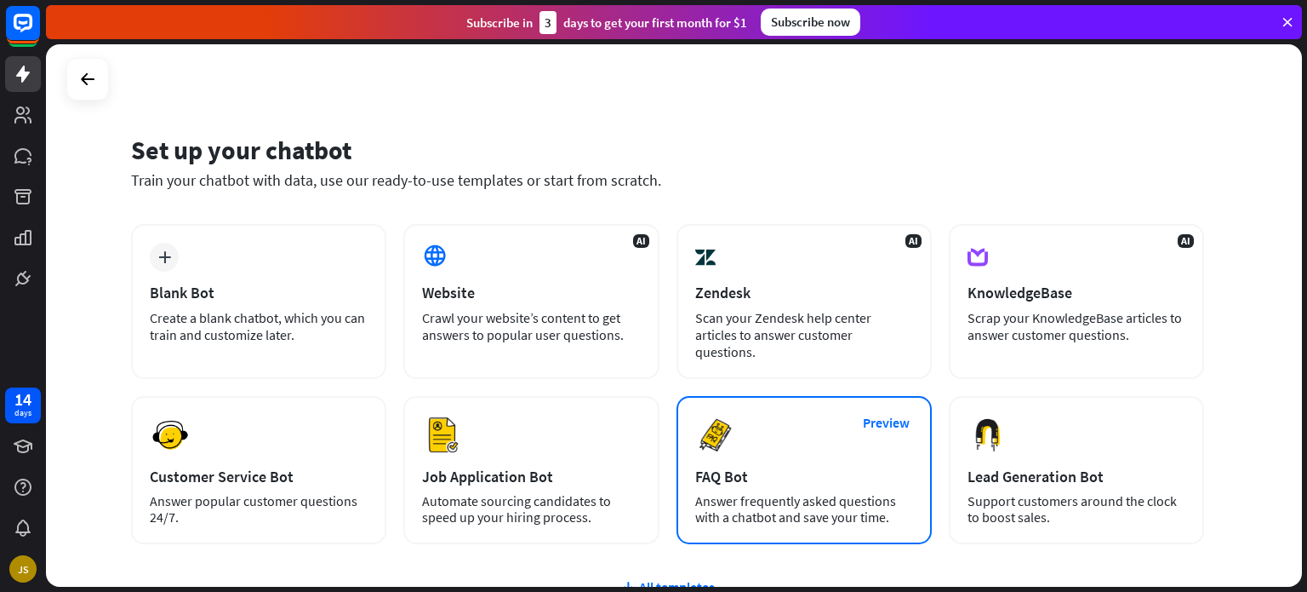
scroll to position [143, 0]
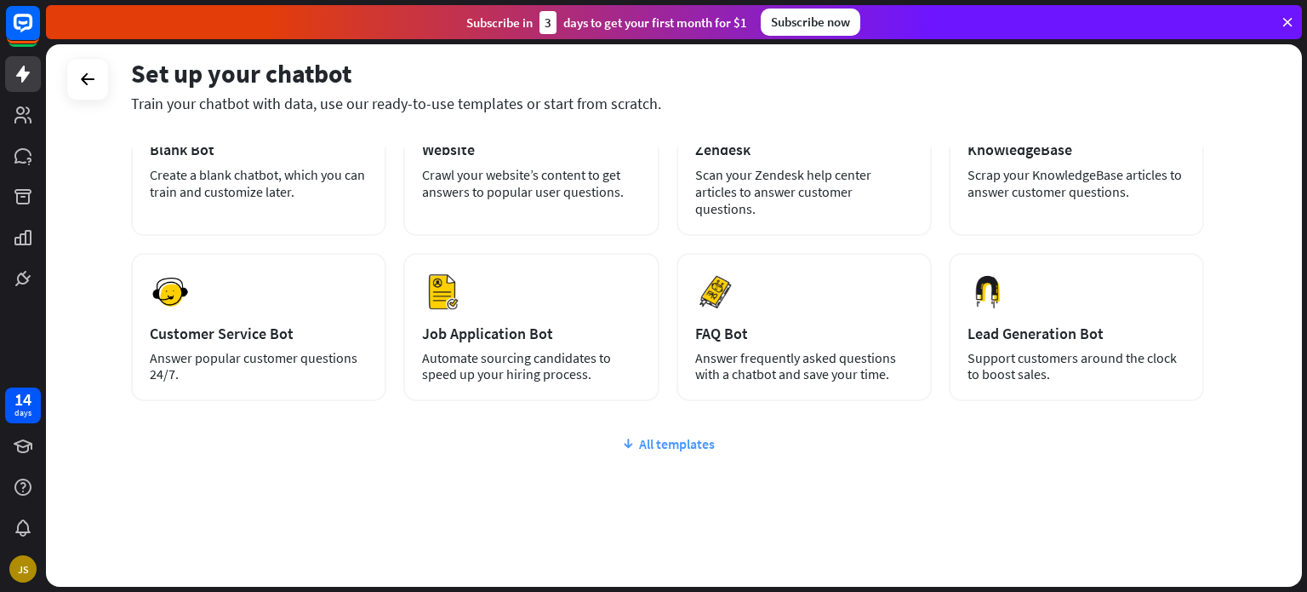
click at [672, 435] on div "All templates" at bounding box center [667, 443] width 1073 height 17
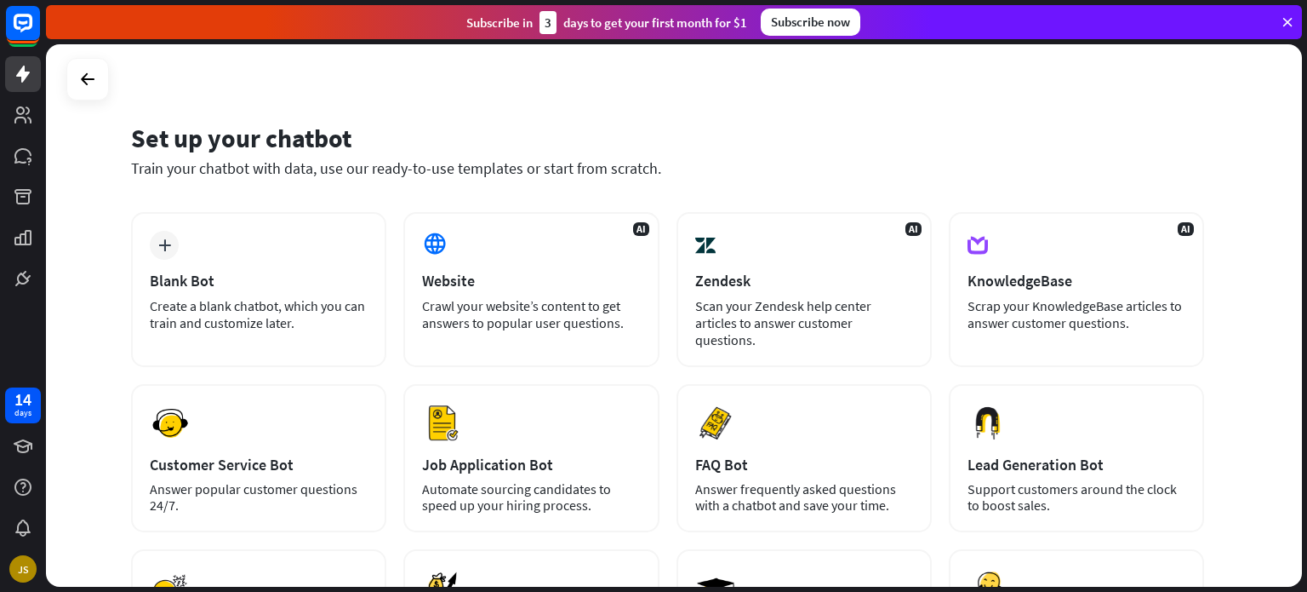
scroll to position [0, 0]
